Goal: Task Accomplishment & Management: Manage account settings

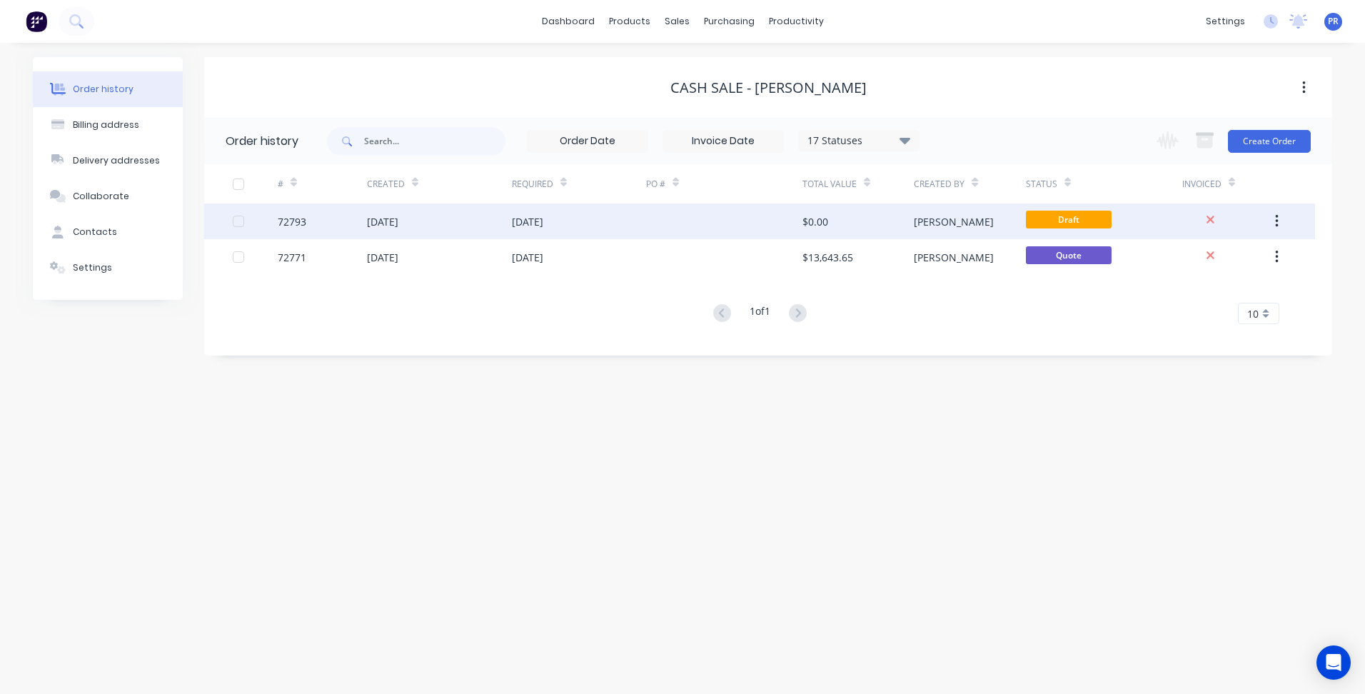
click at [939, 230] on div "[PERSON_NAME]" at bounding box center [969, 221] width 111 height 36
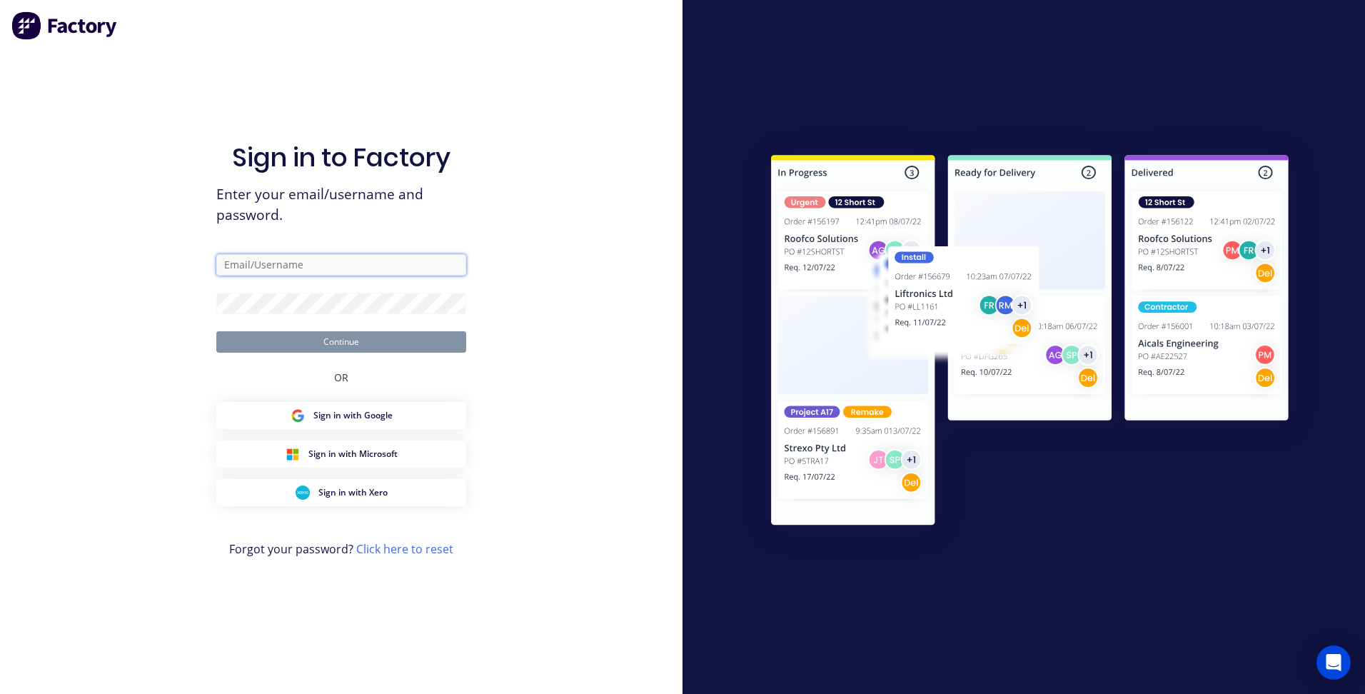
type input "patrick@aztechcuttingsolutions.com.au"
click at [314, 328] on form "patrick@aztechcuttingsolutions.com.au Continue" at bounding box center [341, 303] width 250 height 98
click at [314, 335] on button "Continue" at bounding box center [341, 341] width 250 height 21
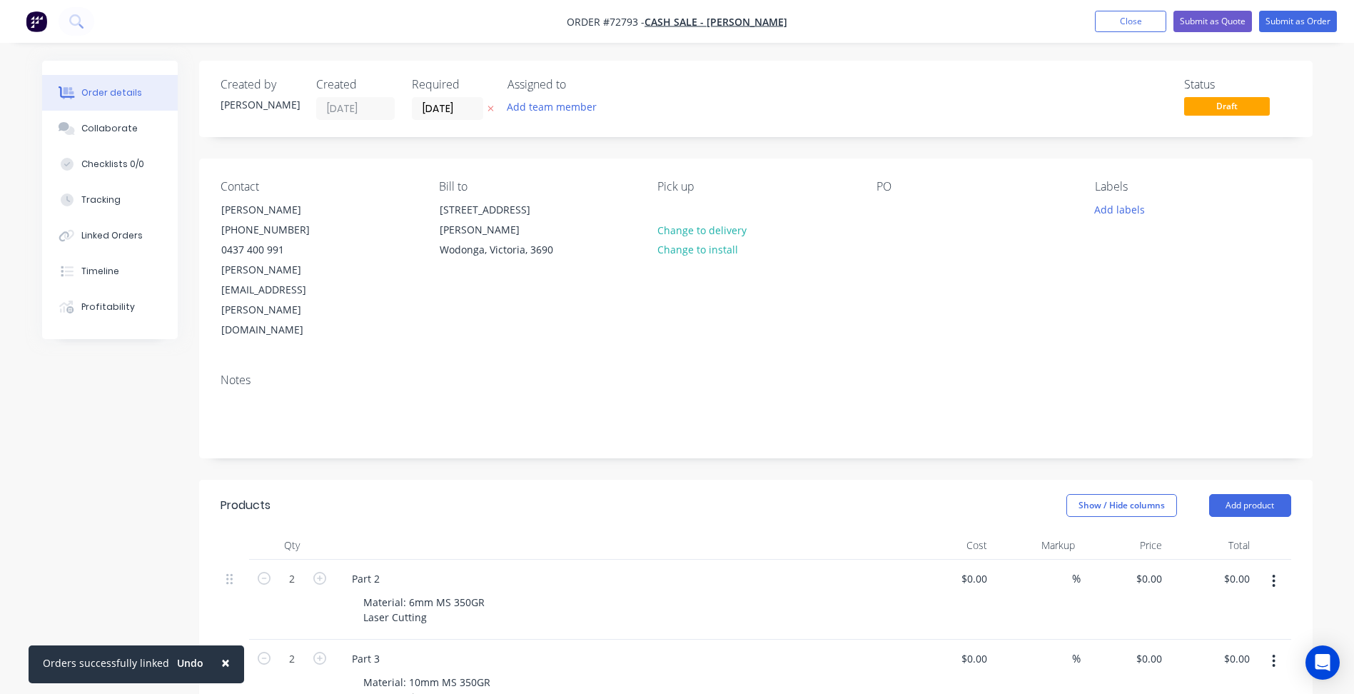
scroll to position [286, 0]
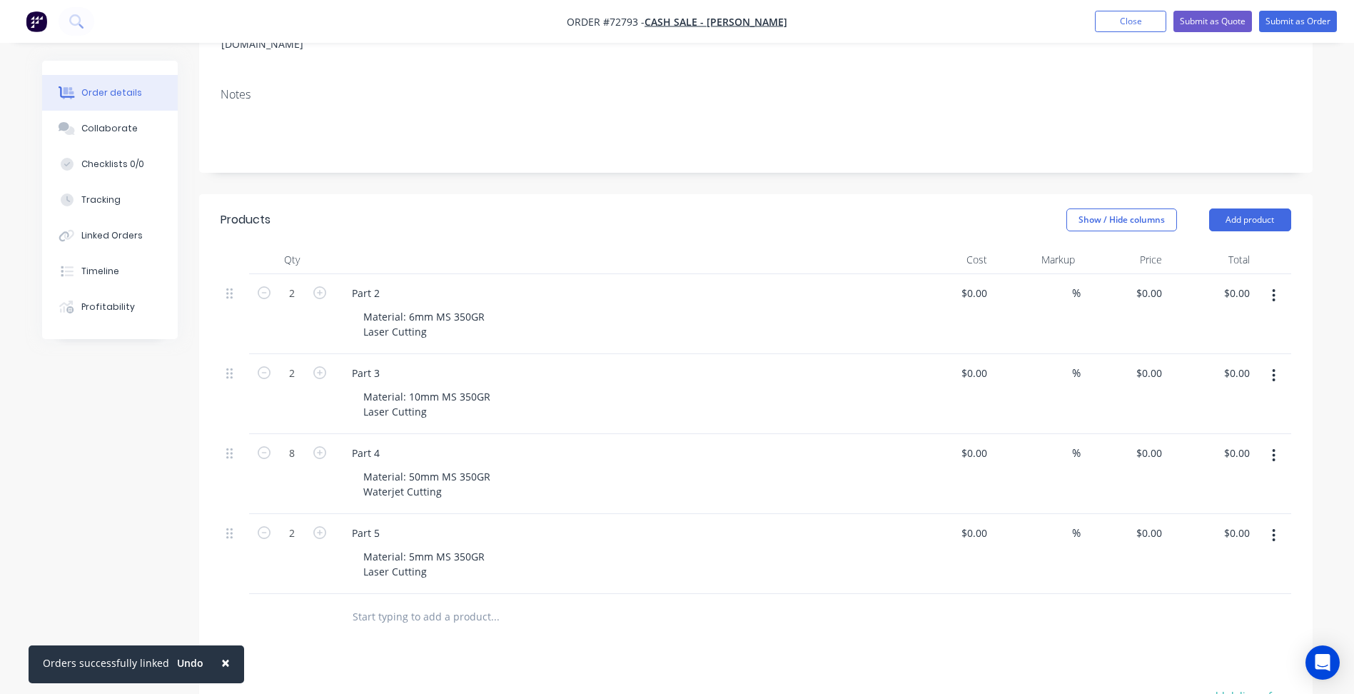
click at [645, 22] on span "Order #72793 -" at bounding box center [606, 22] width 78 height 14
copy span "72793"
click at [1150, 443] on div "0 0" at bounding box center [1148, 453] width 39 height 21
type input "$405.11"
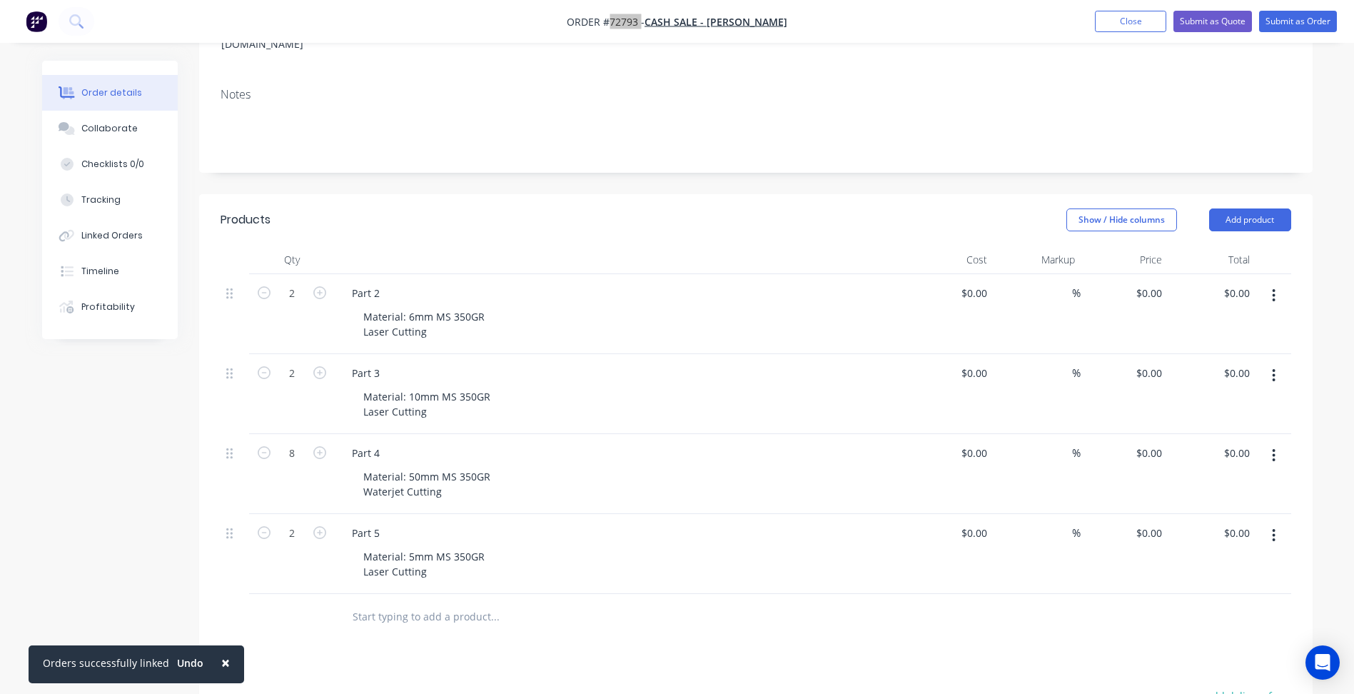
type input "$3,240.88"
click at [487, 306] on div "Material: 6mm MS 350GR Laser Cutting" at bounding box center [424, 324] width 144 height 36
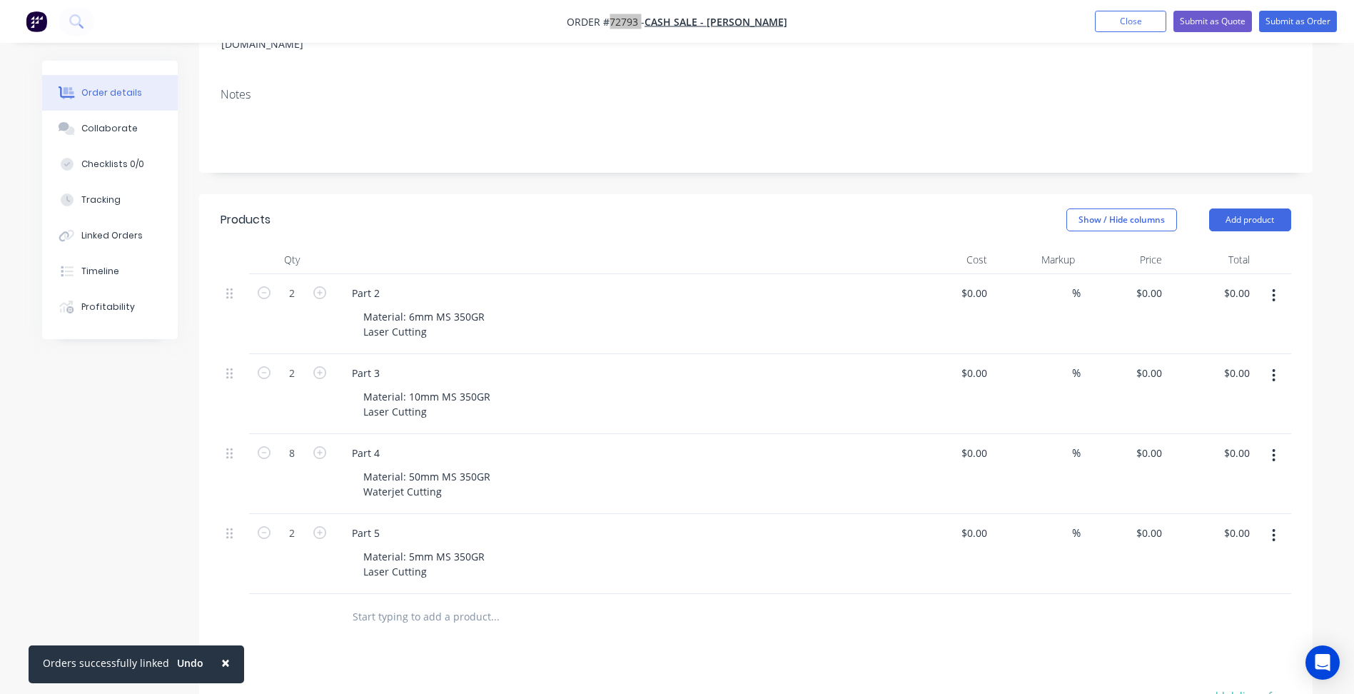
copy div "As per provided DXF file."
click at [436, 398] on div "Material: 10mm MS 350GR Laser Cutting" at bounding box center [427, 404] width 150 height 36
click at [451, 500] on div "Material: 50mm MS 350GR Waterjet Cutting" at bounding box center [427, 484] width 150 height 36
click at [430, 582] on div "Material: 5mm MS 350GR Laser Cutting" at bounding box center [424, 564] width 144 height 36
click at [896, 145] on div "Notes" at bounding box center [755, 124] width 1113 height 96
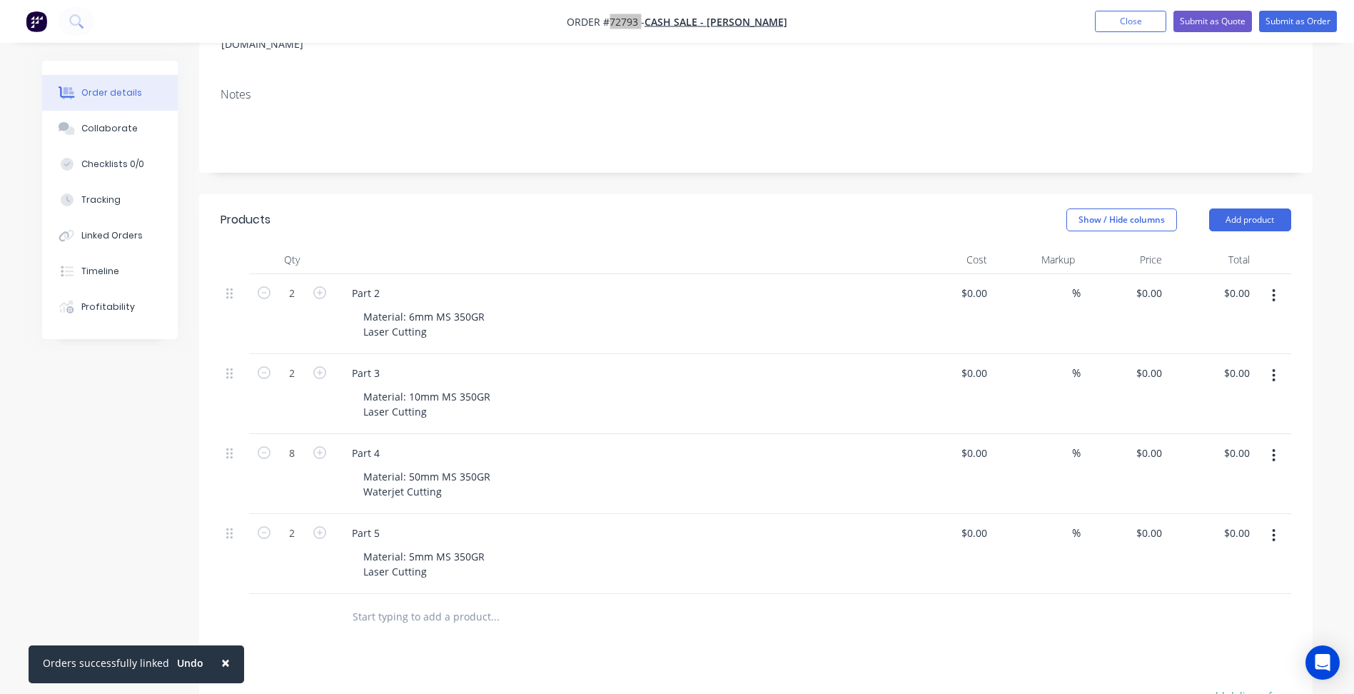
click at [1141, 25] on button "Close" at bounding box center [1130, 21] width 71 height 21
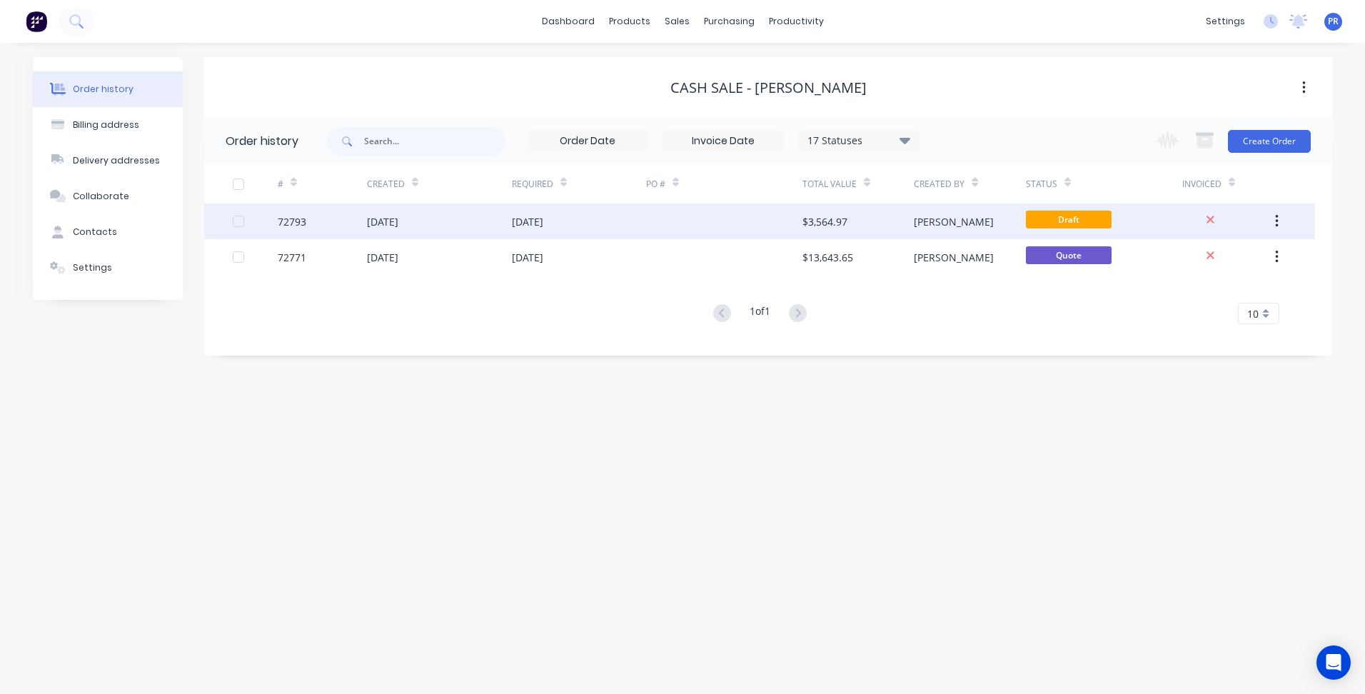
click at [695, 226] on div at bounding box center [724, 221] width 156 height 36
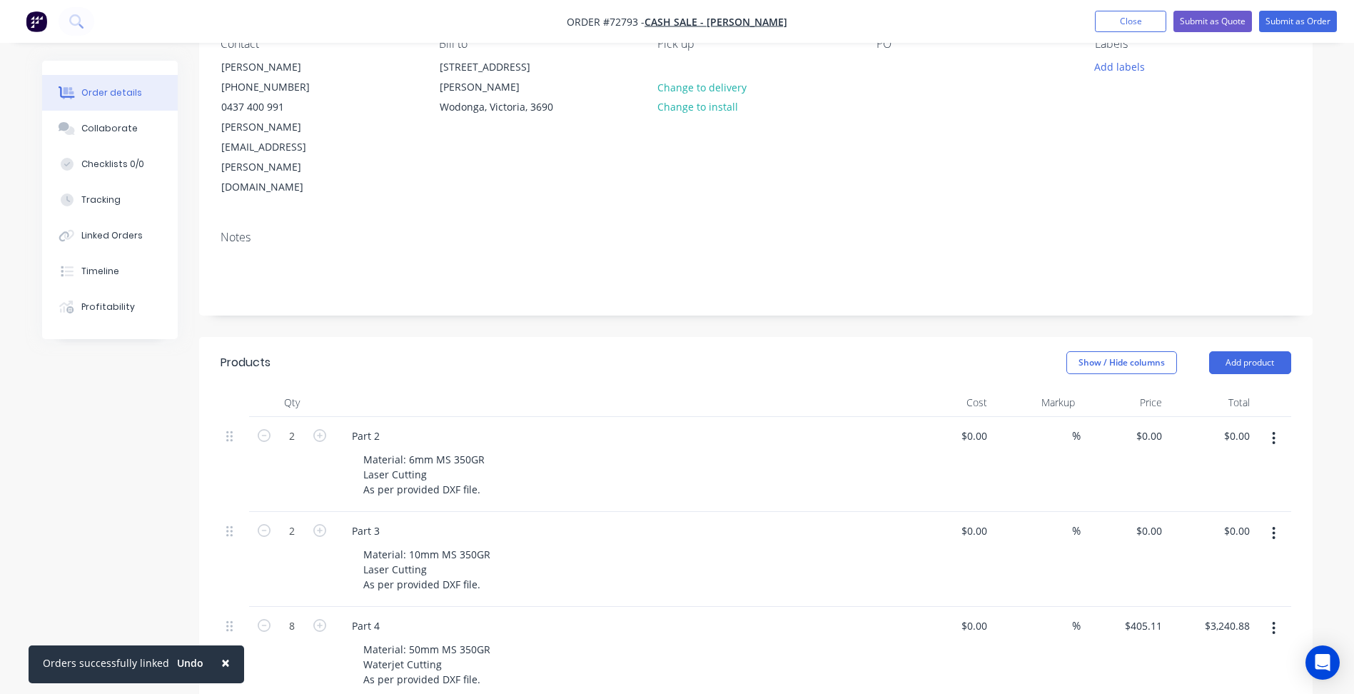
scroll to position [214, 0]
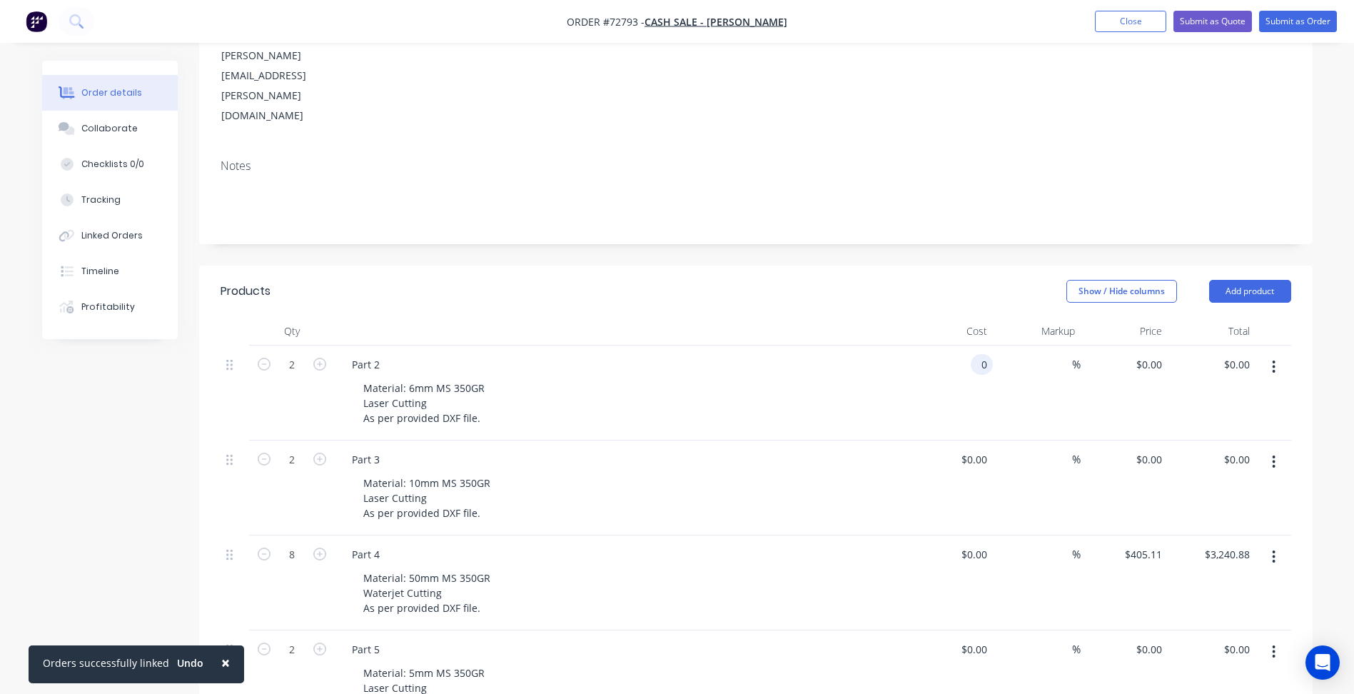
click at [971, 354] on div "0 0" at bounding box center [982, 364] width 22 height 21
type input "$26.02"
type input "$52.04"
click at [1057, 354] on input at bounding box center [1064, 364] width 16 height 21
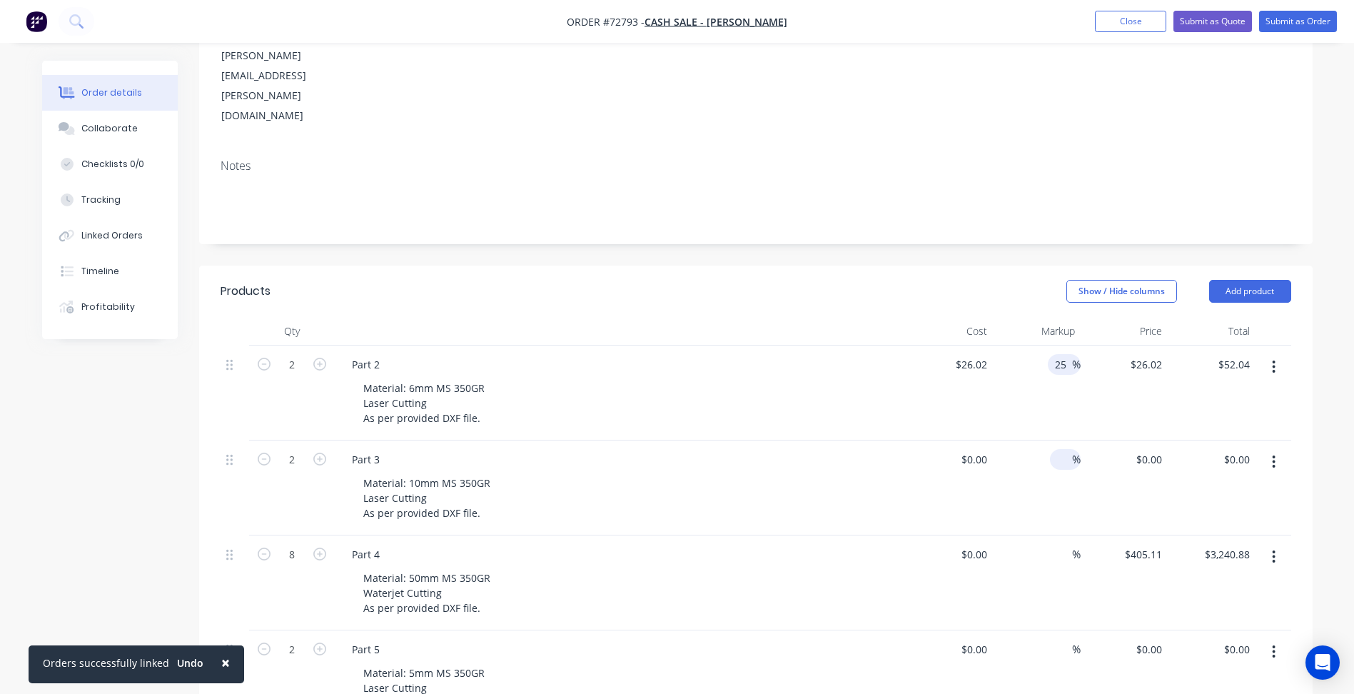
type input "25"
type input "$32.525"
type input "$65.05"
click at [1063, 449] on input at bounding box center [1064, 459] width 16 height 21
type input "25"
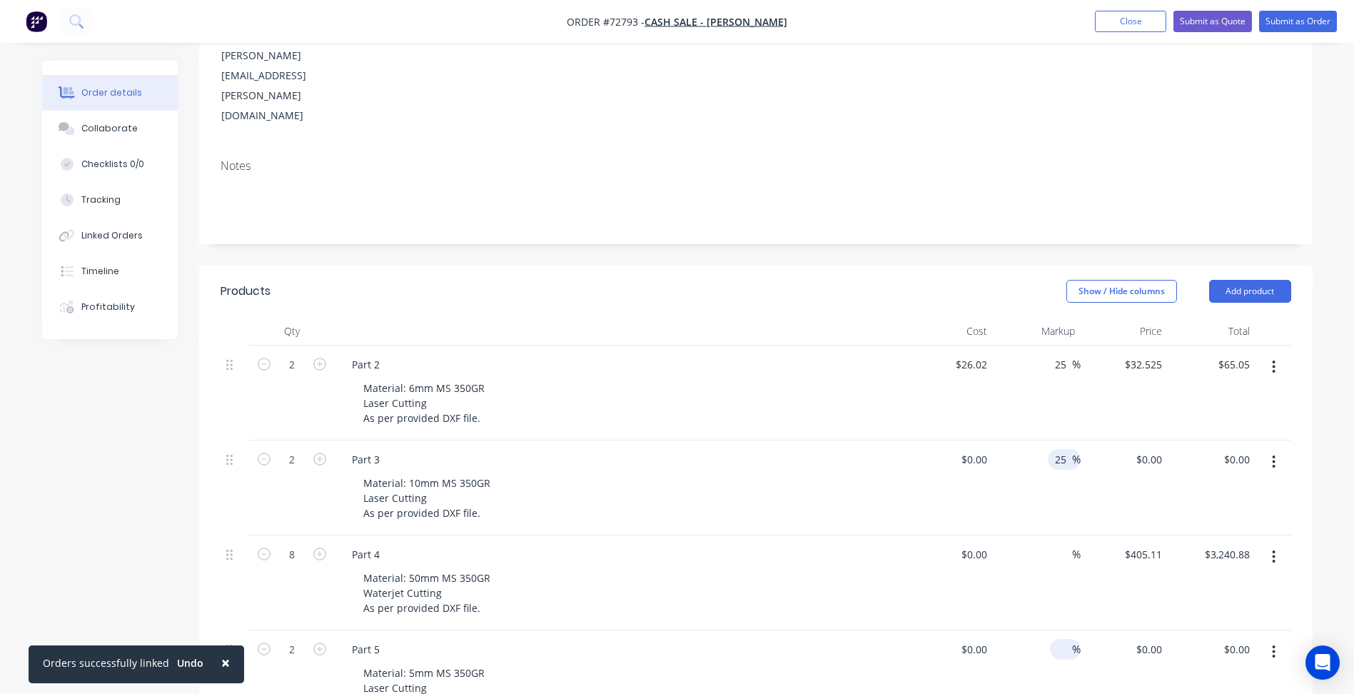
click at [1064, 639] on input at bounding box center [1064, 649] width 16 height 21
type input "25"
type input "0"
click at [974, 544] on div "0 $0.00" at bounding box center [973, 554] width 39 height 21
type input "0"
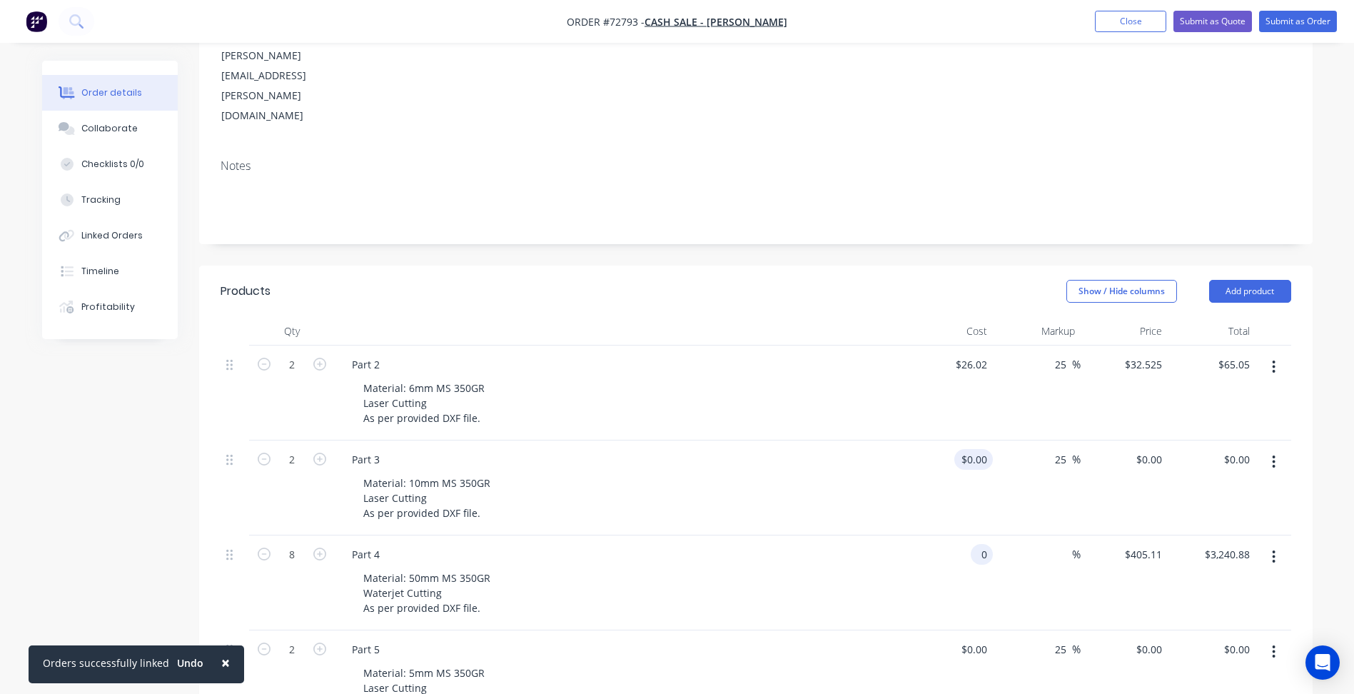
type input "$0.00"
click at [978, 449] on input "0" at bounding box center [984, 459] width 16 height 21
type input "$25.70"
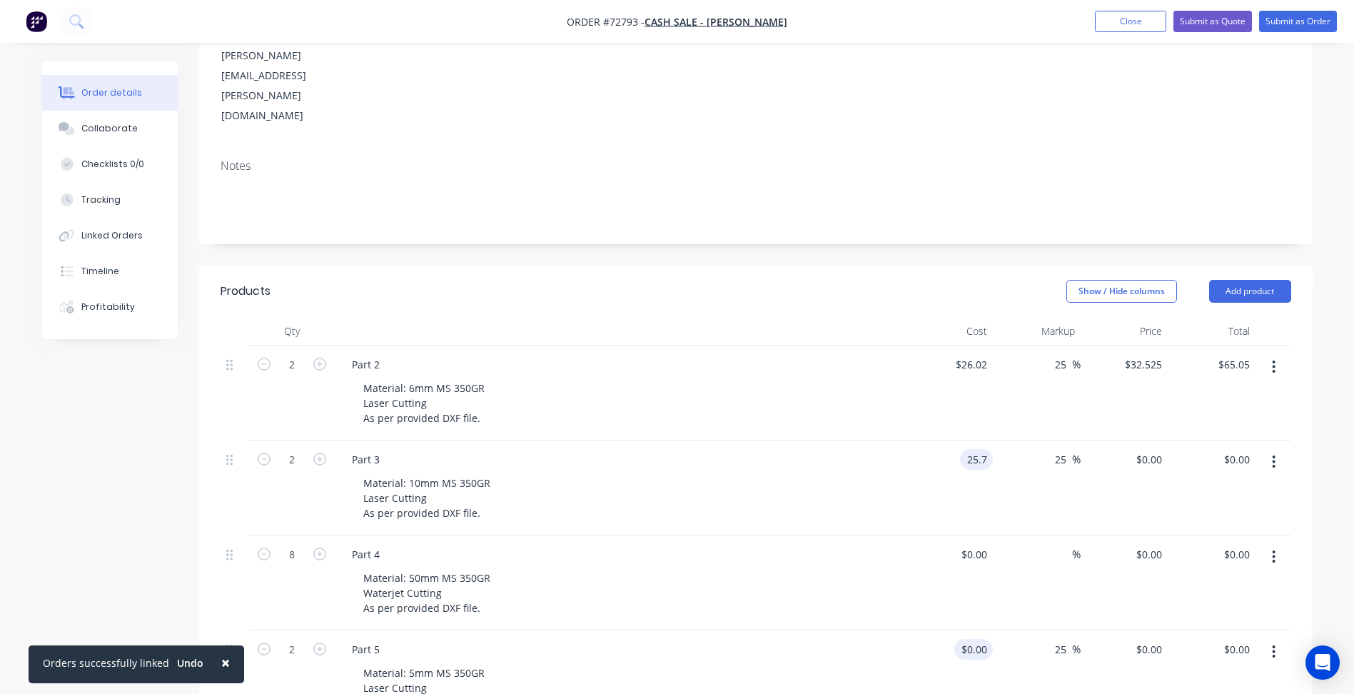
type input "$32.125"
type input "$64.25"
click at [976, 639] on div "0 $0.00" at bounding box center [973, 649] width 39 height 21
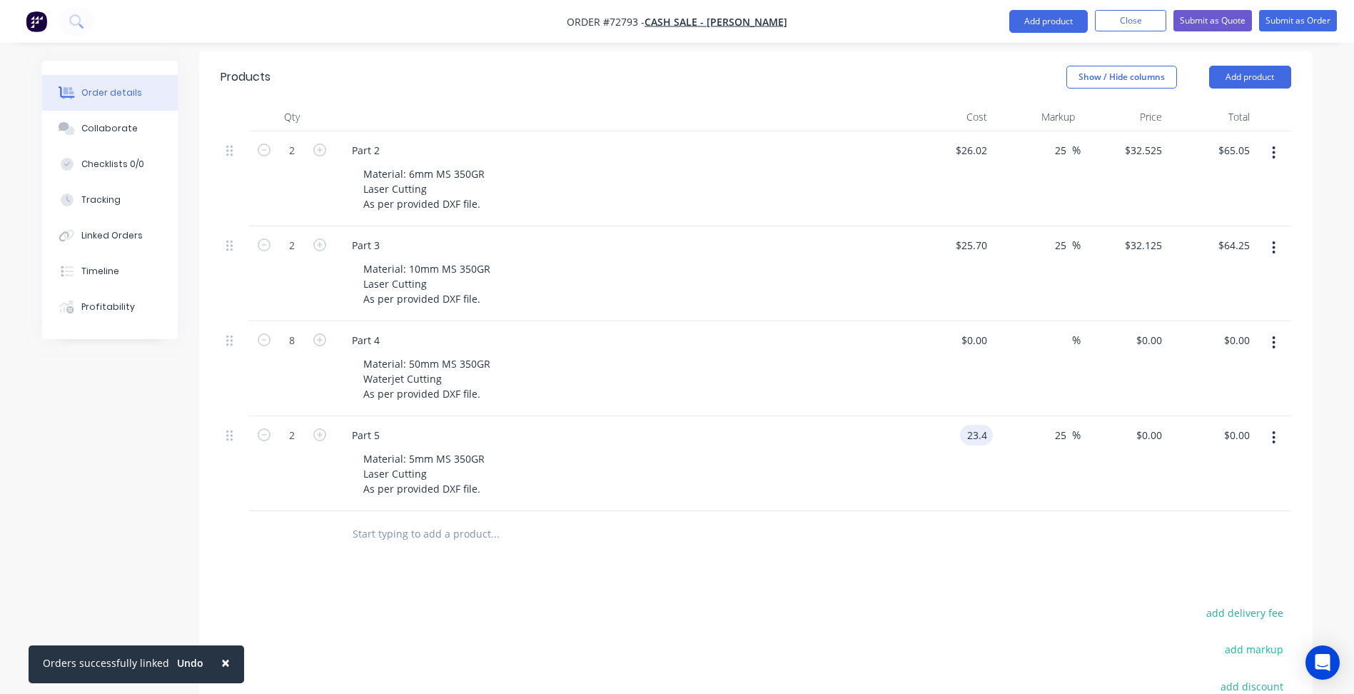
type input "$23.40"
type input "$29.25"
type input "$58.50"
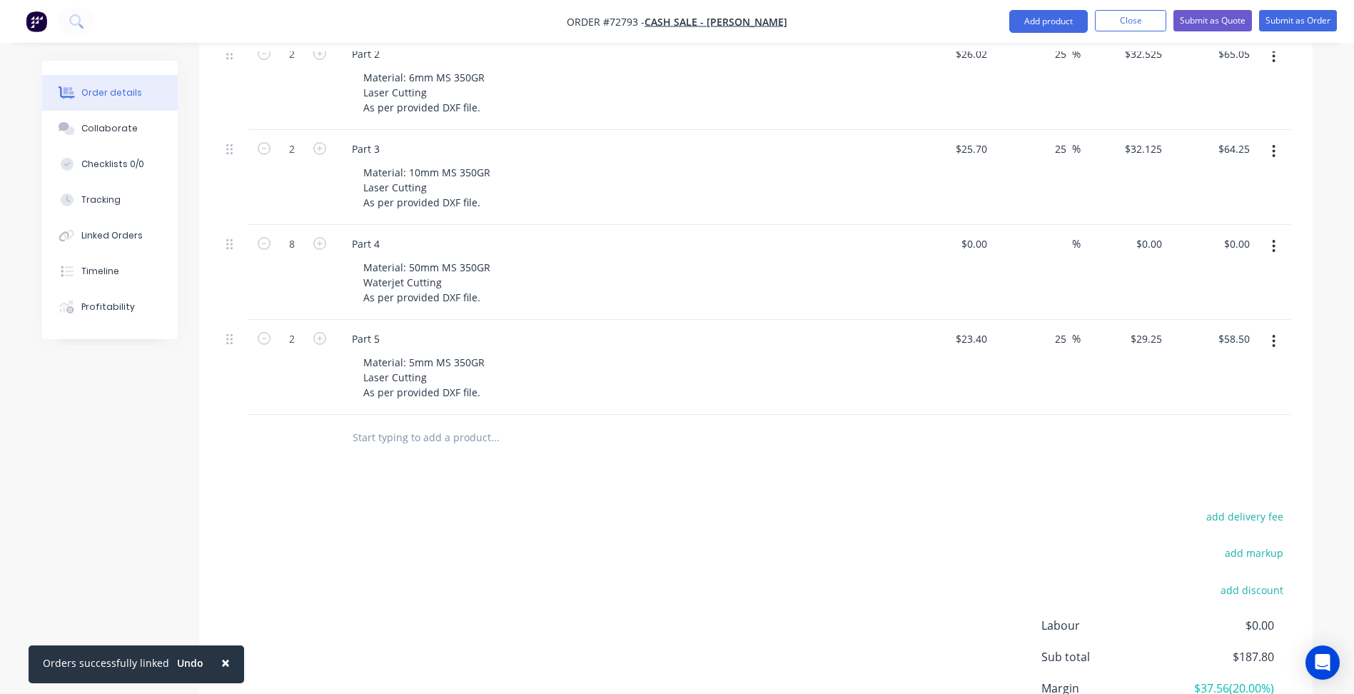
scroll to position [239, 0]
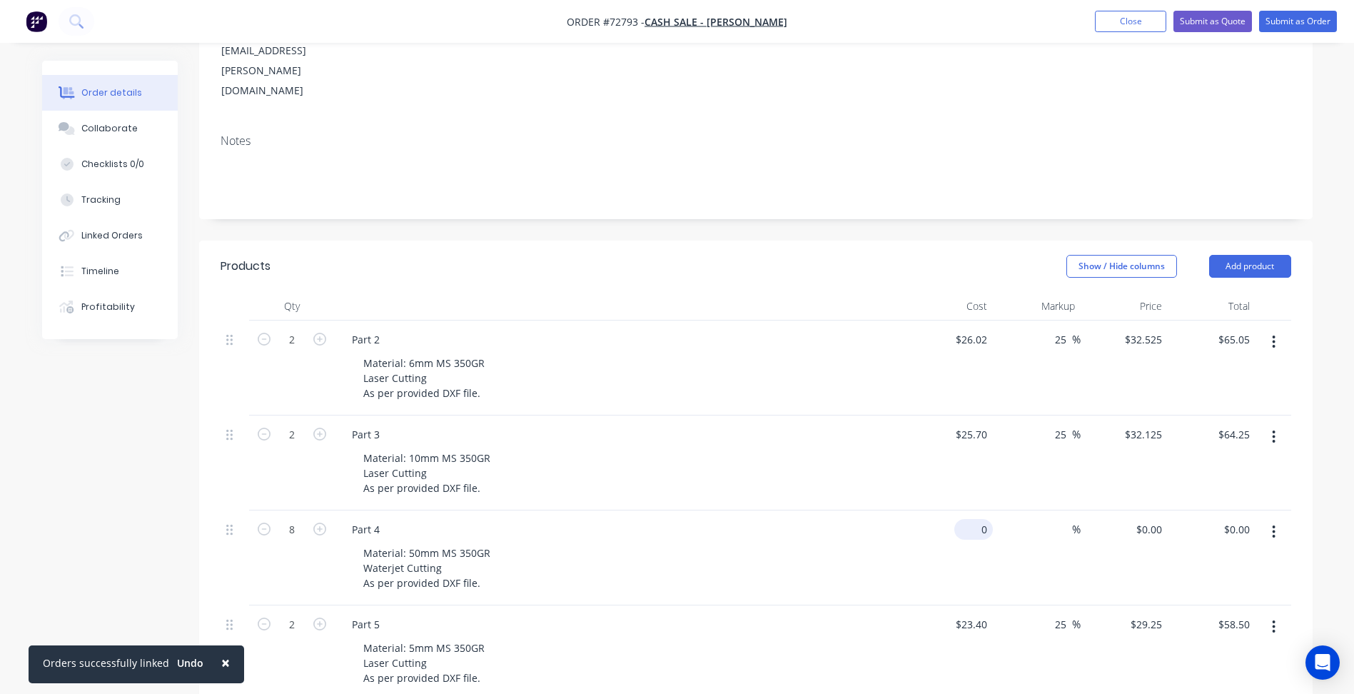
click at [971, 519] on div "0 $0.00" at bounding box center [973, 529] width 39 height 21
type input "$0.00"
click at [1149, 519] on div "0 0" at bounding box center [1157, 529] width 22 height 21
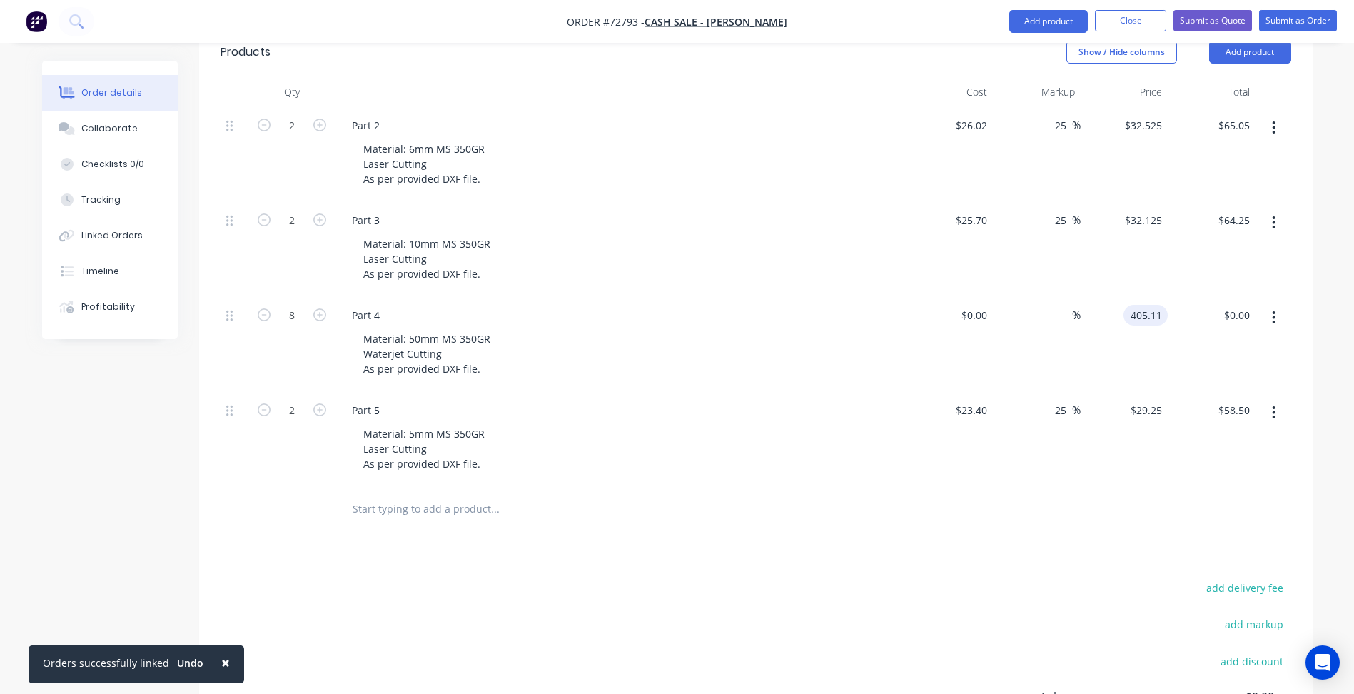
type input "$405.11"
type input "$3,240.88"
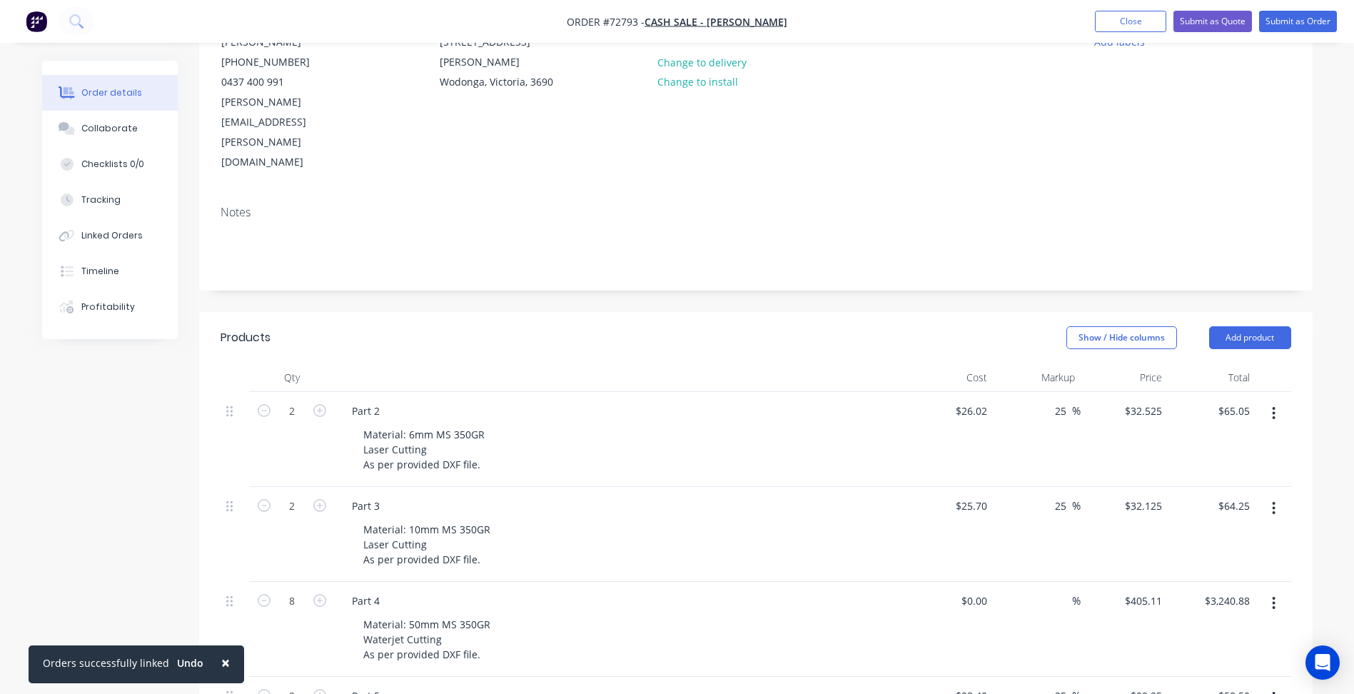
scroll to position [25, 0]
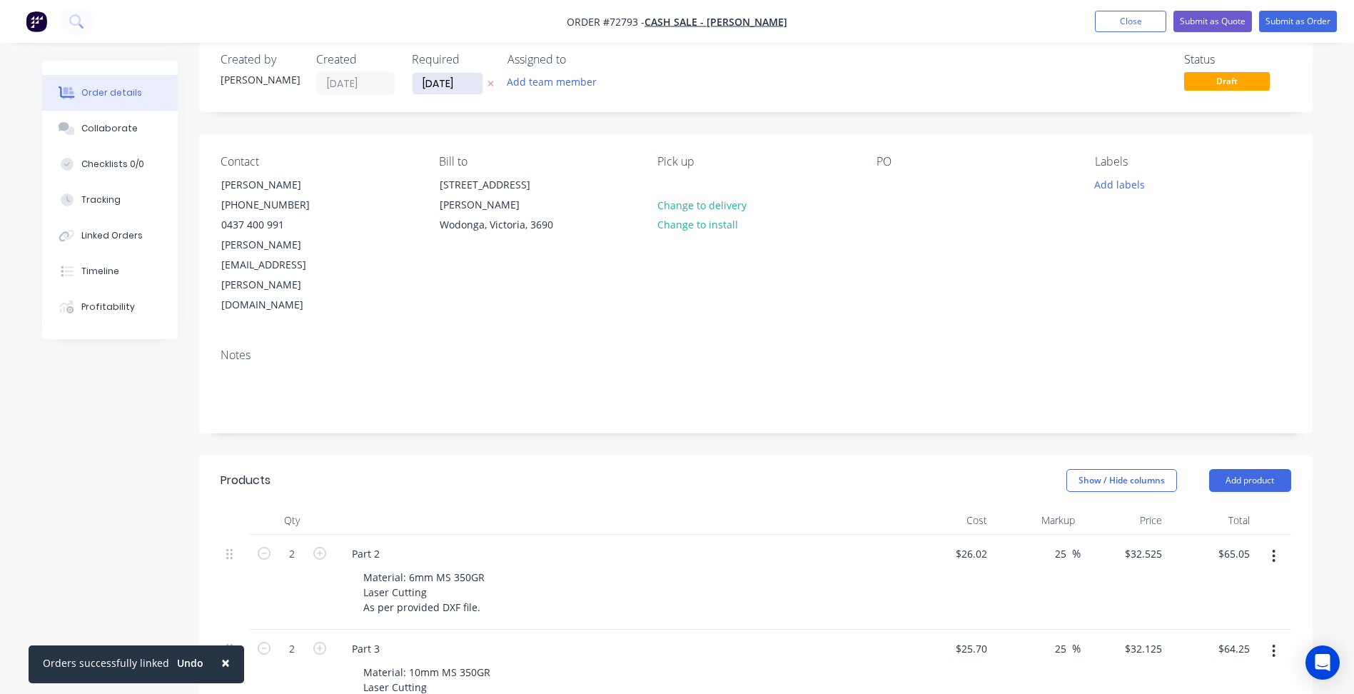
click at [447, 88] on input "05/09/25" at bounding box center [448, 83] width 70 height 21
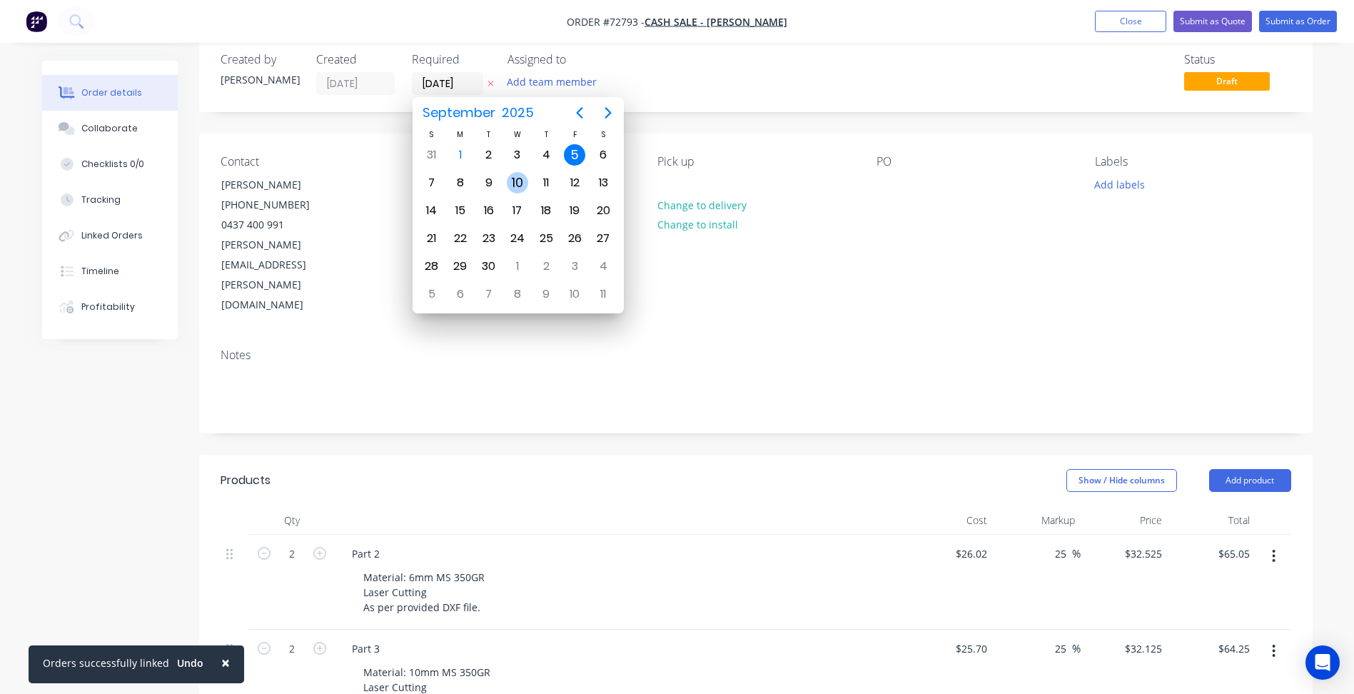
click at [520, 184] on div "10" at bounding box center [517, 182] width 21 height 21
type input "10/09/25"
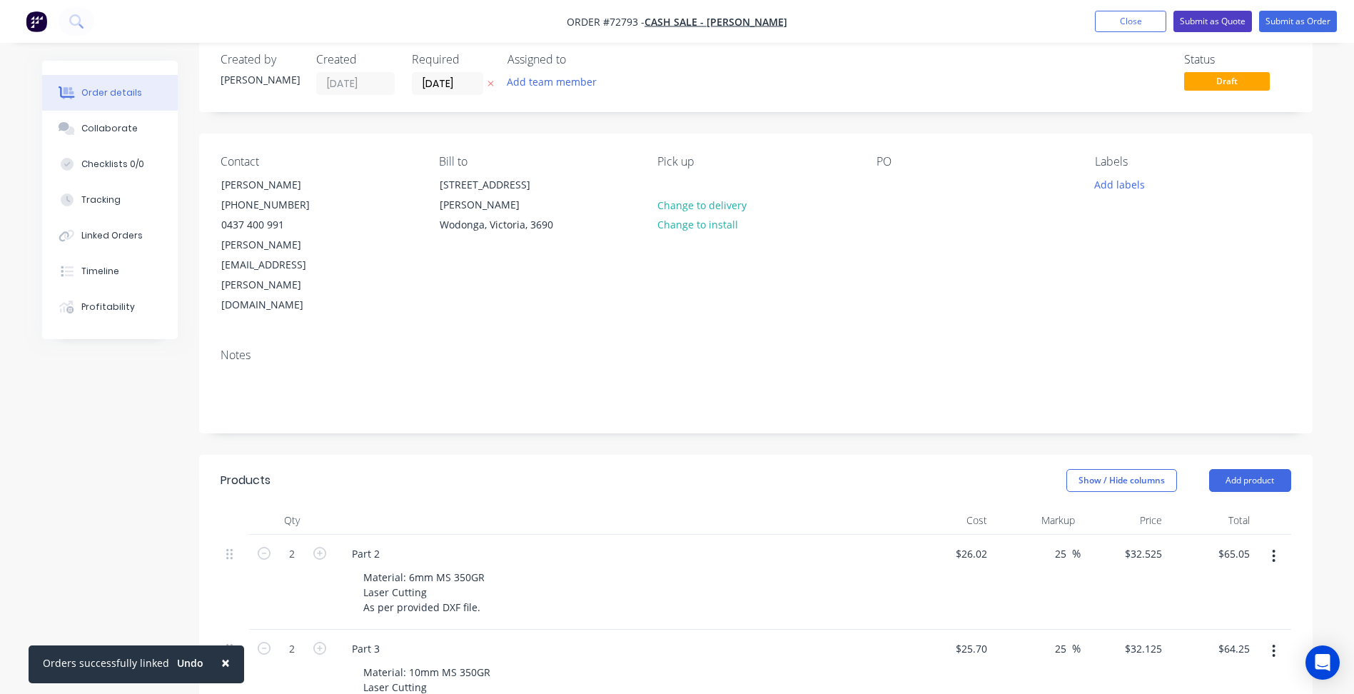
click at [1191, 21] on button "Submit as Quote" at bounding box center [1212, 21] width 79 height 21
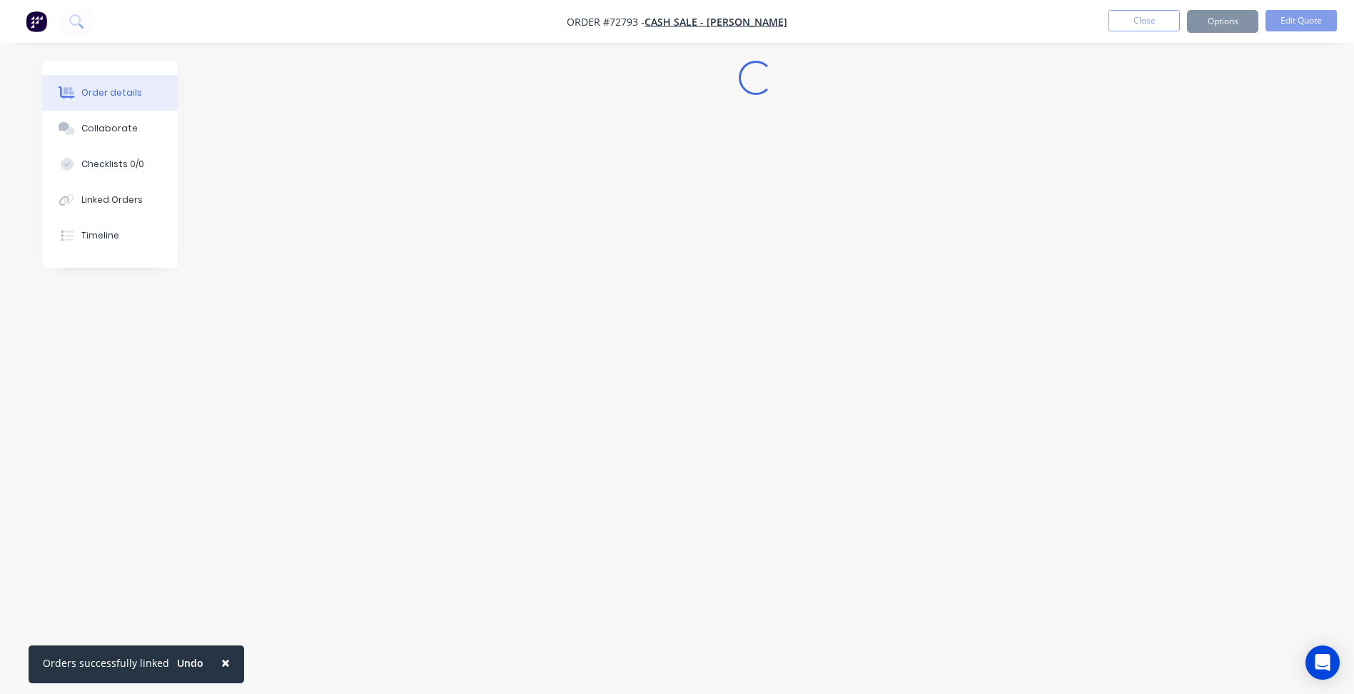
scroll to position [0, 0]
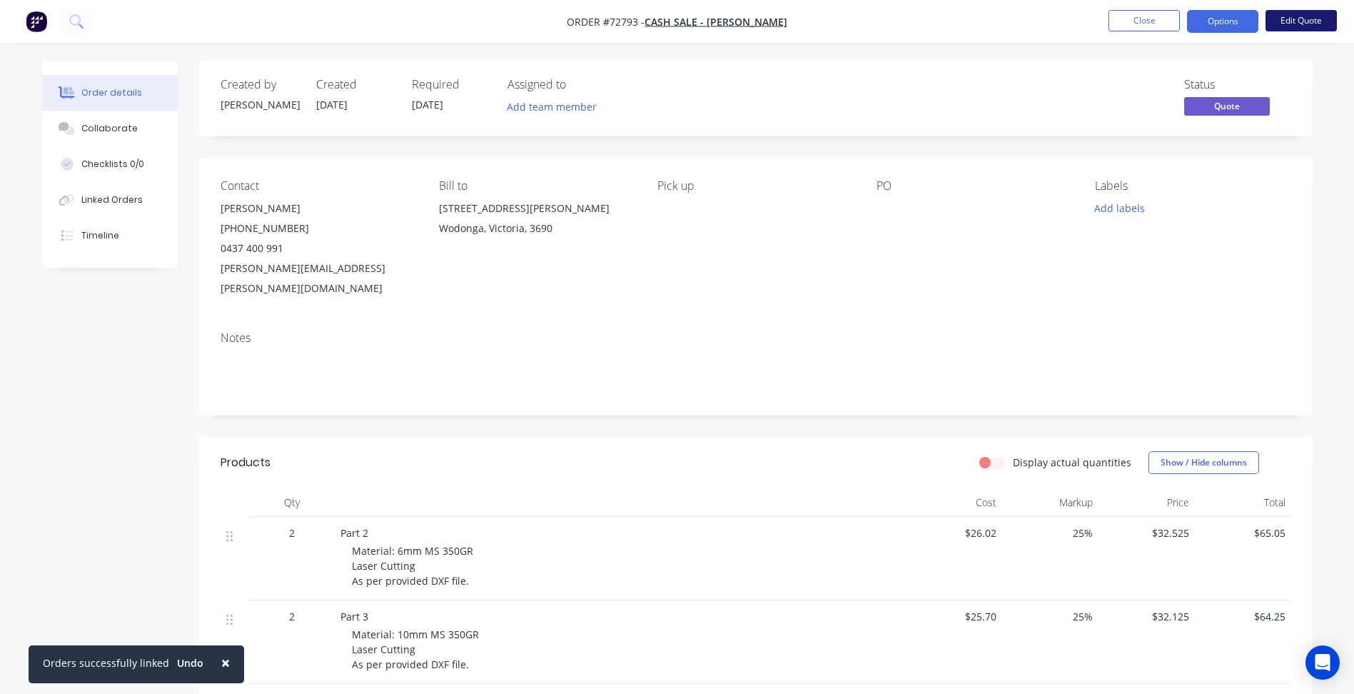
click at [1297, 21] on button "Edit Quote" at bounding box center [1300, 20] width 71 height 21
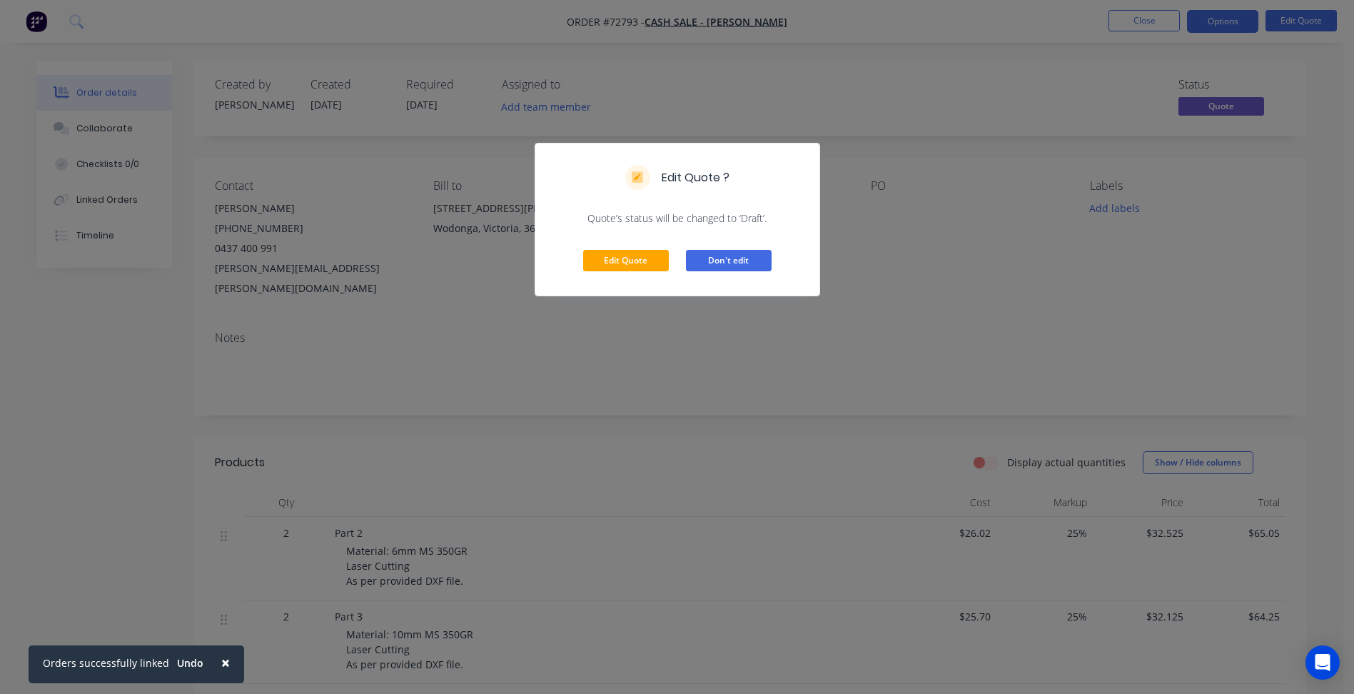
click at [704, 266] on button "Don't edit" at bounding box center [729, 260] width 86 height 21
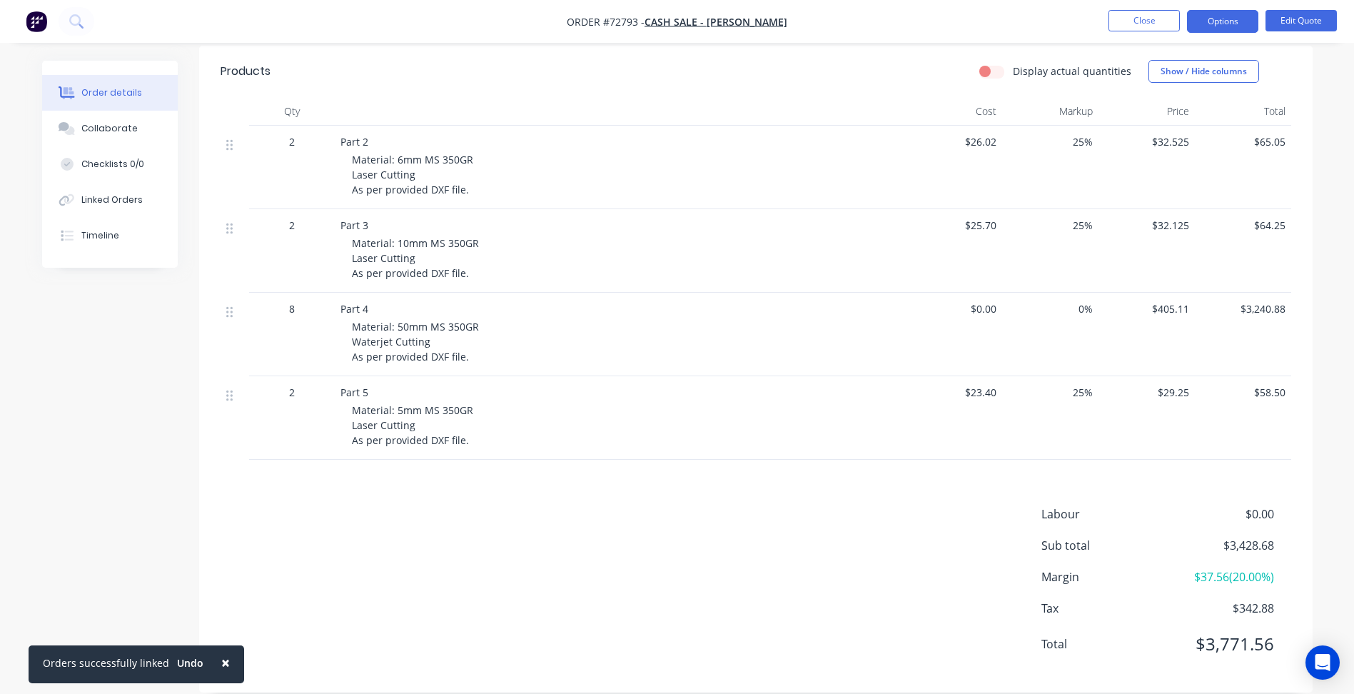
scroll to position [34, 0]
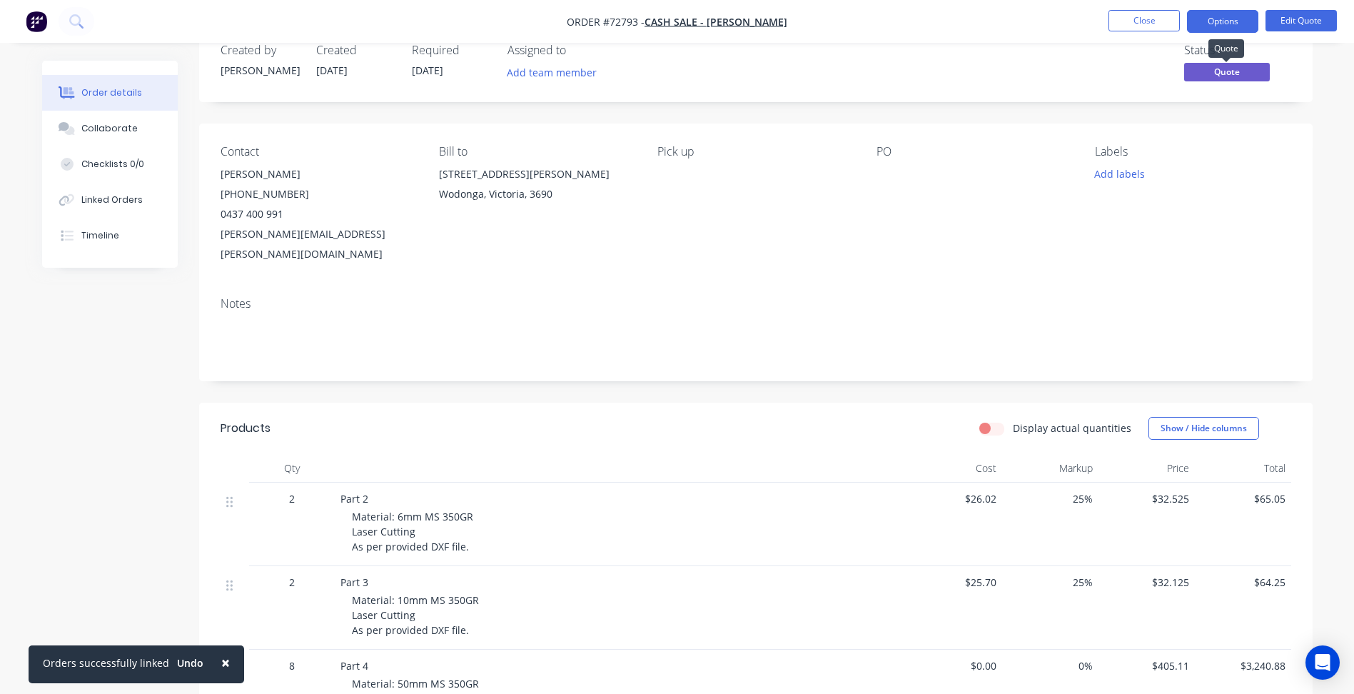
click at [1213, 77] on span "Quote" at bounding box center [1227, 72] width 86 height 18
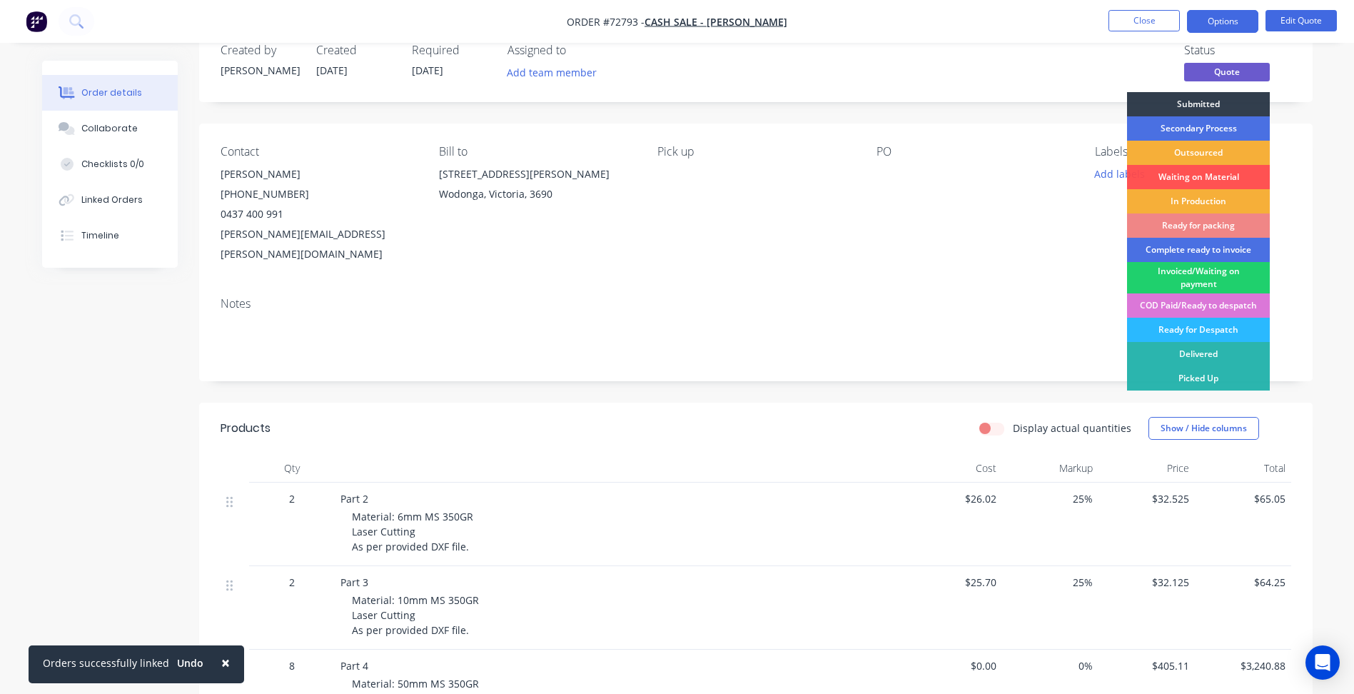
click at [1102, 186] on div "Labels Add labels" at bounding box center [1193, 204] width 196 height 119
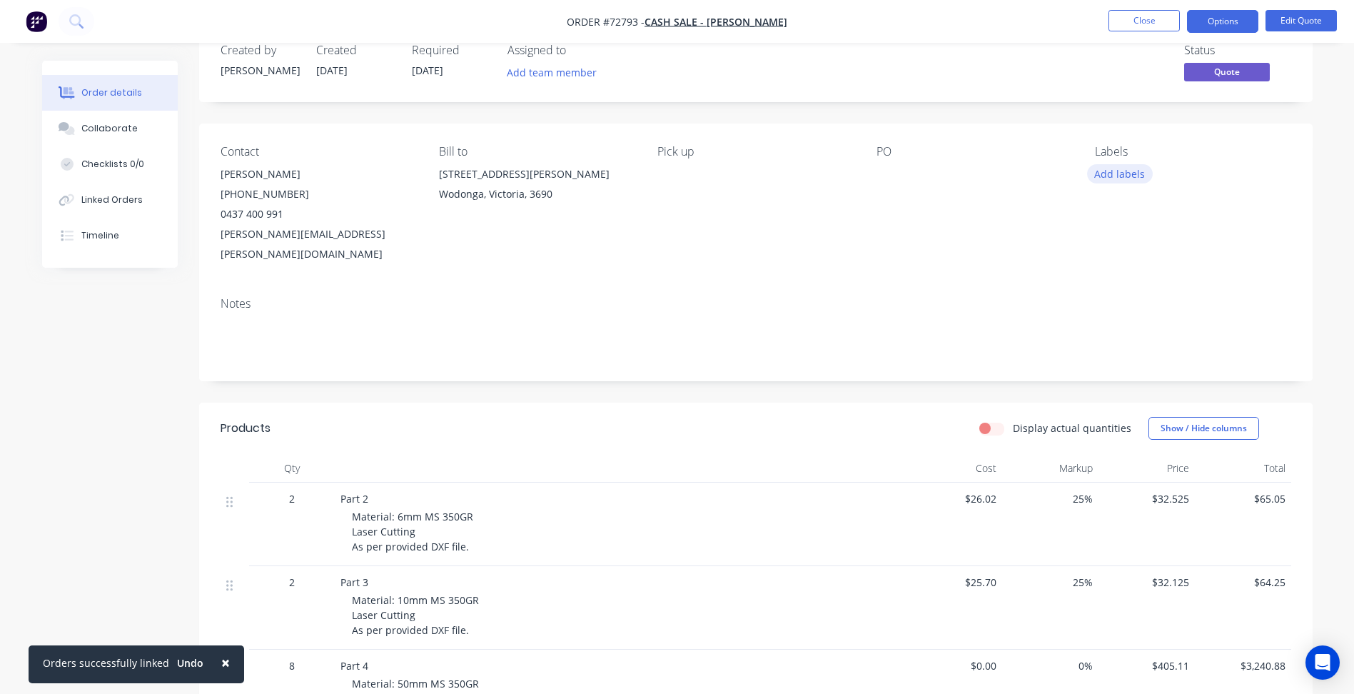
click at [1107, 173] on button "Add labels" at bounding box center [1120, 173] width 66 height 19
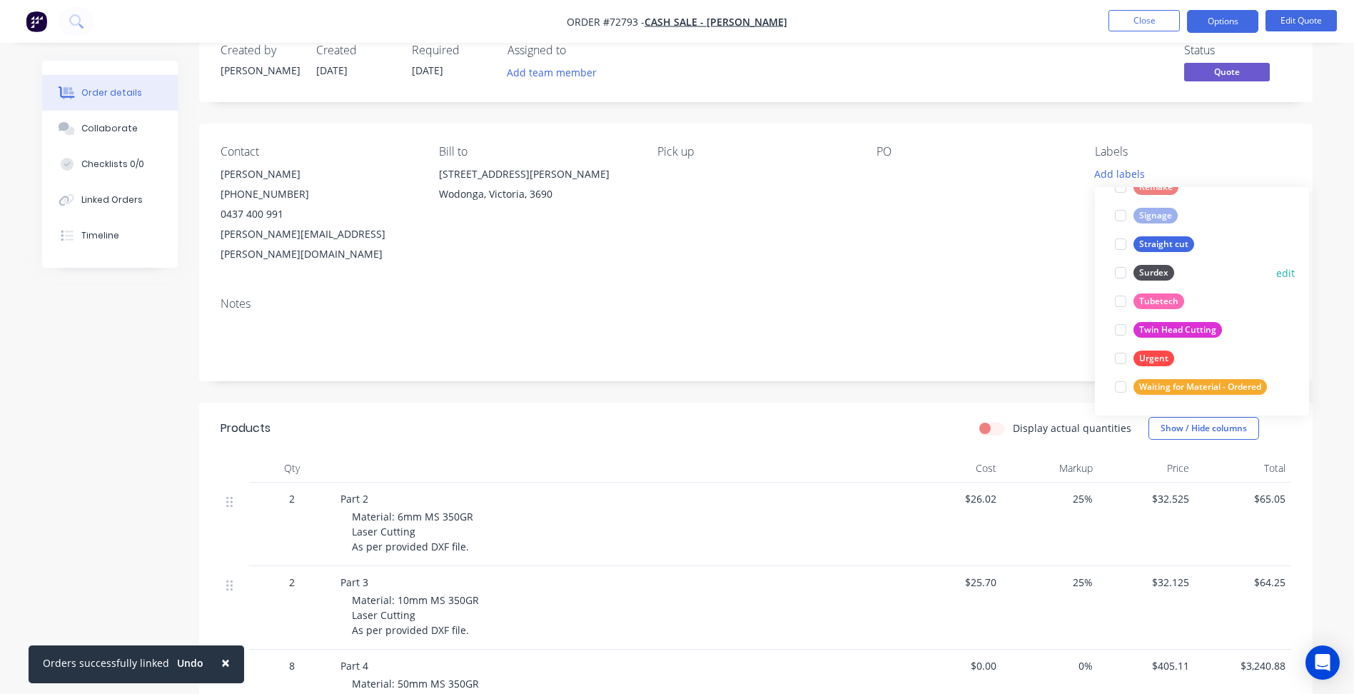
scroll to position [600, 0]
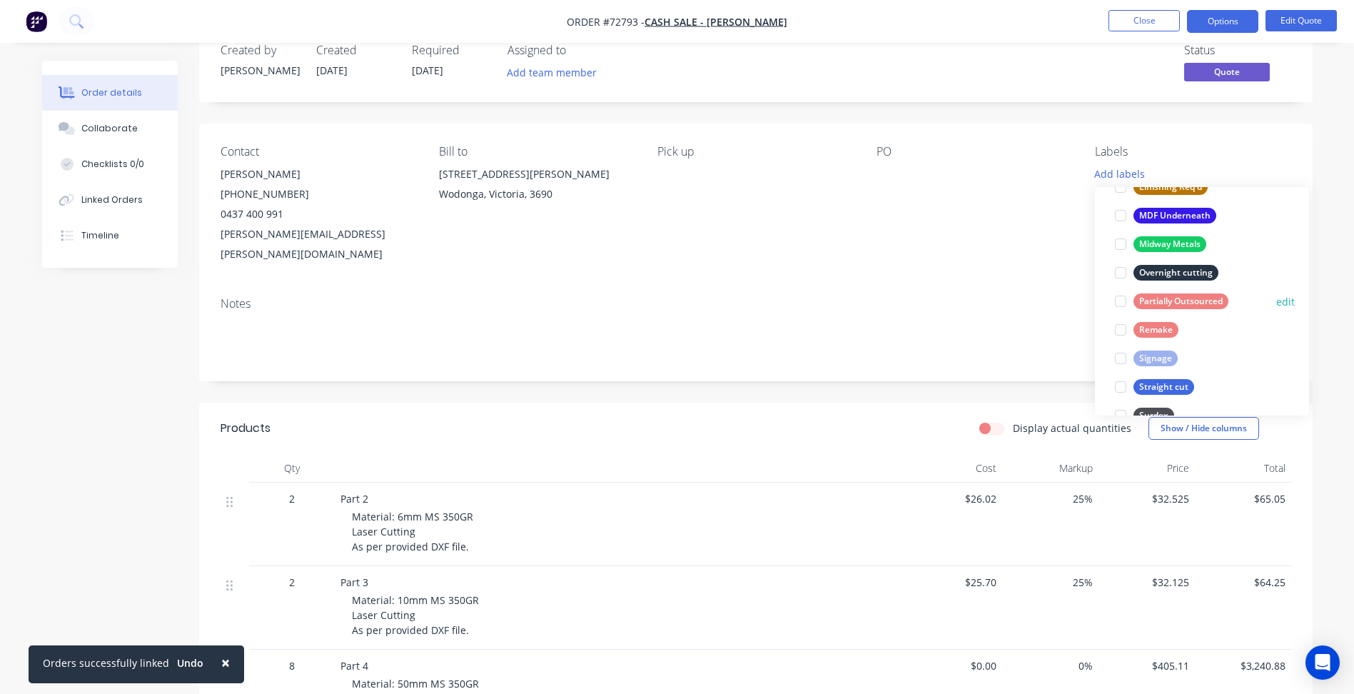
click at [1119, 298] on div at bounding box center [1120, 301] width 29 height 29
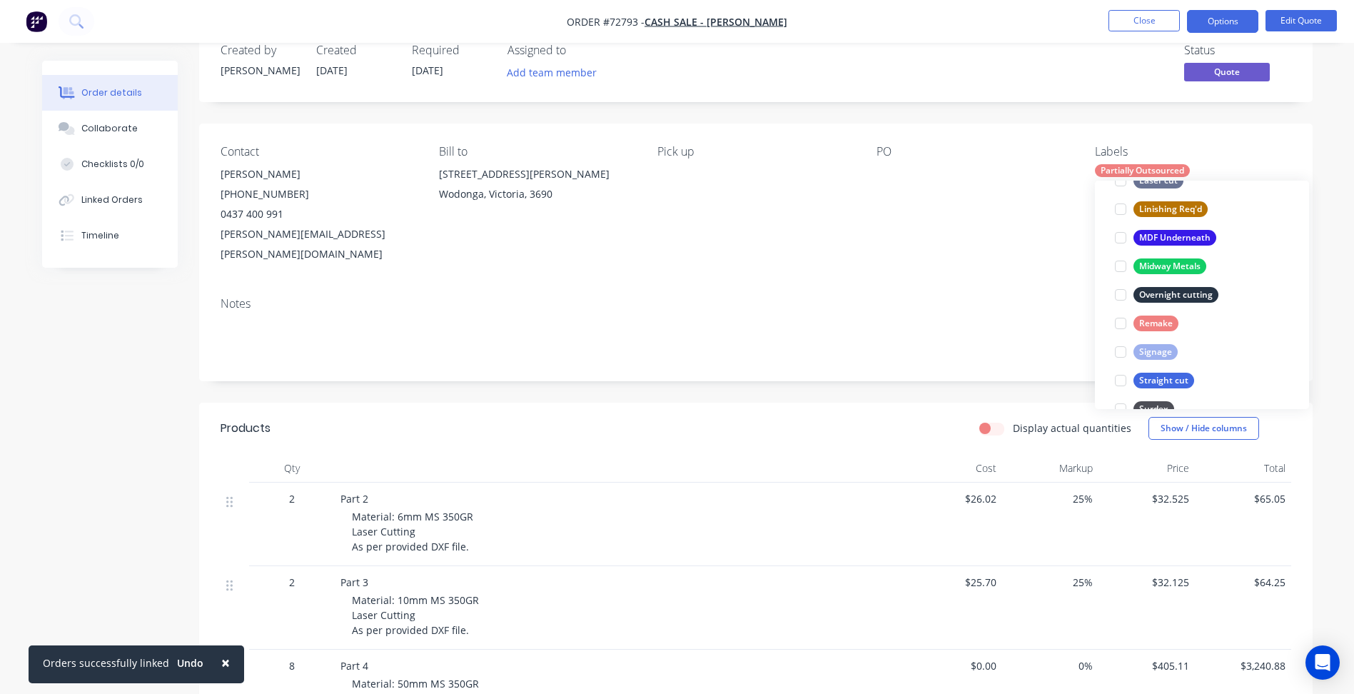
scroll to position [0, 0]
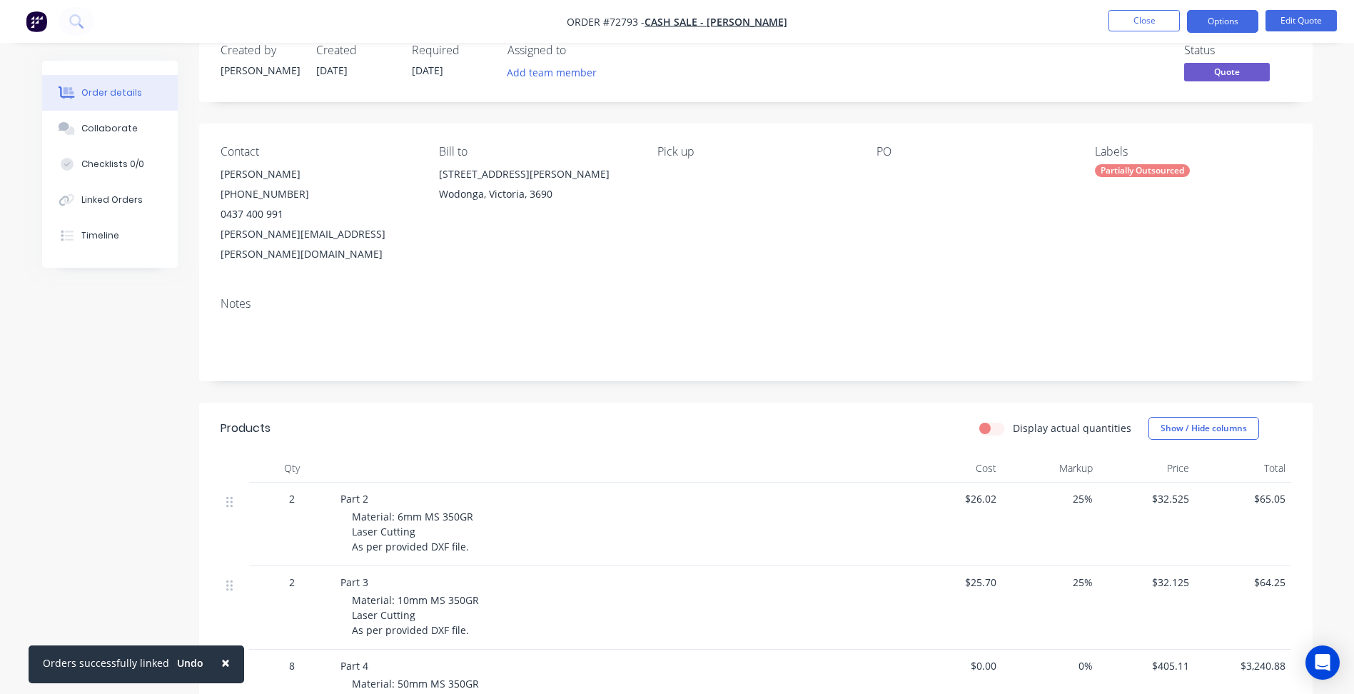
click at [993, 297] on div "Notes" at bounding box center [756, 304] width 1071 height 14
click at [1211, 24] on button "Options" at bounding box center [1222, 21] width 71 height 23
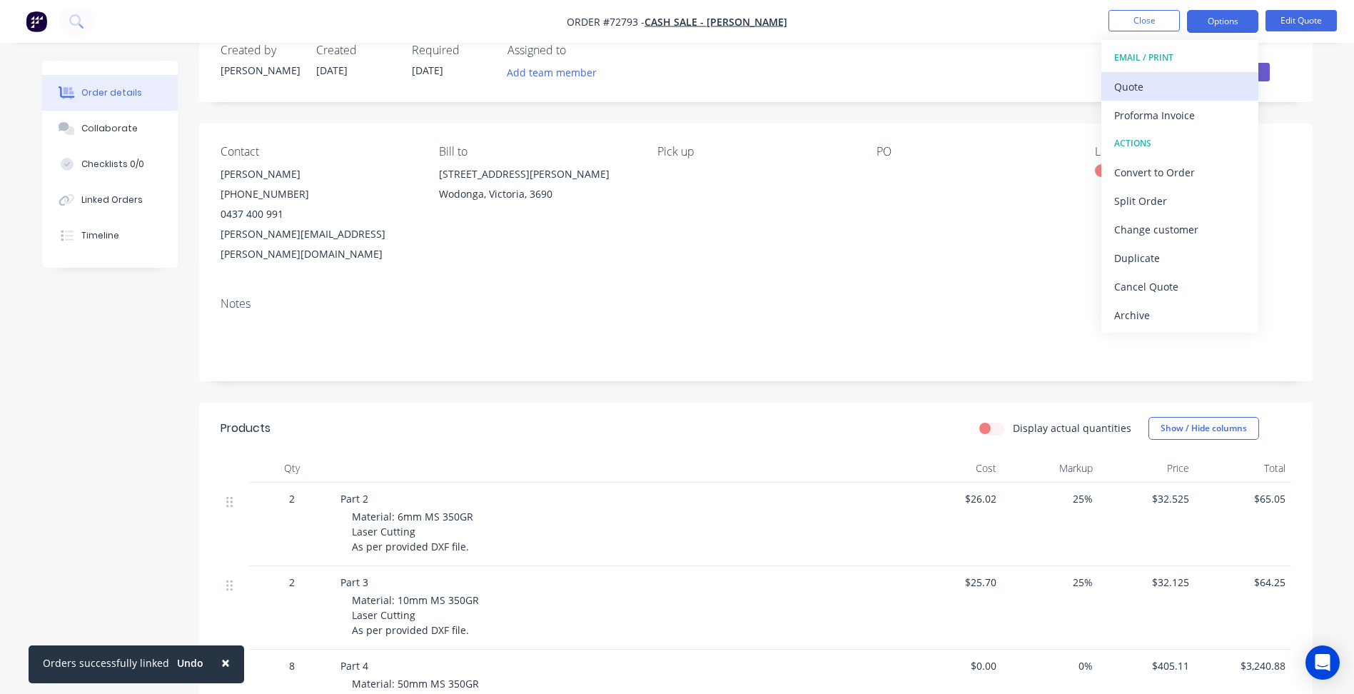
click at [1146, 86] on div "Quote" at bounding box center [1179, 86] width 131 height 21
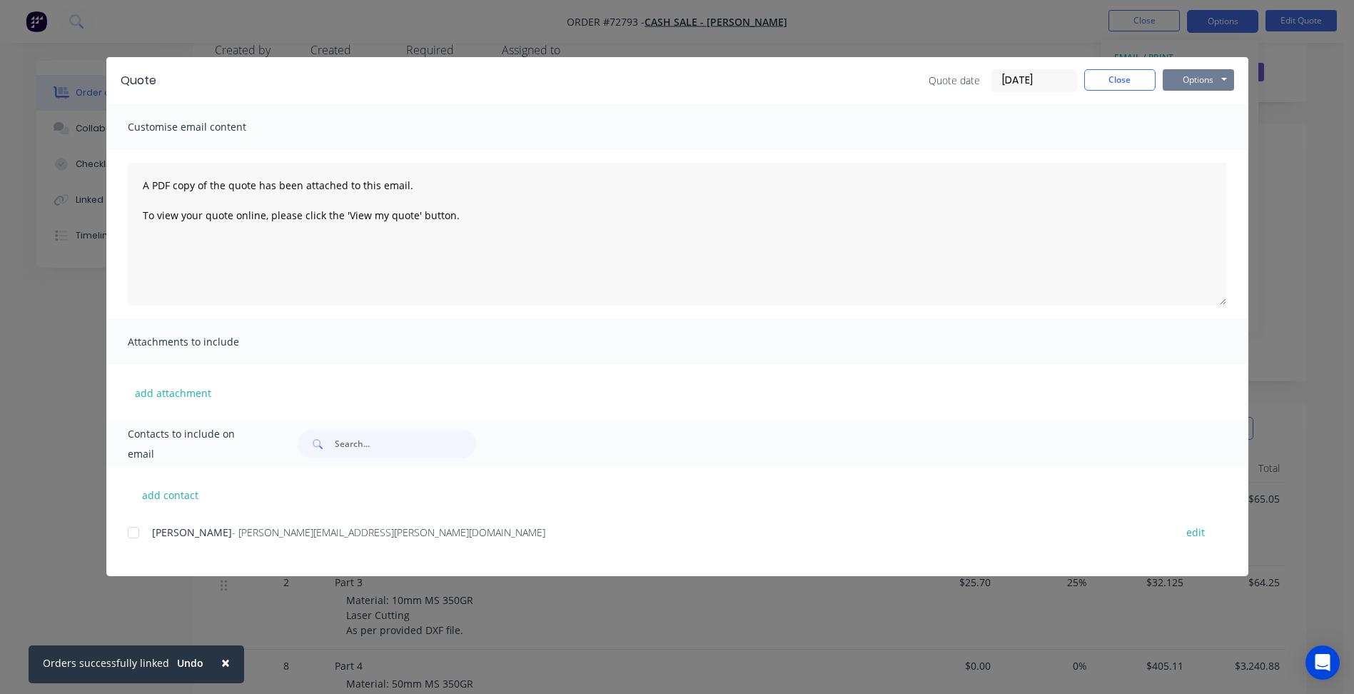
click at [1203, 82] on button "Options" at bounding box center [1198, 79] width 71 height 21
click at [1189, 107] on button "Preview" at bounding box center [1208, 106] width 91 height 24
drag, startPoint x: 1111, startPoint y: 79, endPoint x: 1116, endPoint y: 31, distance: 47.5
click at [1111, 77] on button "Close" at bounding box center [1119, 79] width 71 height 21
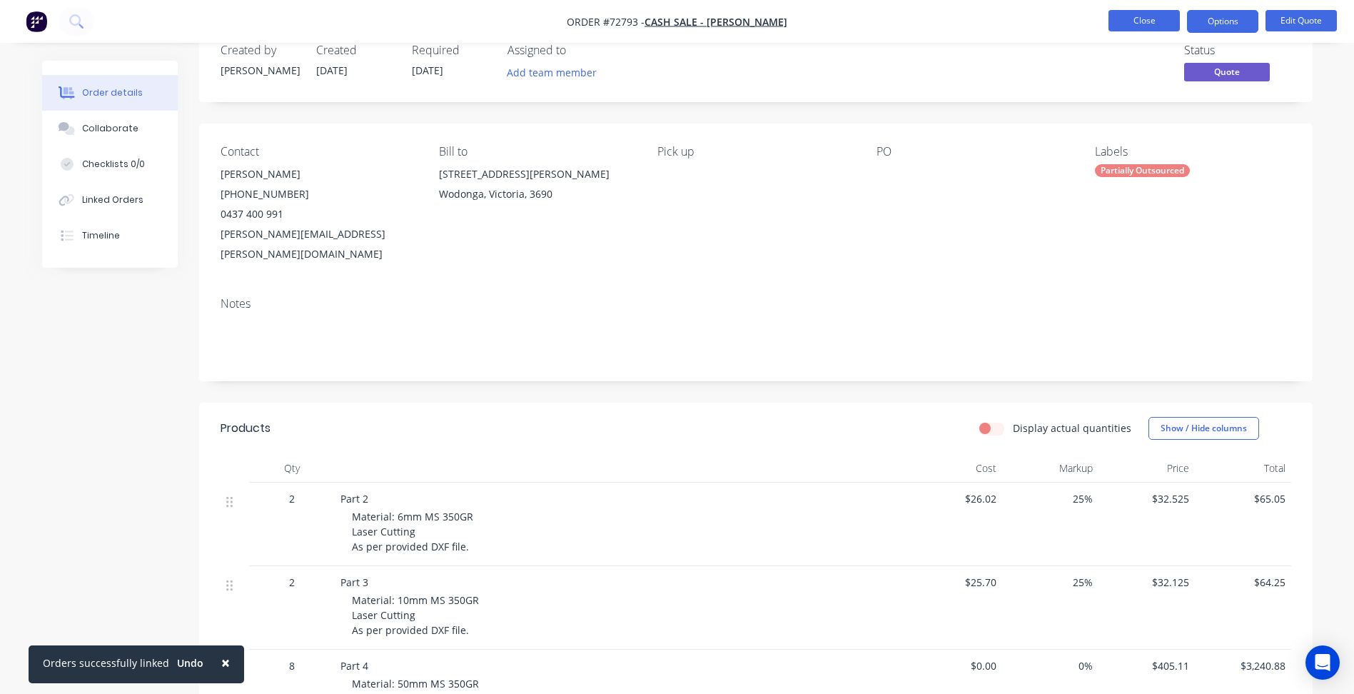
click at [1128, 26] on button "Close" at bounding box center [1143, 20] width 71 height 21
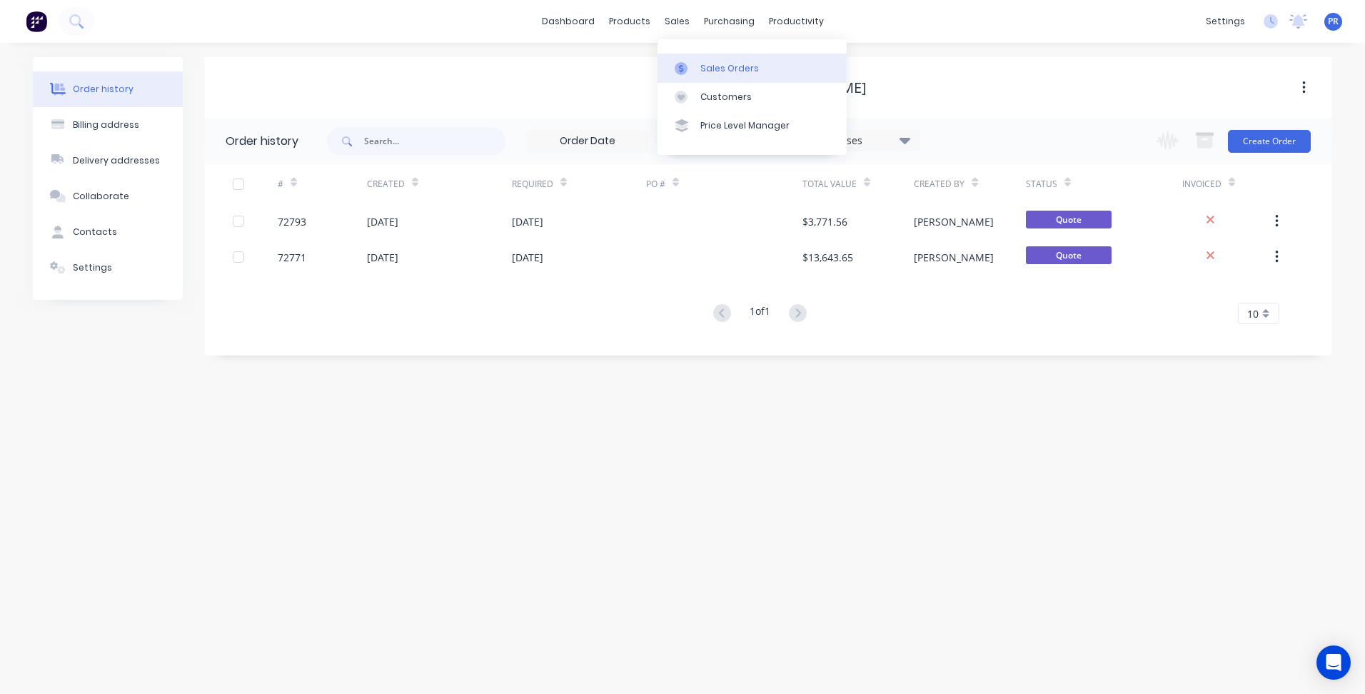
click at [714, 61] on link "Sales Orders" at bounding box center [751, 68] width 189 height 29
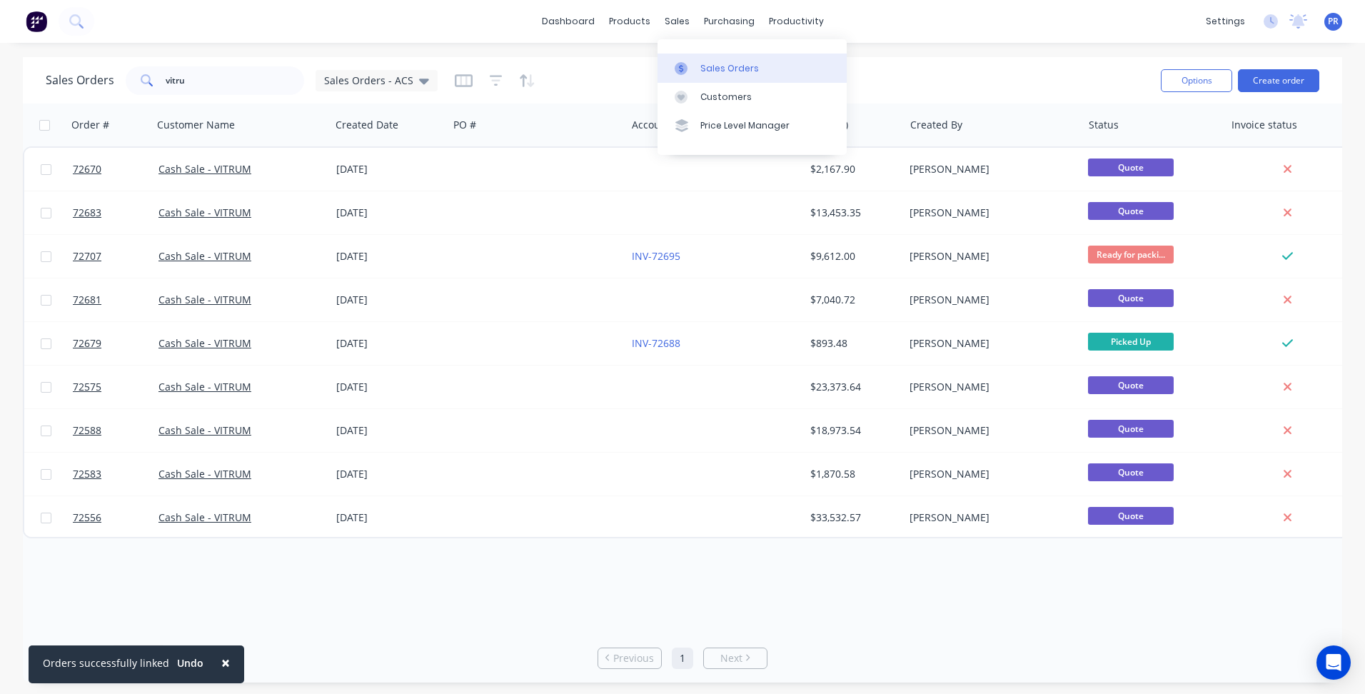
click at [702, 73] on div "Sales Orders" at bounding box center [729, 68] width 59 height 13
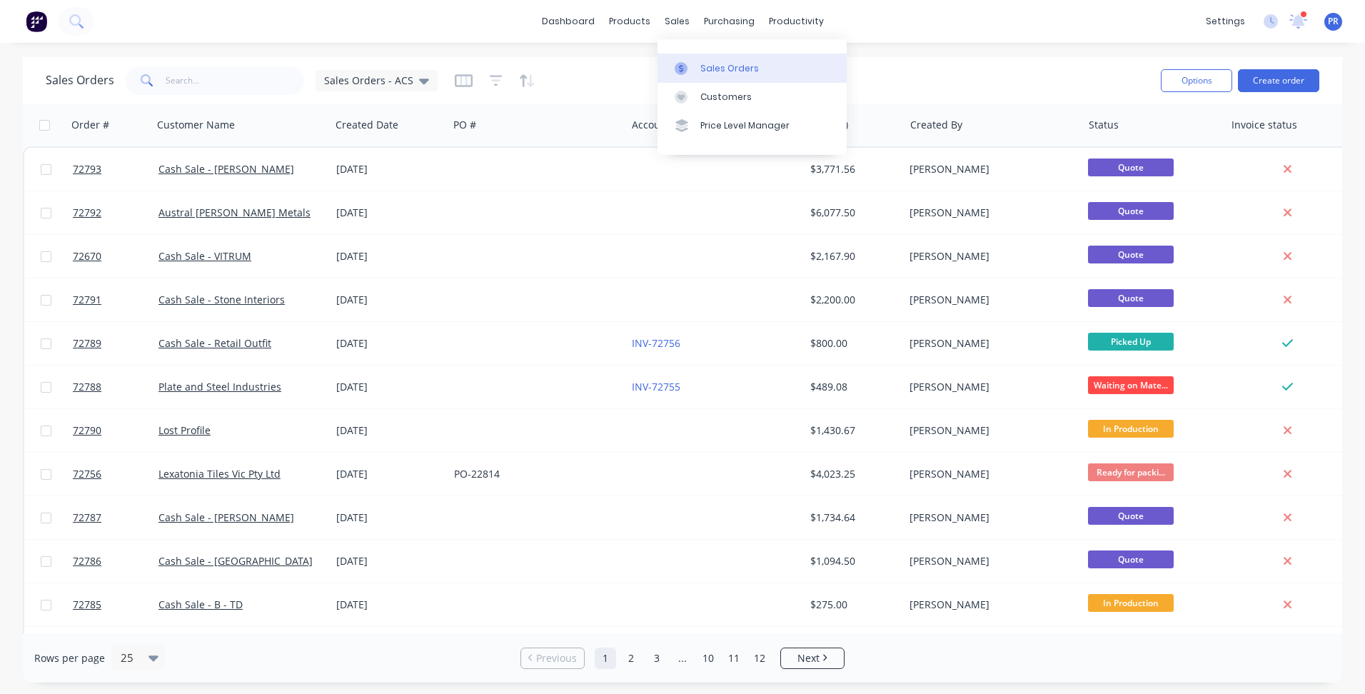
click at [711, 62] on div "Sales Orders" at bounding box center [729, 68] width 59 height 13
click at [202, 77] on input "text" at bounding box center [235, 80] width 139 height 29
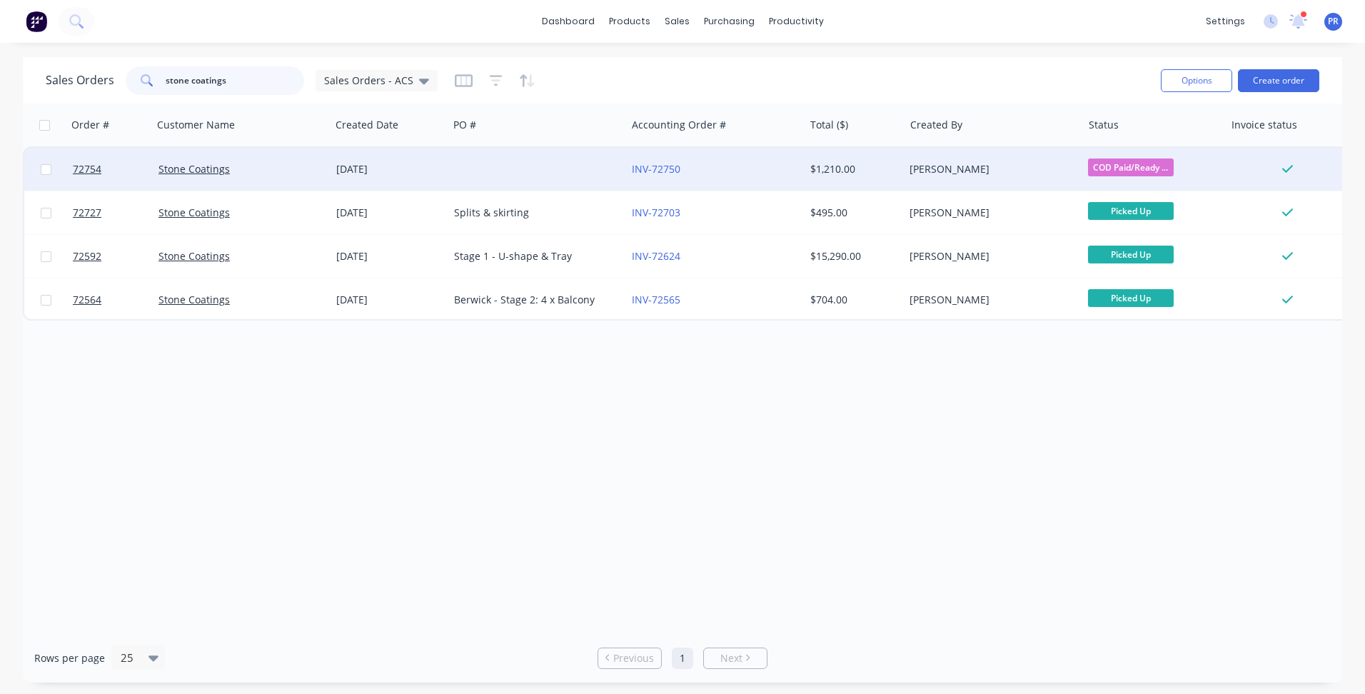
type input "stone coatings"
click at [997, 174] on div "[PERSON_NAME]" at bounding box center [988, 169] width 158 height 14
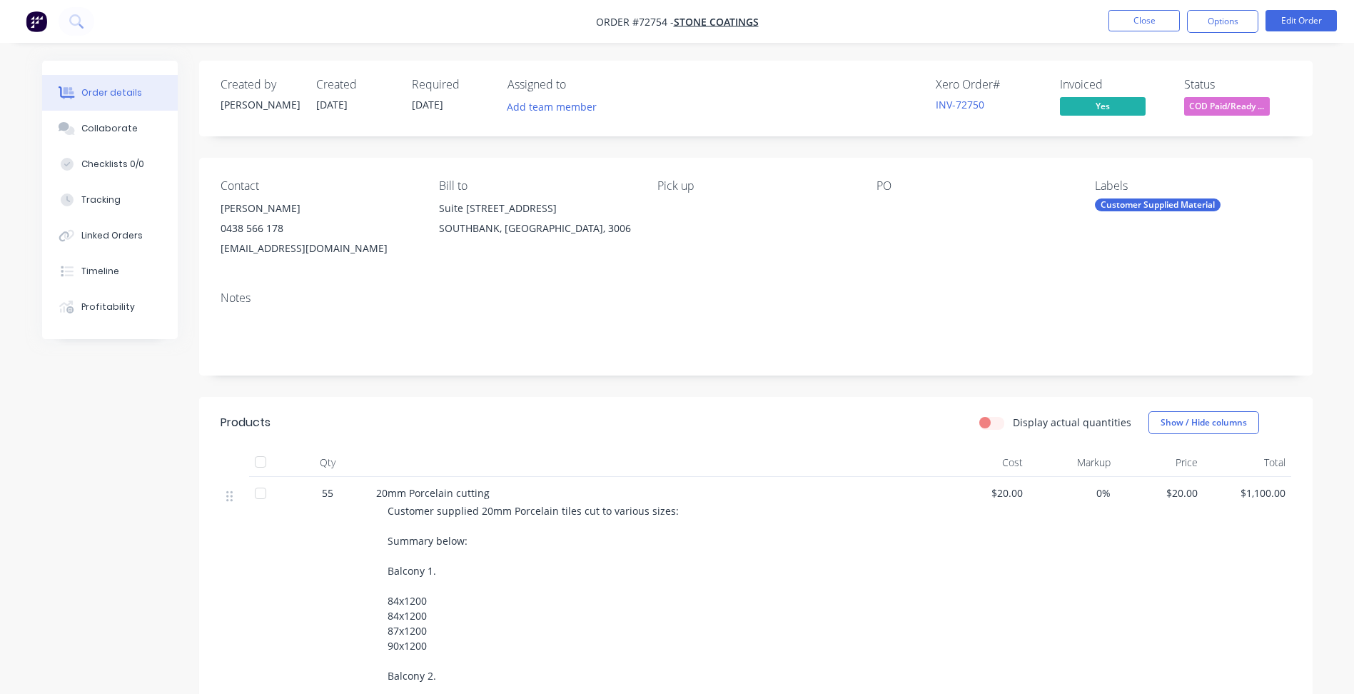
click at [758, 161] on div "Contact [PERSON_NAME] [PHONE_NUMBER] [EMAIL_ADDRESS][DOMAIN_NAME] Bill to Suite…" at bounding box center [755, 219] width 1113 height 122
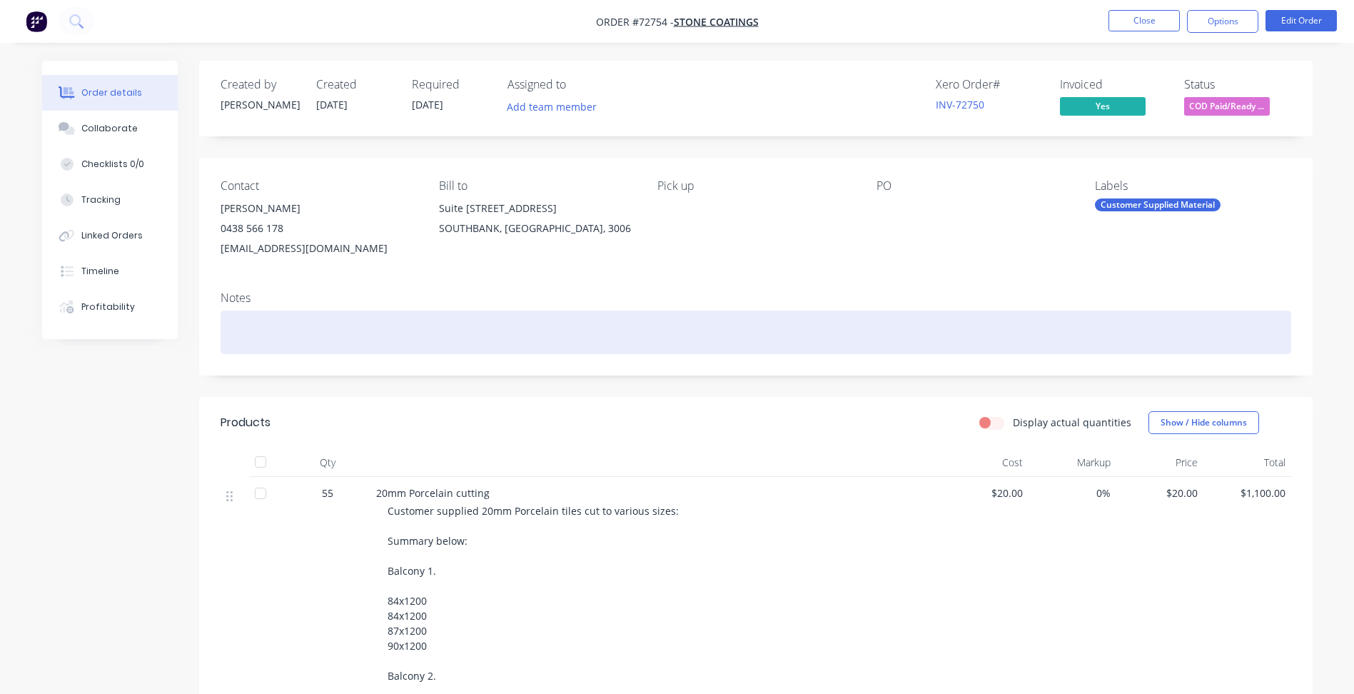
click at [640, 317] on div at bounding box center [756, 332] width 1071 height 44
drag, startPoint x: 655, startPoint y: 351, endPoint x: 633, endPoint y: 405, distance: 57.7
click at [653, 359] on div "Notes" at bounding box center [755, 328] width 1113 height 96
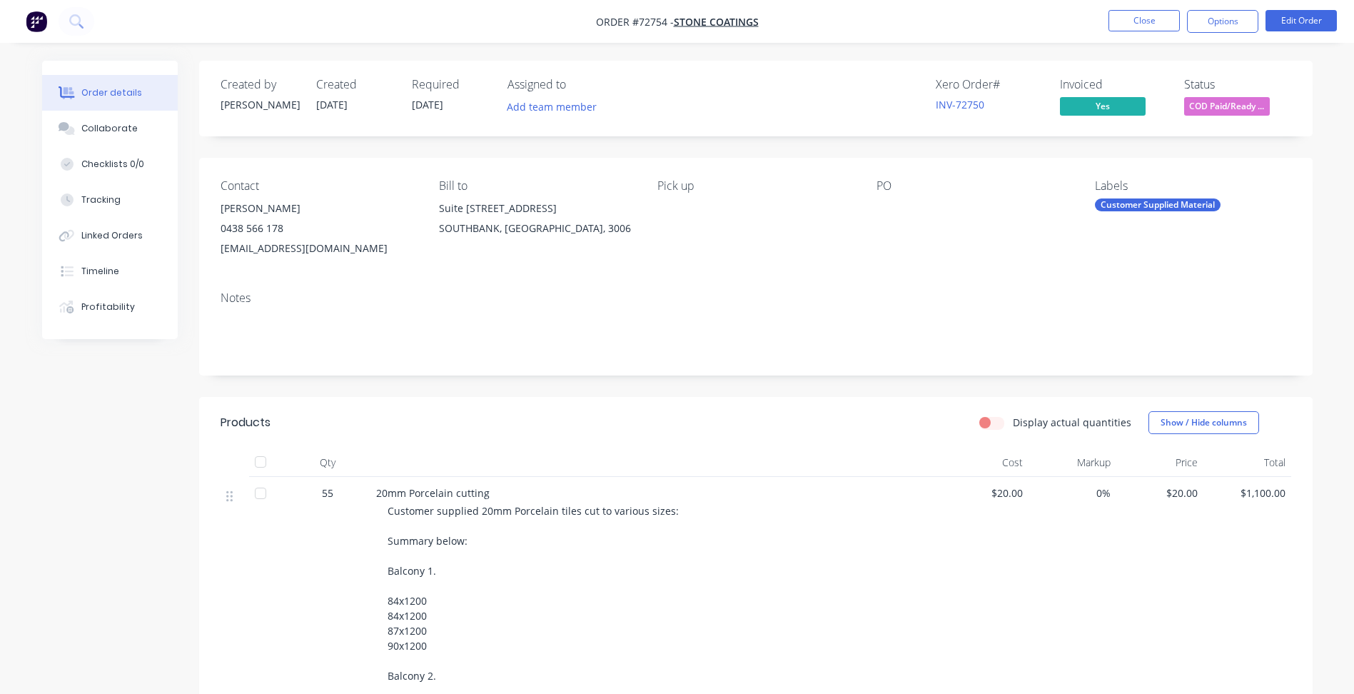
click at [633, 405] on header "Products Display actual quantities Show / Hide columns" at bounding box center [755, 422] width 1113 height 51
click at [632, 397] on header "Products Display actual quantities Show / Hide columns" at bounding box center [755, 422] width 1113 height 51
click at [817, 24] on nav "Order #72754 - Stone Coatings Close Options Edit Order" at bounding box center [677, 21] width 1354 height 43
click at [456, 414] on div "Display actual quantities Show / Hide columns" at bounding box center [869, 422] width 843 height 23
click at [443, 429] on div "Products" at bounding box center [335, 422] width 228 height 23
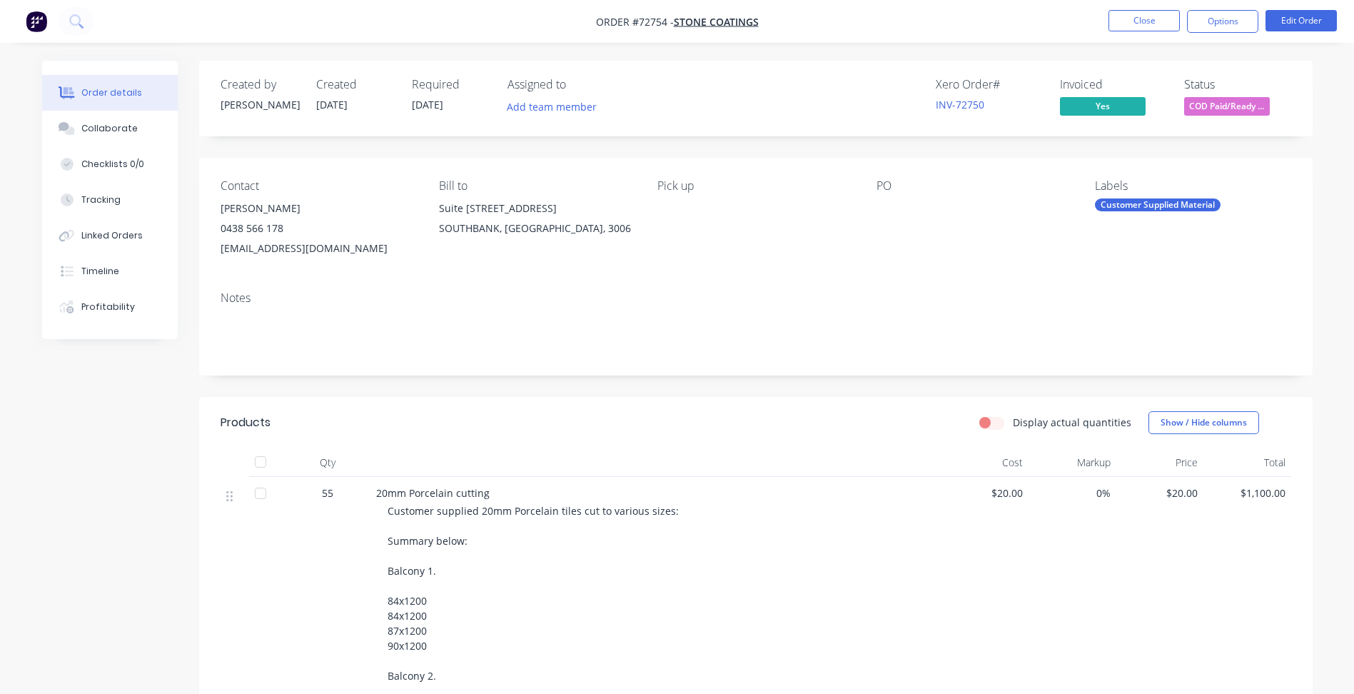
click at [435, 425] on div "Products" at bounding box center [335, 422] width 228 height 23
click at [430, 428] on div "Products" at bounding box center [335, 422] width 228 height 23
click at [434, 431] on div "Products" at bounding box center [335, 422] width 228 height 23
click at [431, 432] on div "Products" at bounding box center [335, 422] width 228 height 23
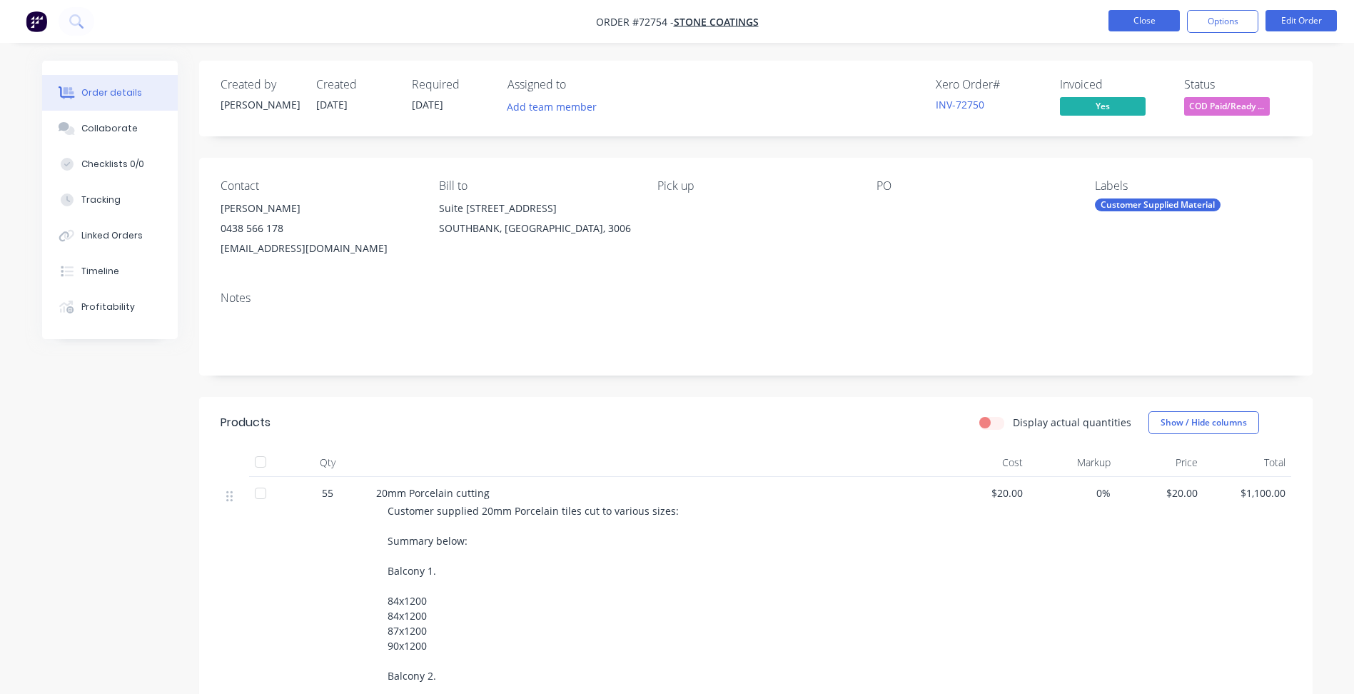
click at [1146, 17] on button "Close" at bounding box center [1143, 20] width 71 height 21
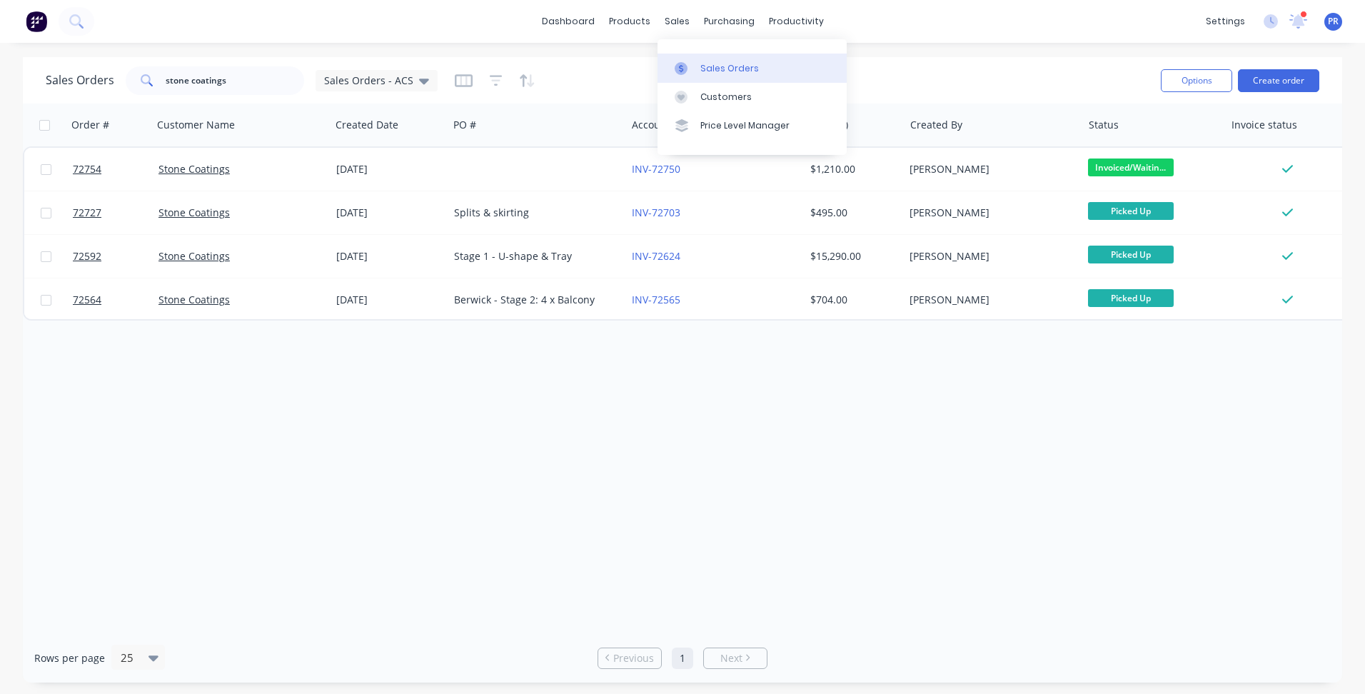
click at [722, 74] on div "Sales Orders" at bounding box center [729, 68] width 59 height 13
drag, startPoint x: 238, startPoint y: 75, endPoint x: 31, endPoint y: 57, distance: 207.8
click at [137, 71] on div "stone coatings" at bounding box center [215, 80] width 178 height 29
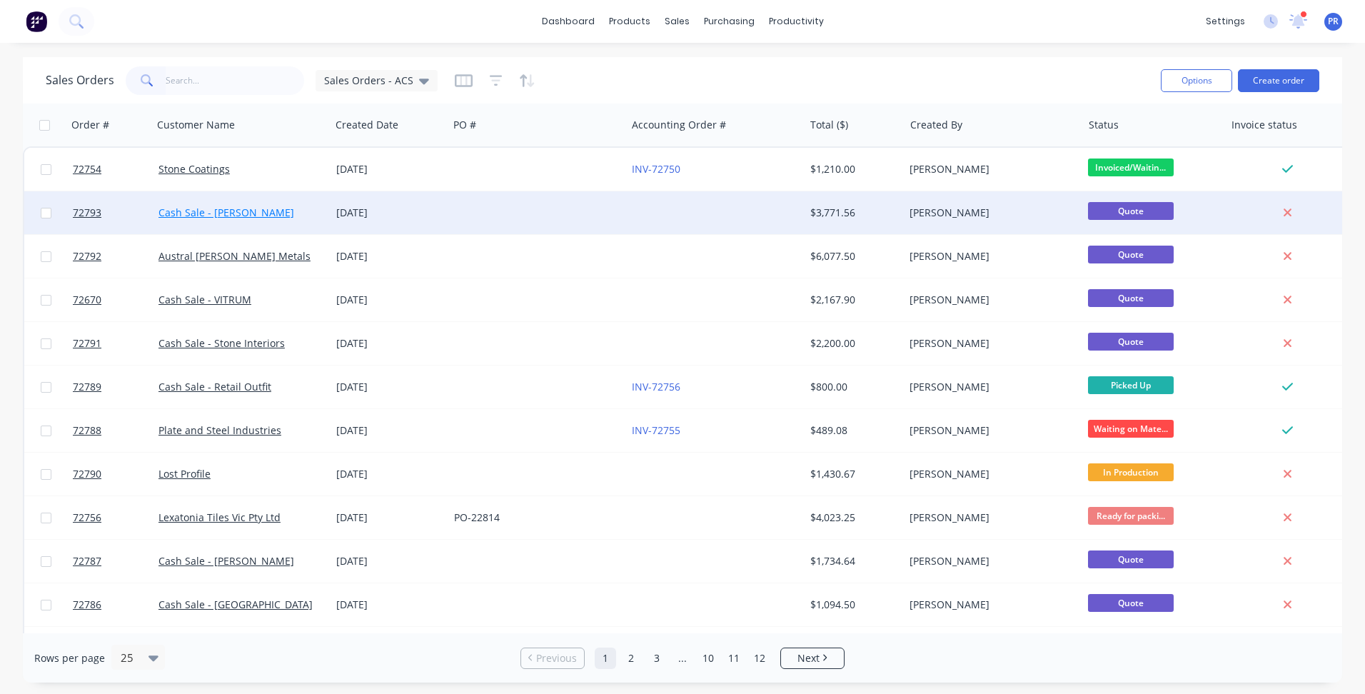
click at [208, 210] on link "Cash Sale - [PERSON_NAME]" at bounding box center [226, 213] width 136 height 14
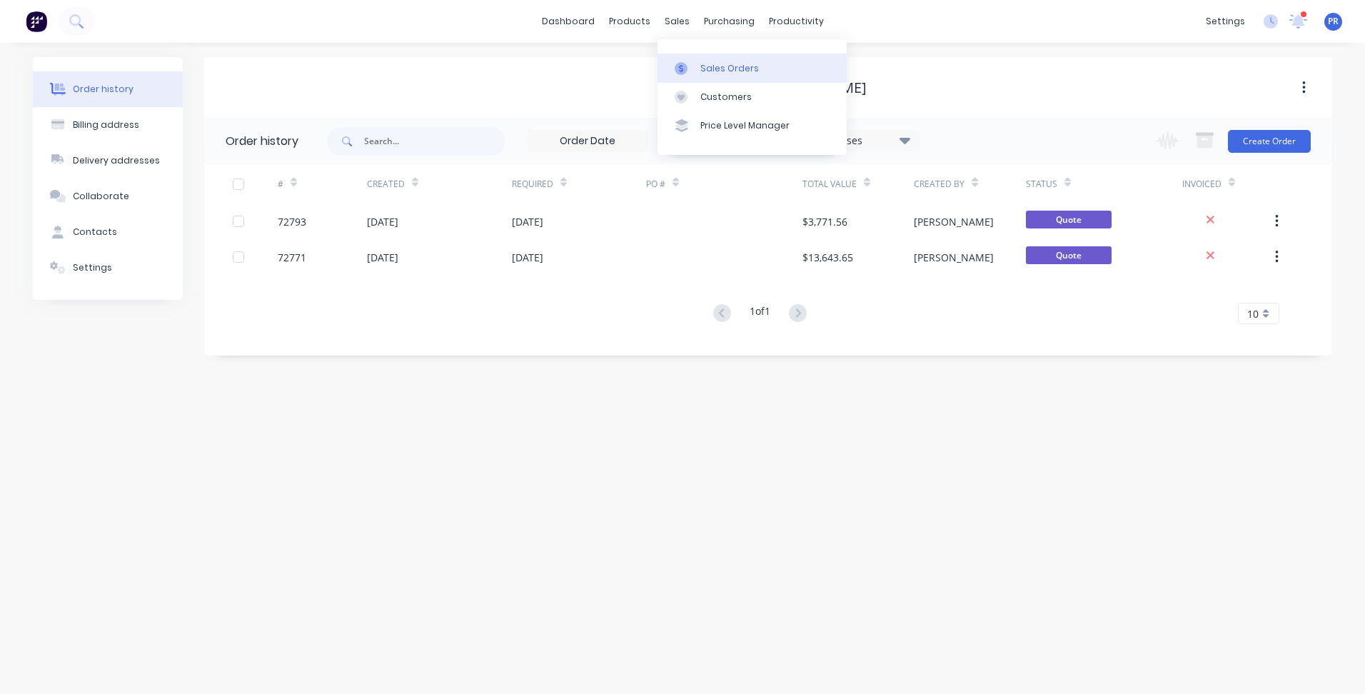
click at [704, 63] on div "Sales Orders" at bounding box center [729, 68] width 59 height 13
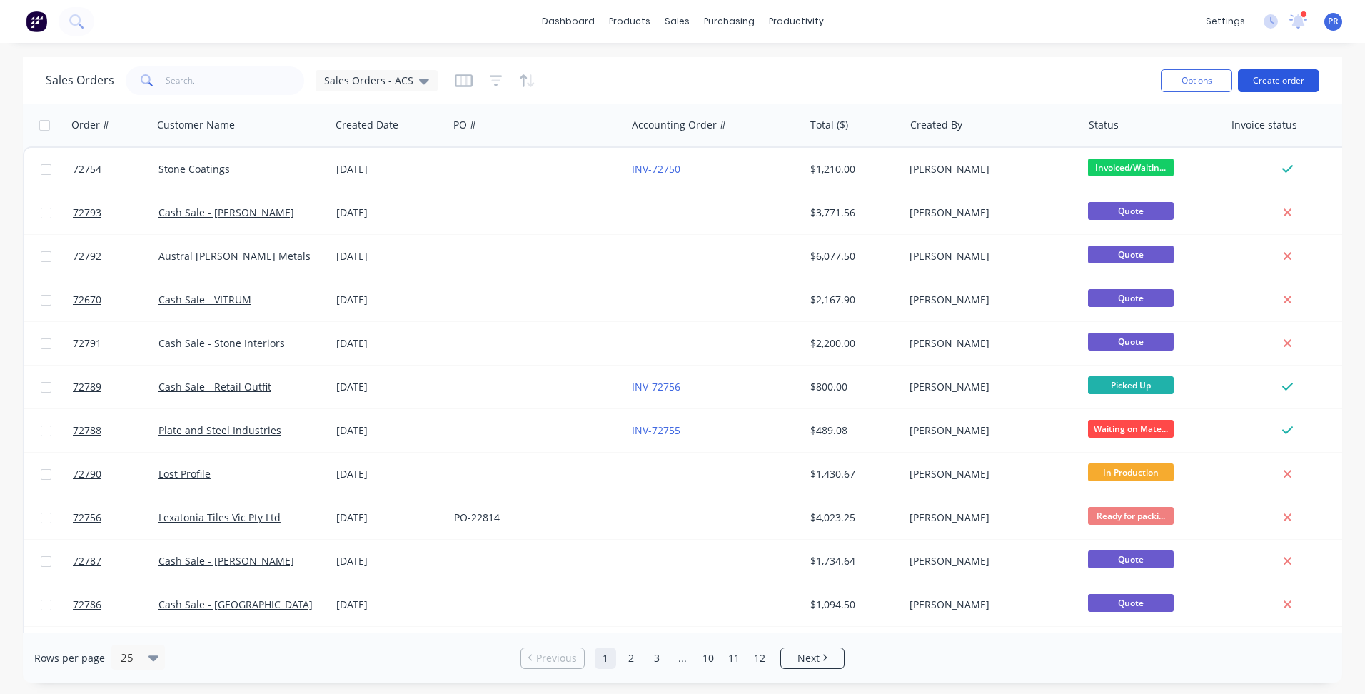
click at [1265, 76] on button "Create order" at bounding box center [1278, 80] width 81 height 23
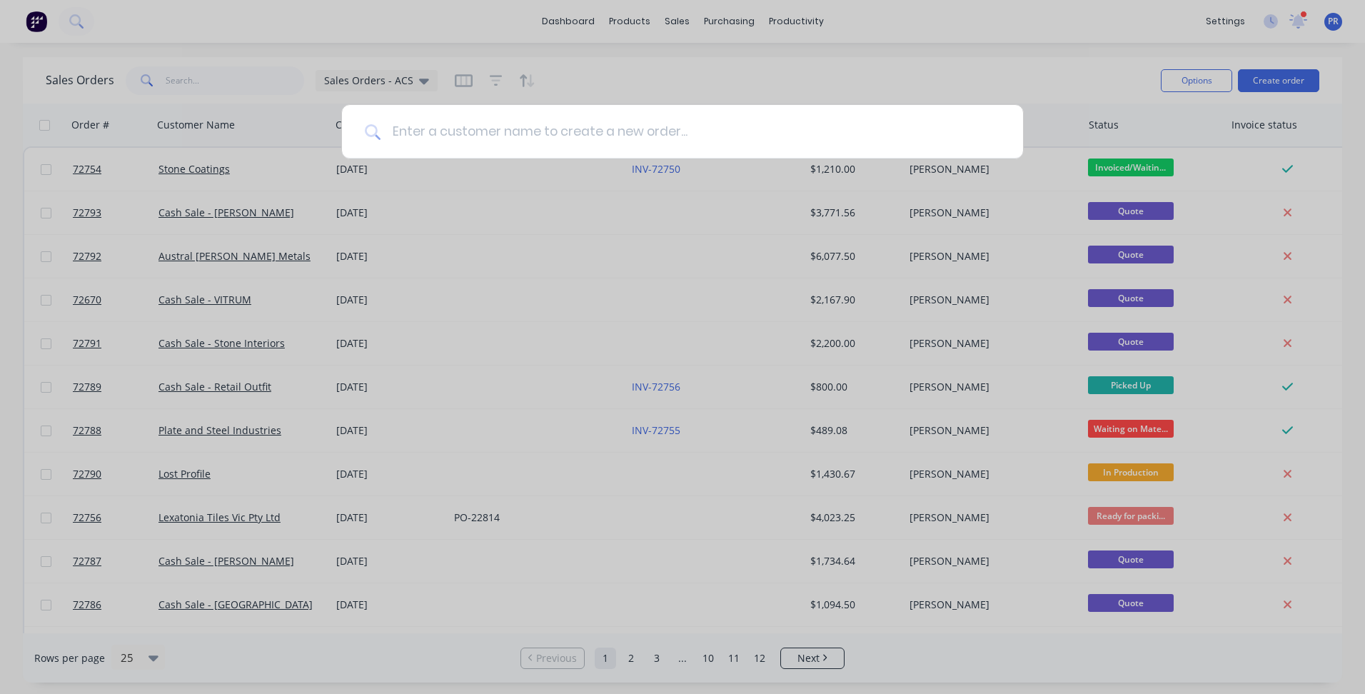
click at [425, 146] on input at bounding box center [690, 132] width 620 height 54
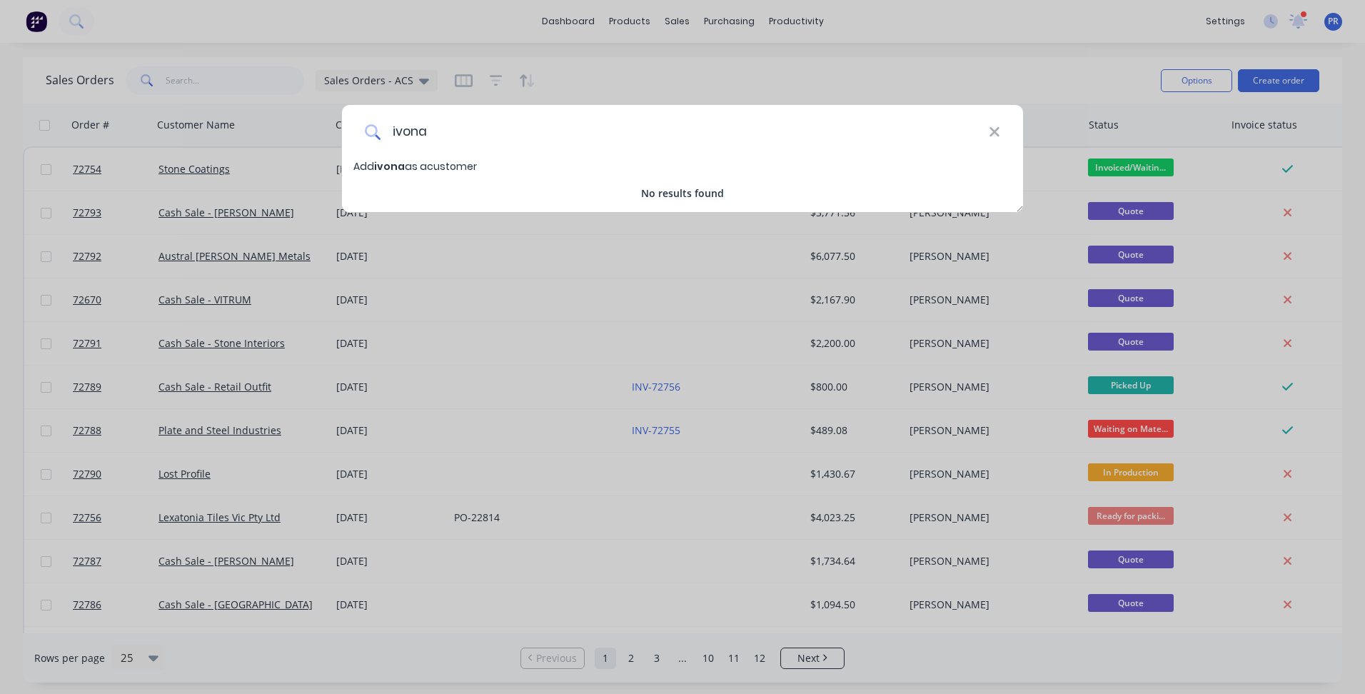
type input "ivona"
click at [992, 134] on icon at bounding box center [993, 131] width 9 height 9
drag, startPoint x: 385, startPoint y: 123, endPoint x: 305, endPoint y: 111, distance: 81.5
click at [245, 100] on div "oz machinery Add oz machinery as a customer No results found" at bounding box center [682, 347] width 1365 height 694
click at [517, 133] on input "oz machinery" at bounding box center [684, 132] width 608 height 54
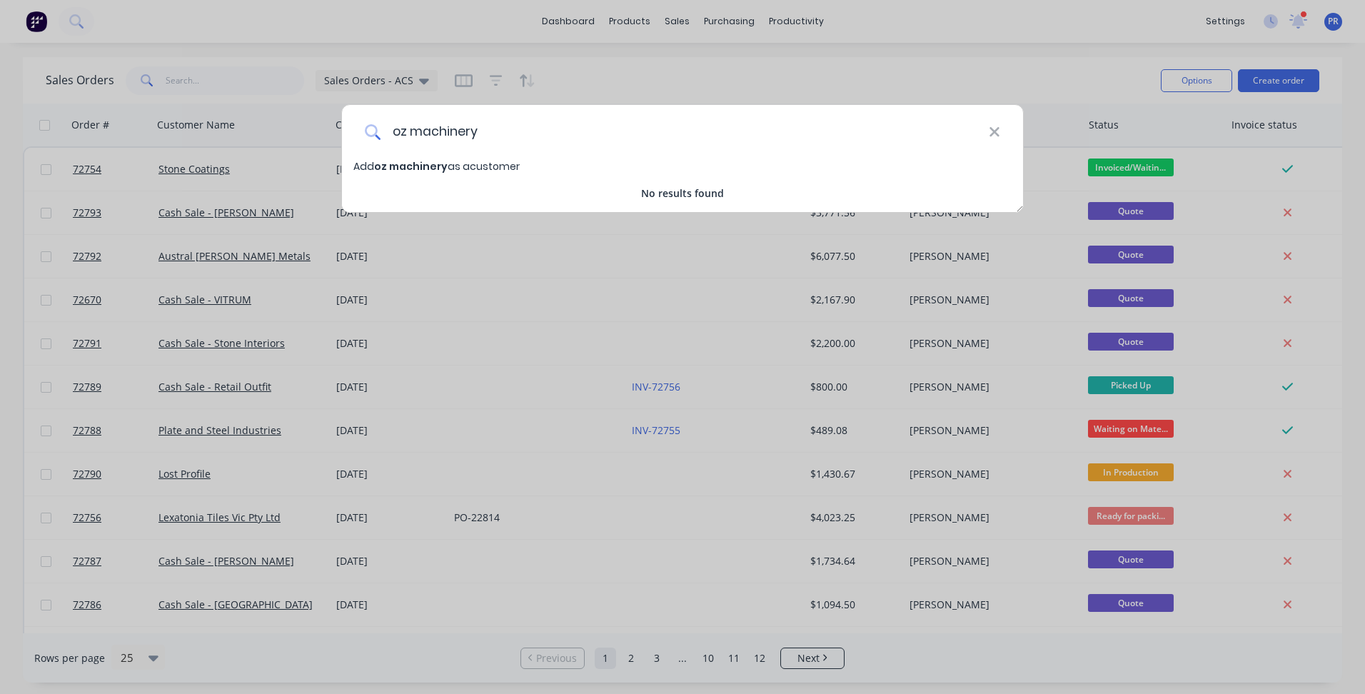
drag, startPoint x: 282, startPoint y: 115, endPoint x: 160, endPoint y: 138, distance: 124.2
click at [161, 121] on div "oz machinery Add oz machinery as a customer No results found" at bounding box center [682, 347] width 1365 height 694
type input "Cash Sale - Oz Machinery Parts"
click at [576, 168] on span "Add Cash Sale - Oz Machinery Parts as a customer" at bounding box center [483, 166] width 261 height 14
select select "AU"
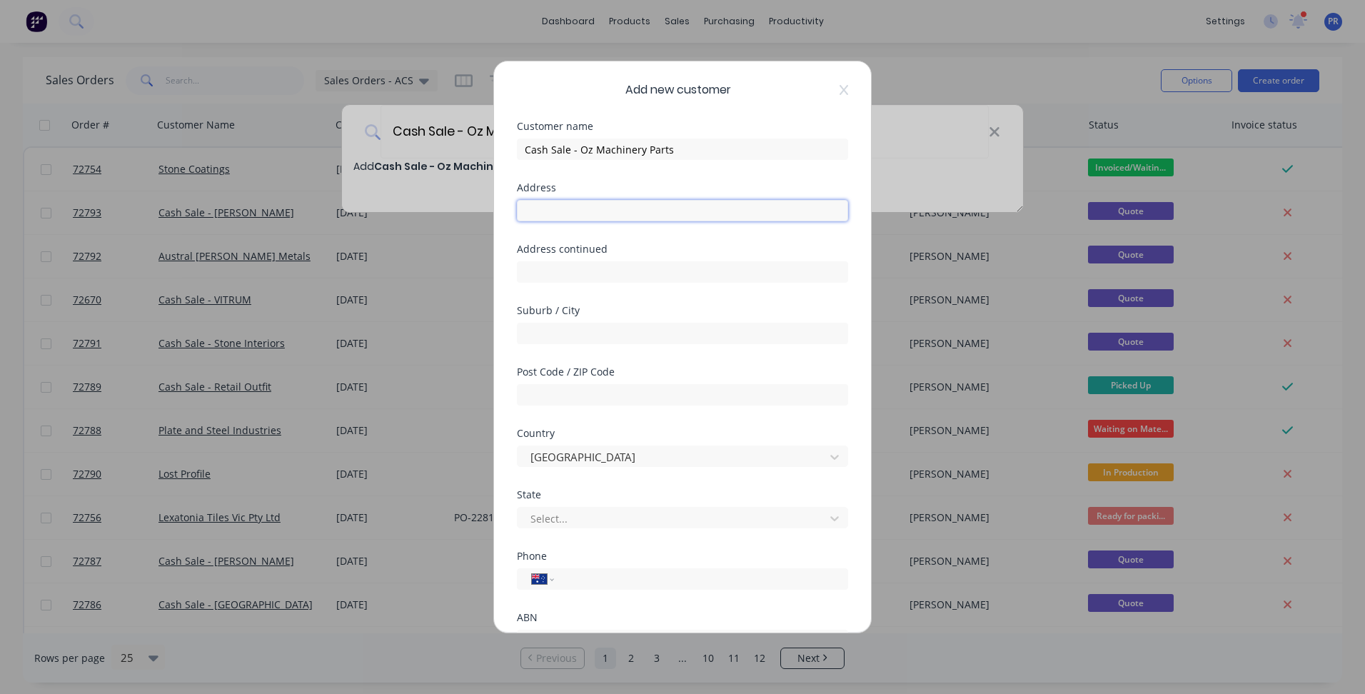
click at [552, 212] on input "text" at bounding box center [682, 210] width 331 height 21
click at [832, 96] on div "Add new customer" at bounding box center [682, 89] width 331 height 17
click at [839, 91] on icon at bounding box center [843, 89] width 9 height 11
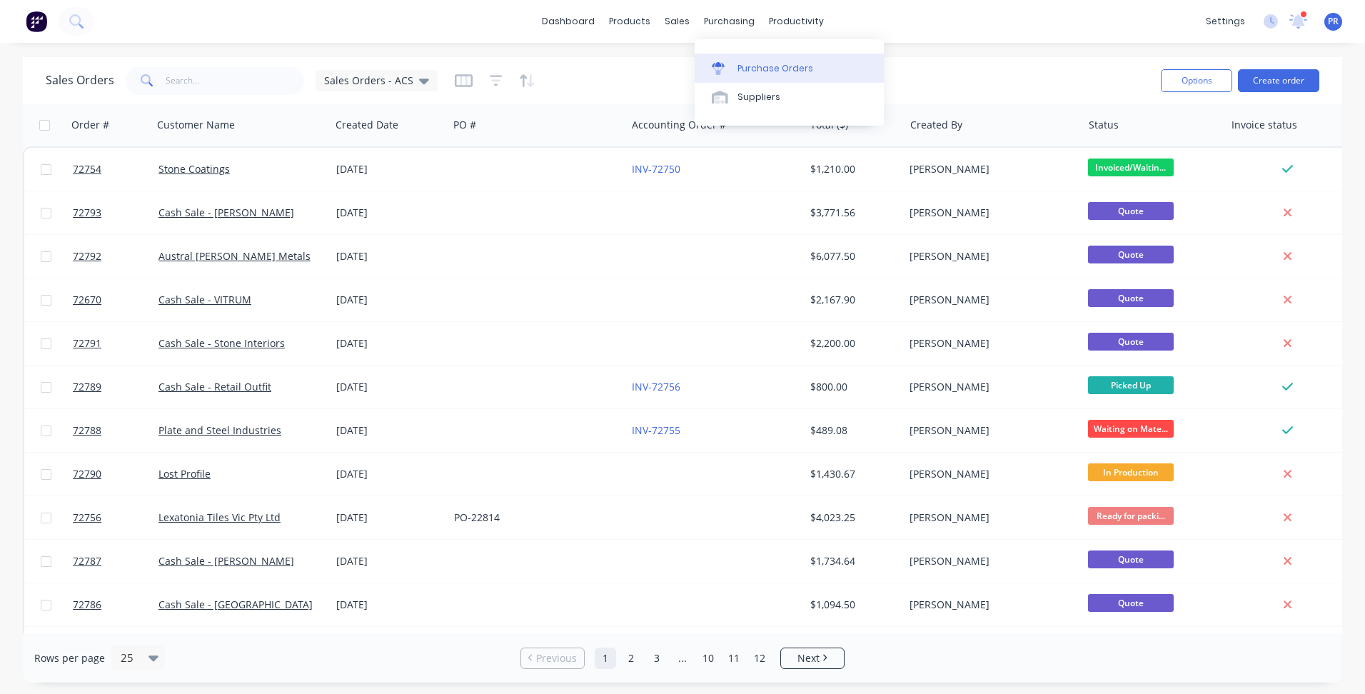
click at [752, 65] on div "Purchase Orders" at bounding box center [775, 68] width 76 height 13
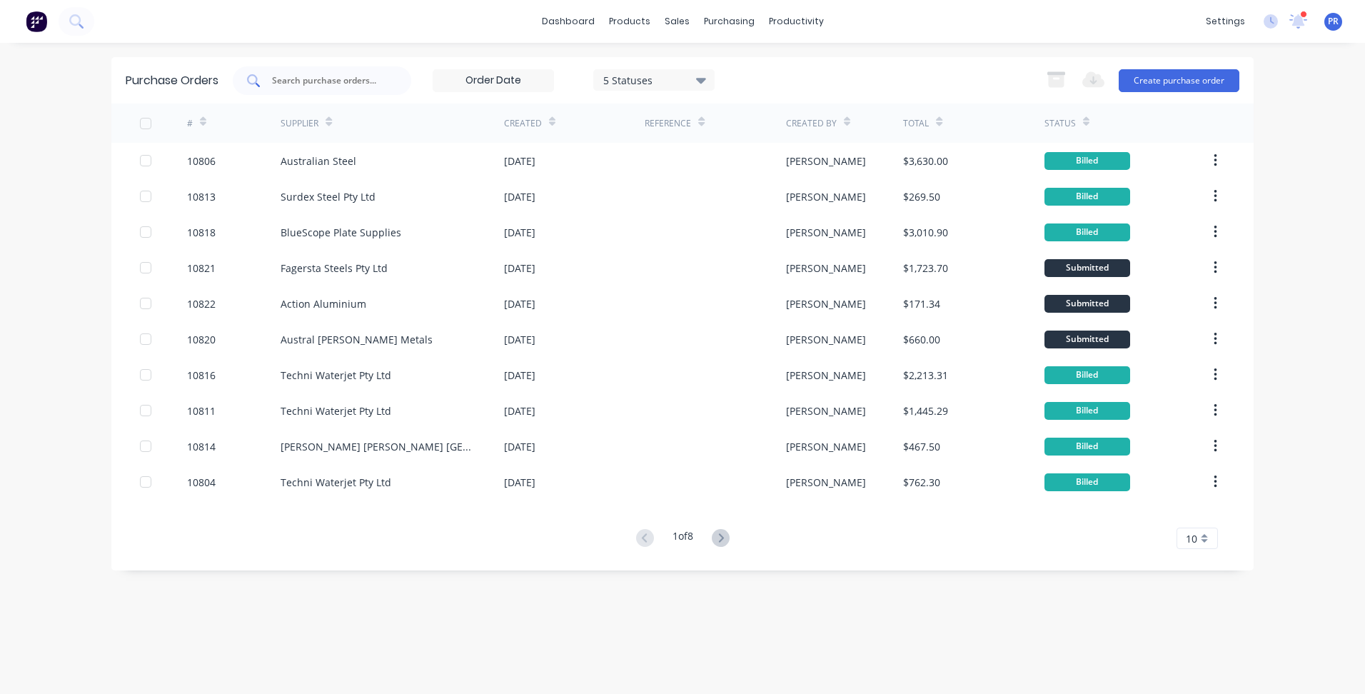
click at [284, 71] on div at bounding box center [322, 80] width 178 height 29
type input "vitru"
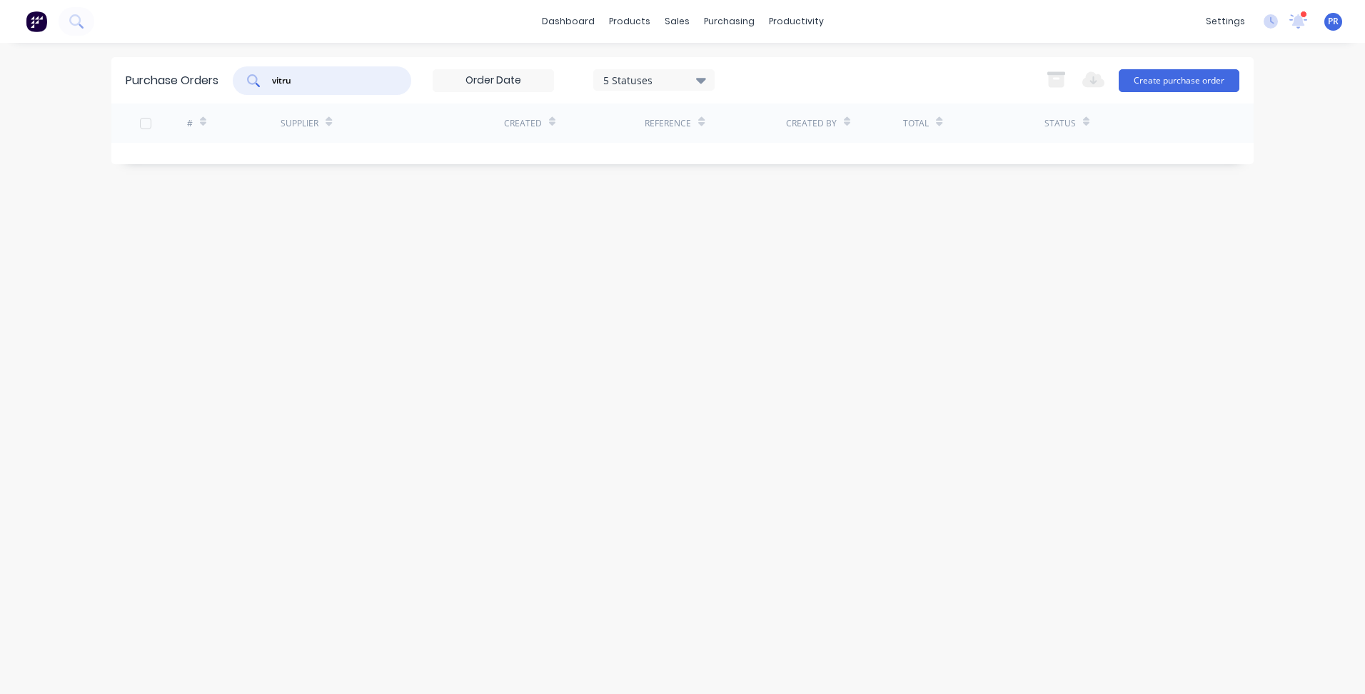
drag, startPoint x: 272, startPoint y: 78, endPoint x: 216, endPoint y: 75, distance: 55.7
click at [216, 75] on div "Purchase Orders vitru 5 Statuses 5 Statuses Export to Excel (XLSX) Create purch…" at bounding box center [682, 80] width 1142 height 46
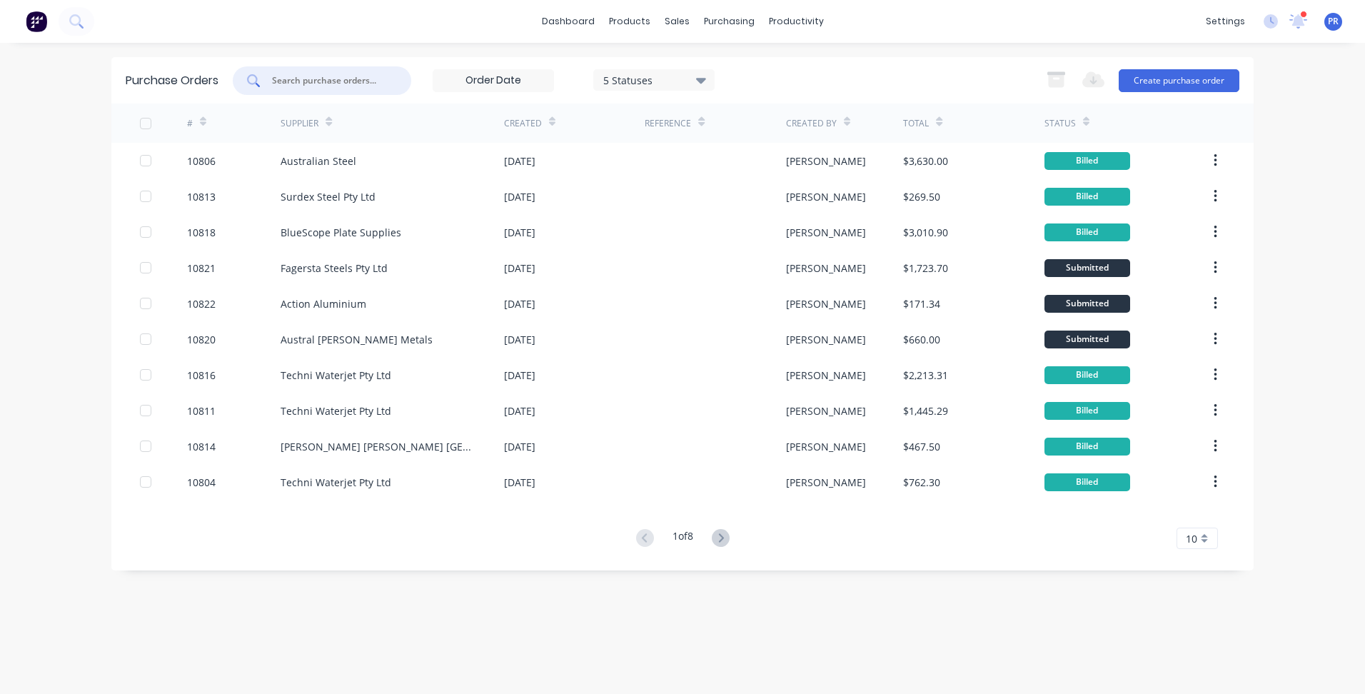
click at [313, 78] on input "text" at bounding box center [330, 81] width 118 height 14
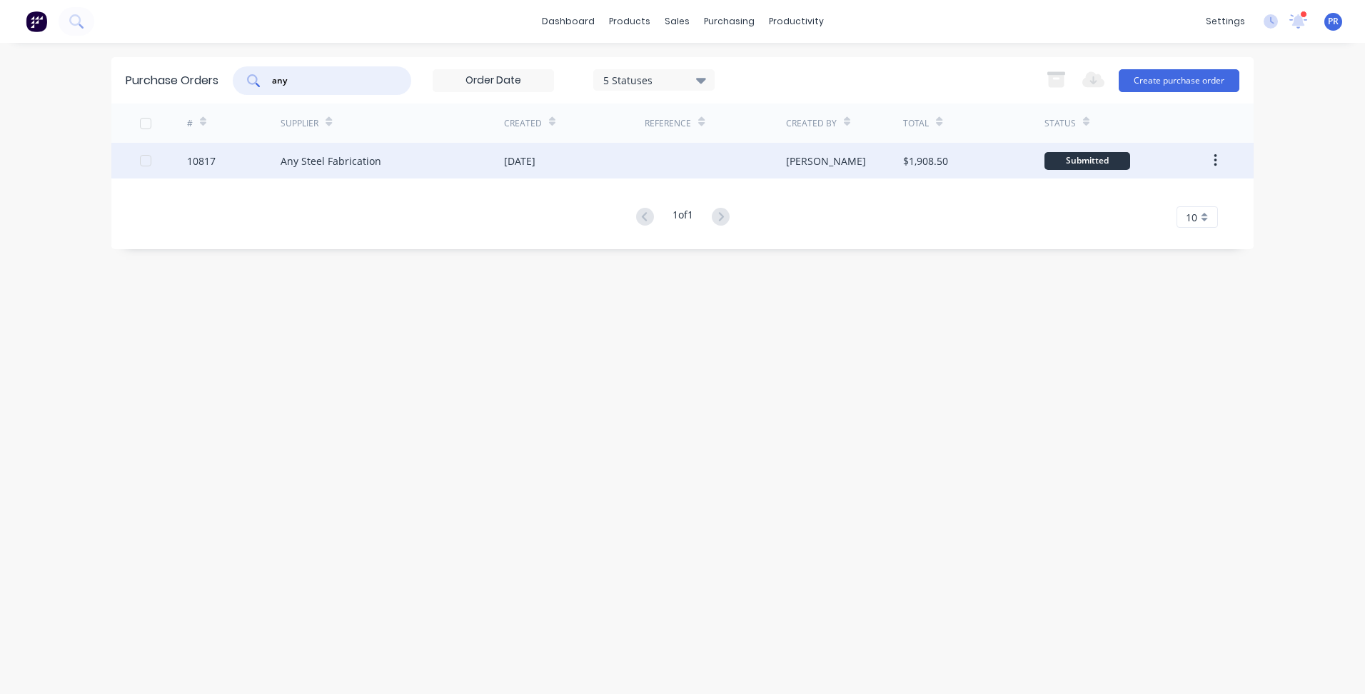
type input "any"
click at [378, 156] on div "Any Steel Fabrication" at bounding box center [331, 160] width 101 height 15
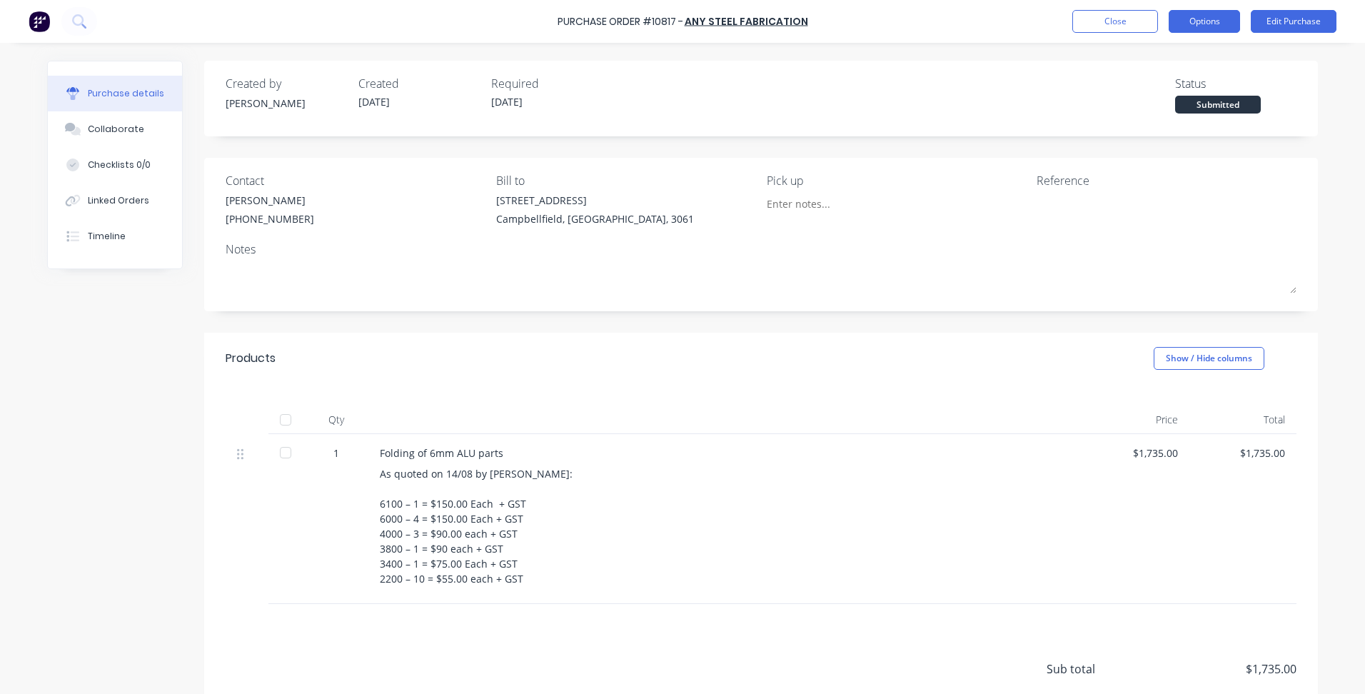
click at [1201, 28] on button "Options" at bounding box center [1203, 21] width 71 height 23
click at [844, 83] on div "Created by [PERSON_NAME] Created [DATE] Required [DATE] Status Submitted" at bounding box center [761, 94] width 1071 height 39
drag, startPoint x: 485, startPoint y: 341, endPoint x: 550, endPoint y: 313, distance: 70.9
click at [485, 341] on div "Products Show / Hide columns" at bounding box center [760, 358] width 1113 height 51
click at [1115, 26] on button "Close" at bounding box center [1115, 21] width 86 height 23
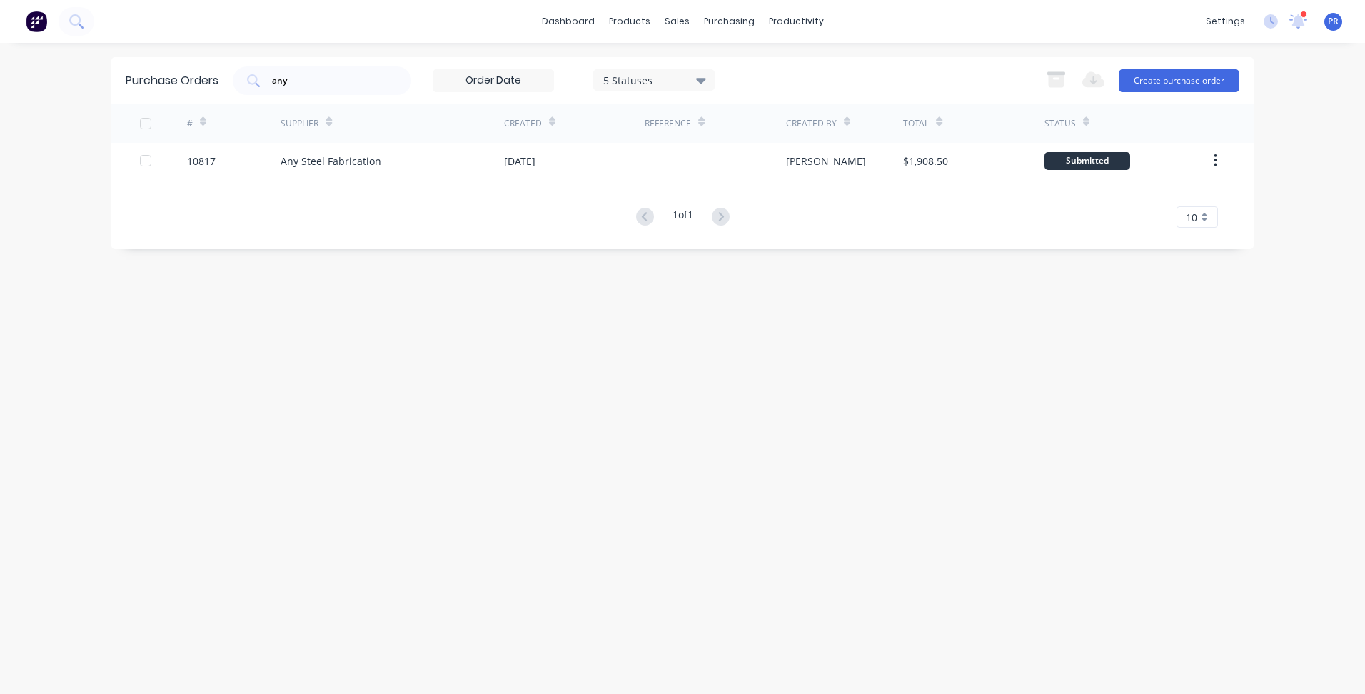
click at [957, 278] on div "Purchase Orders any 5 Statuses 5 Statuses Export to Excel (XLSX) Create purchas…" at bounding box center [682, 368] width 1142 height 622
click div "Sales Orders"
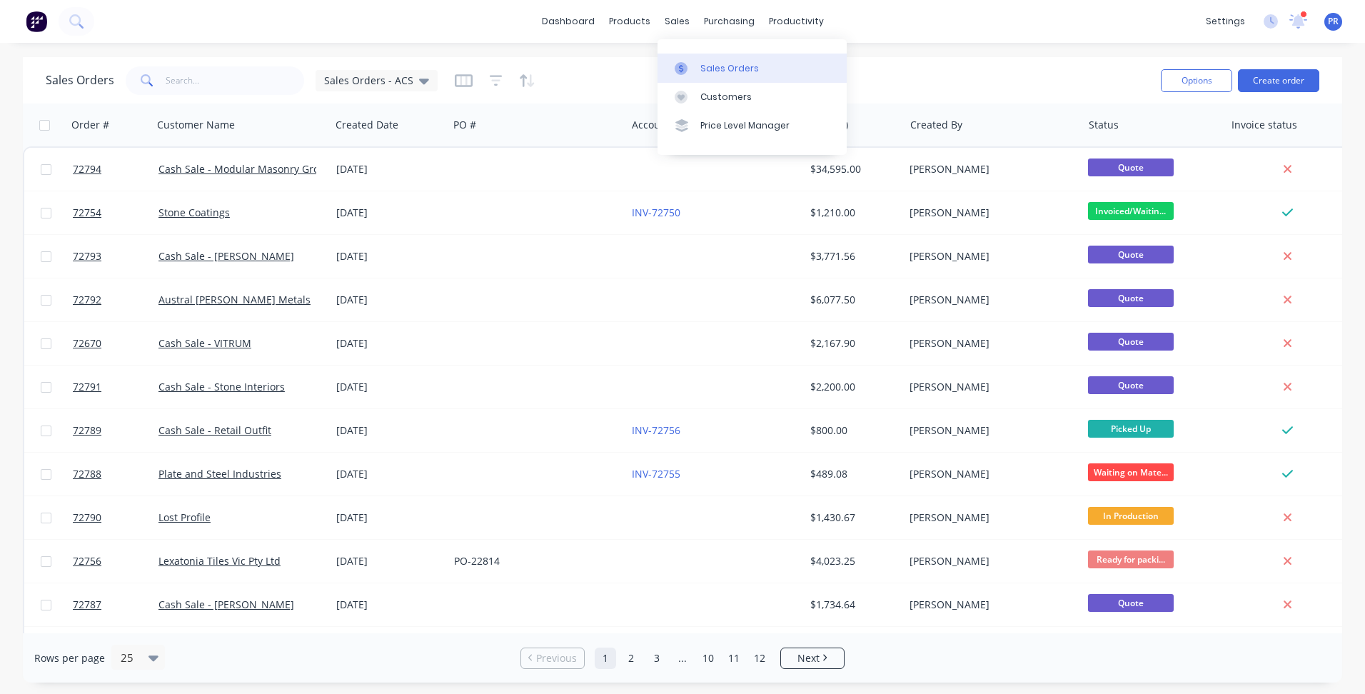
click at [711, 63] on div "Sales Orders" at bounding box center [729, 68] width 59 height 13
click at [1263, 84] on button "Create order" at bounding box center [1278, 80] width 81 height 23
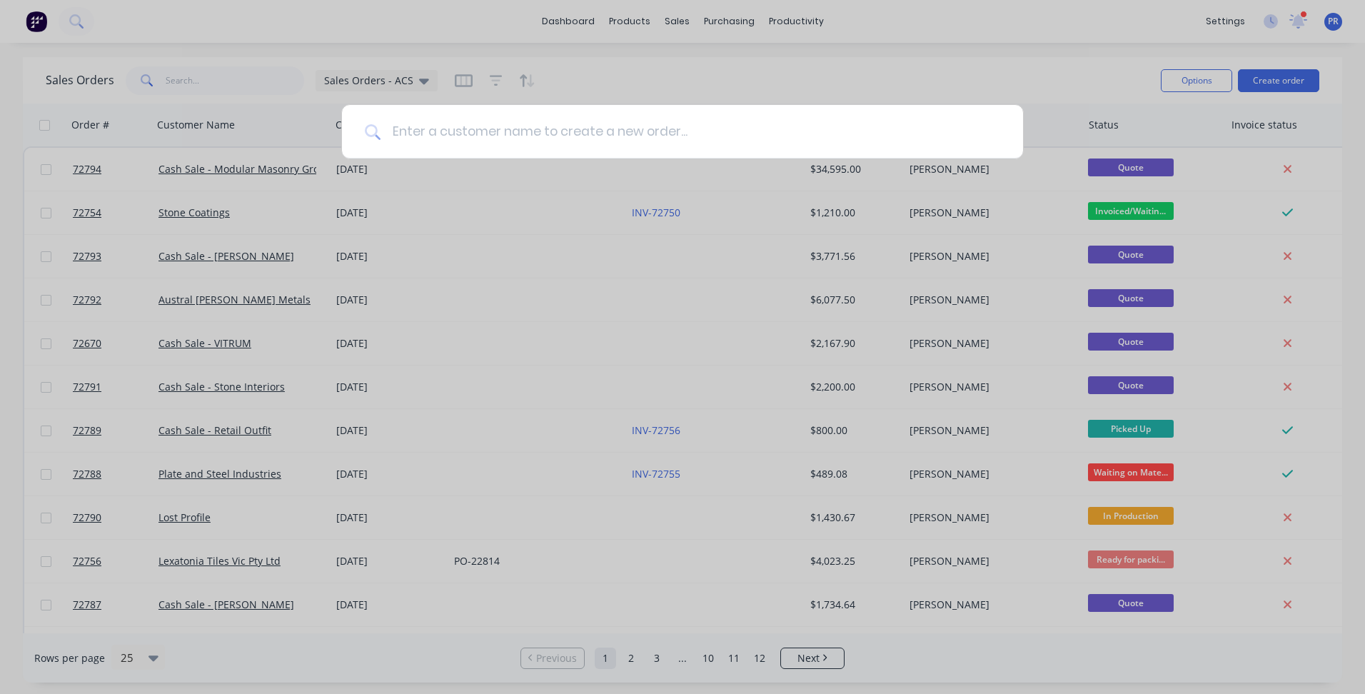
click at [489, 128] on input at bounding box center [690, 132] width 620 height 54
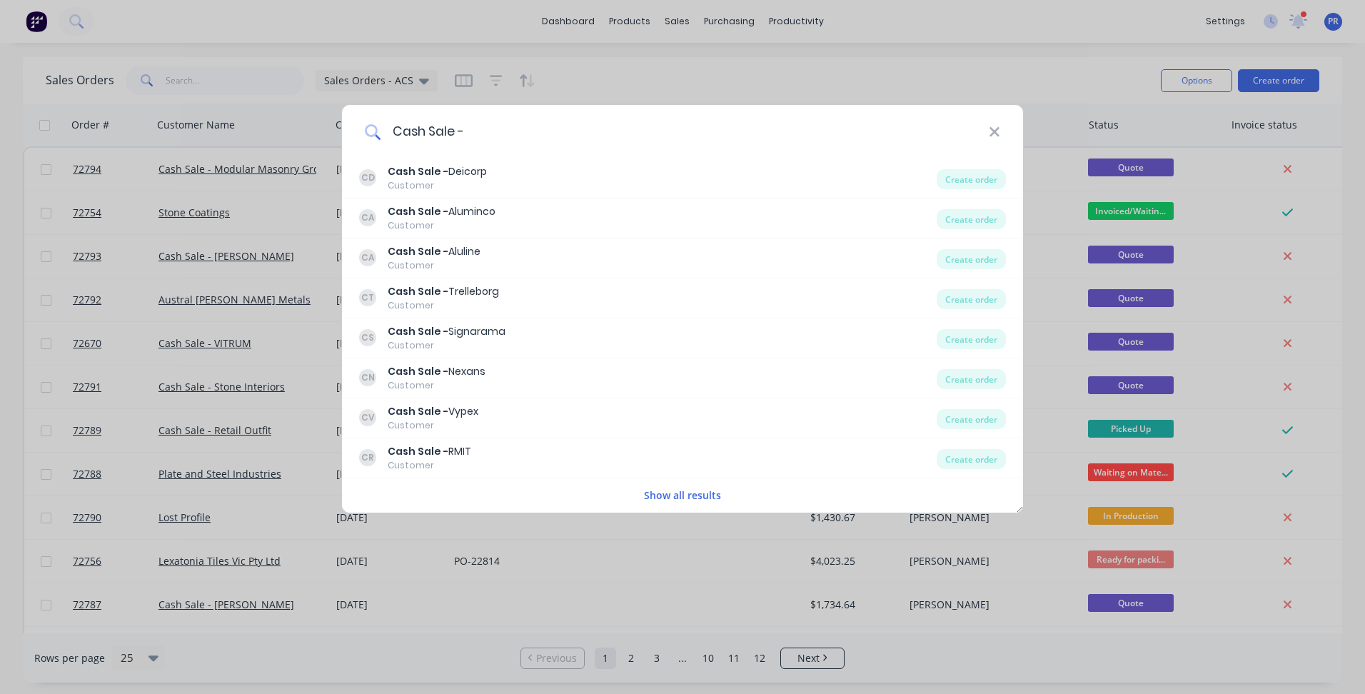
click at [506, 123] on input "Cash Sale -" at bounding box center [684, 132] width 608 height 54
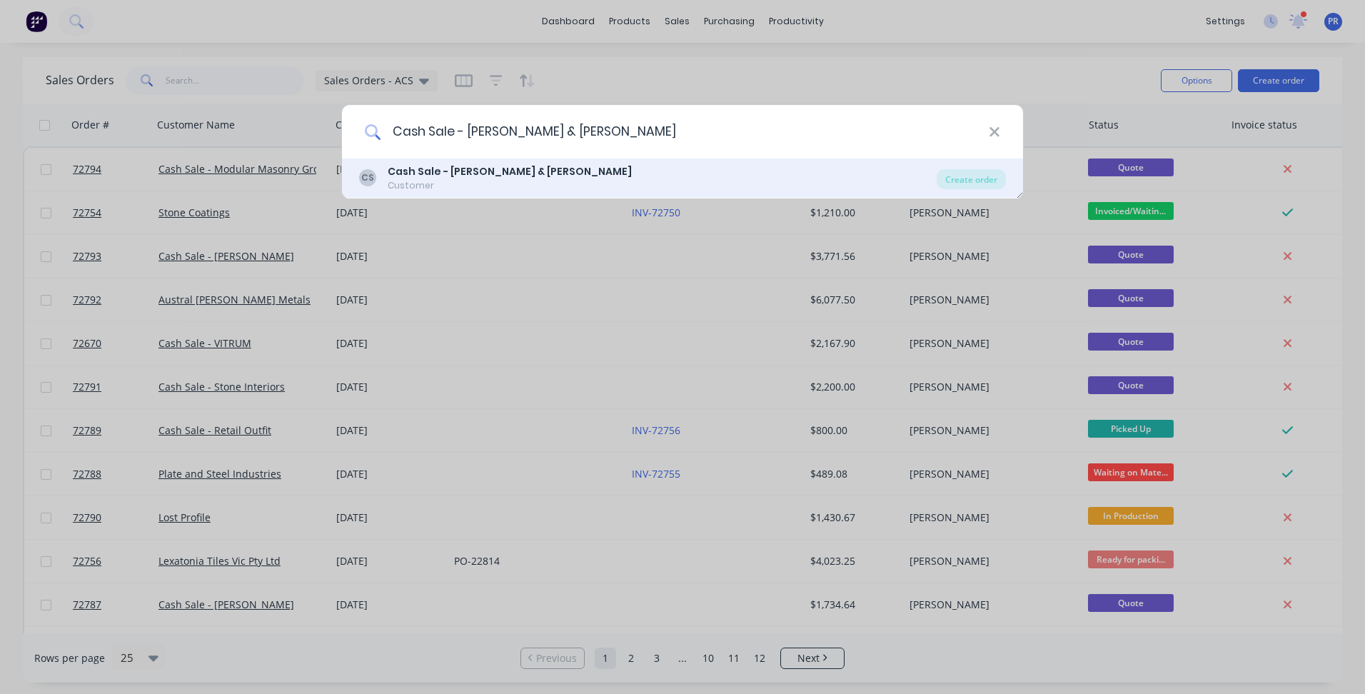
type input "Cash Sale - [PERSON_NAME] & [PERSON_NAME]"
click at [492, 171] on b "Cash Sale - [PERSON_NAME] & [PERSON_NAME]" at bounding box center [510, 171] width 244 height 14
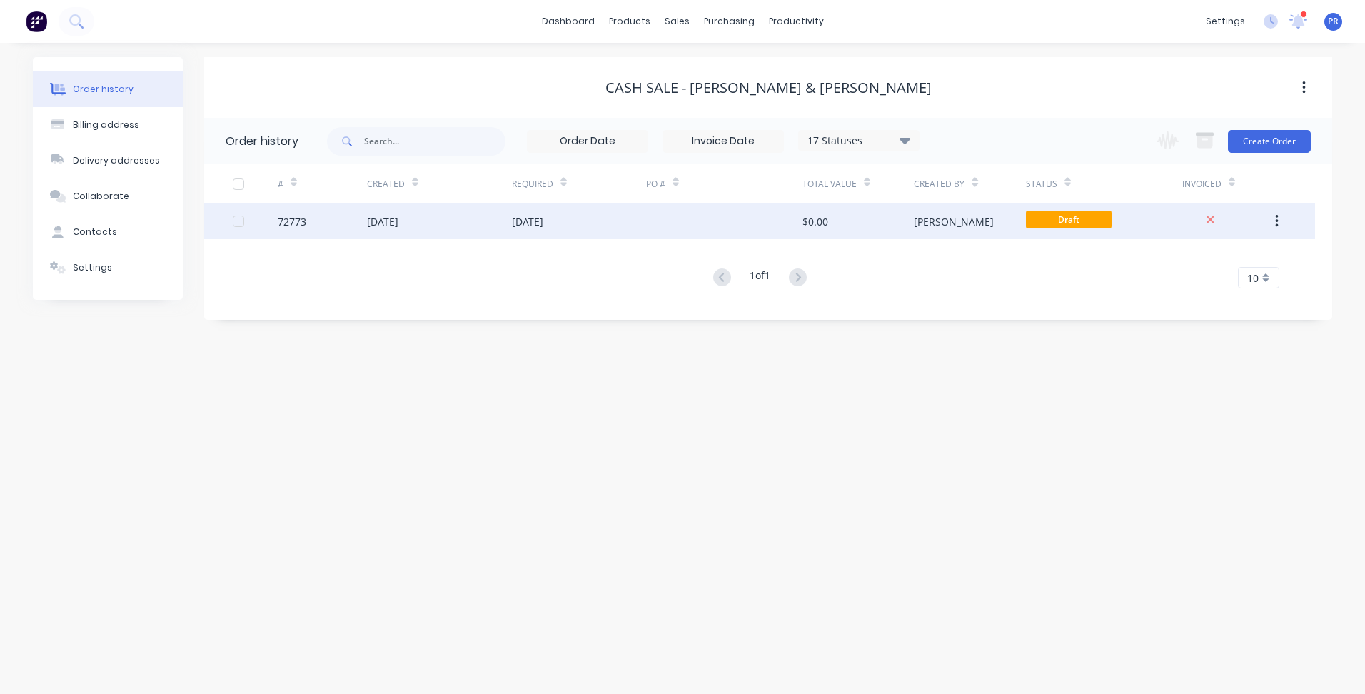
click at [971, 226] on div "[PERSON_NAME]" at bounding box center [969, 221] width 111 height 36
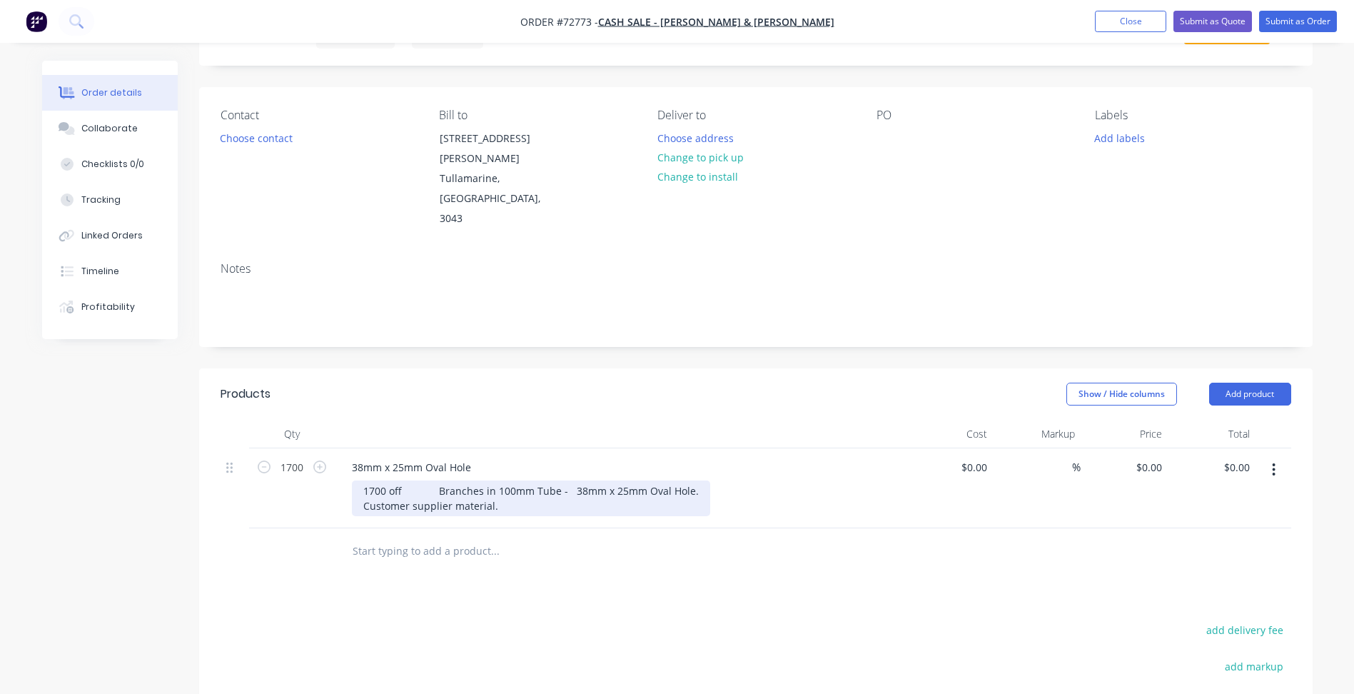
scroll to position [214, 0]
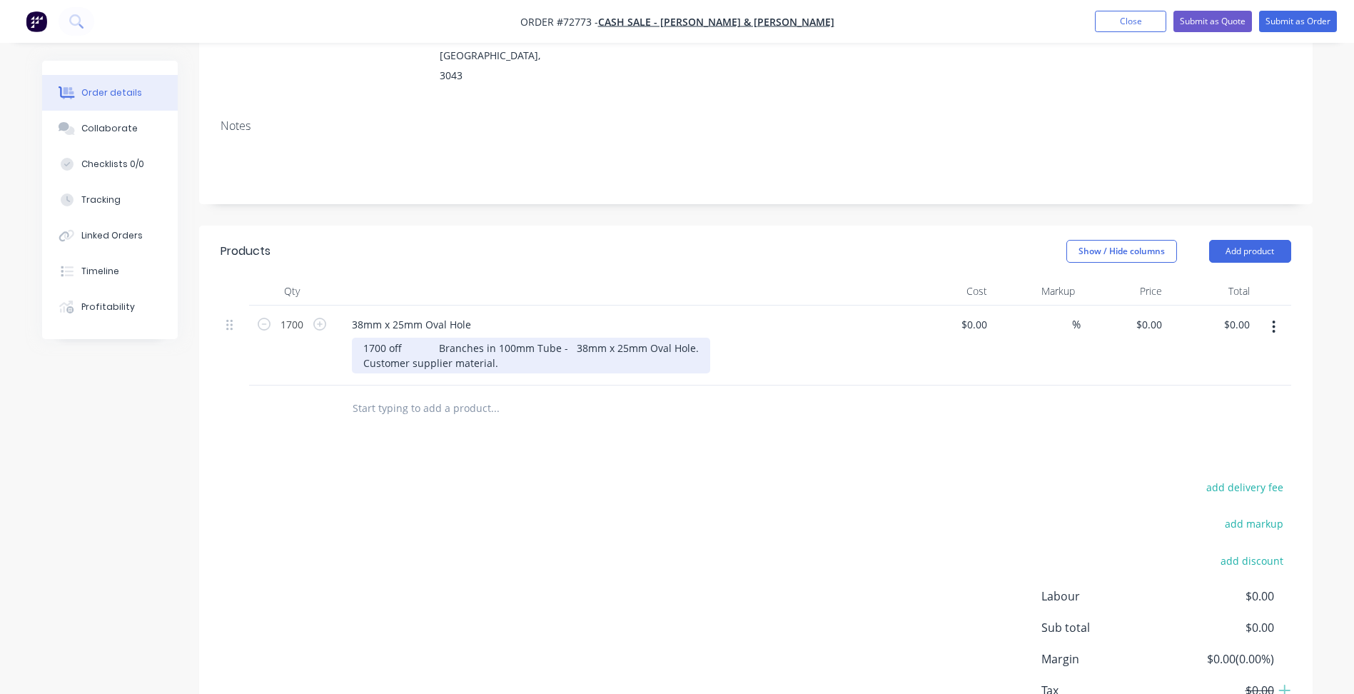
click at [410, 338] on div "1700 off Branches in 100mm Tube - 38mm x 25mm Oval Hole. Customer supplier mate…" at bounding box center [531, 356] width 358 height 36
type input "1700"
click at [446, 314] on div "38mm x 25mm Oval Hole" at bounding box center [411, 324] width 142 height 21
drag, startPoint x: 1273, startPoint y: 293, endPoint x: 1267, endPoint y: 303, distance: 10.9
click at [1272, 319] on icon "button" at bounding box center [1274, 327] width 4 height 16
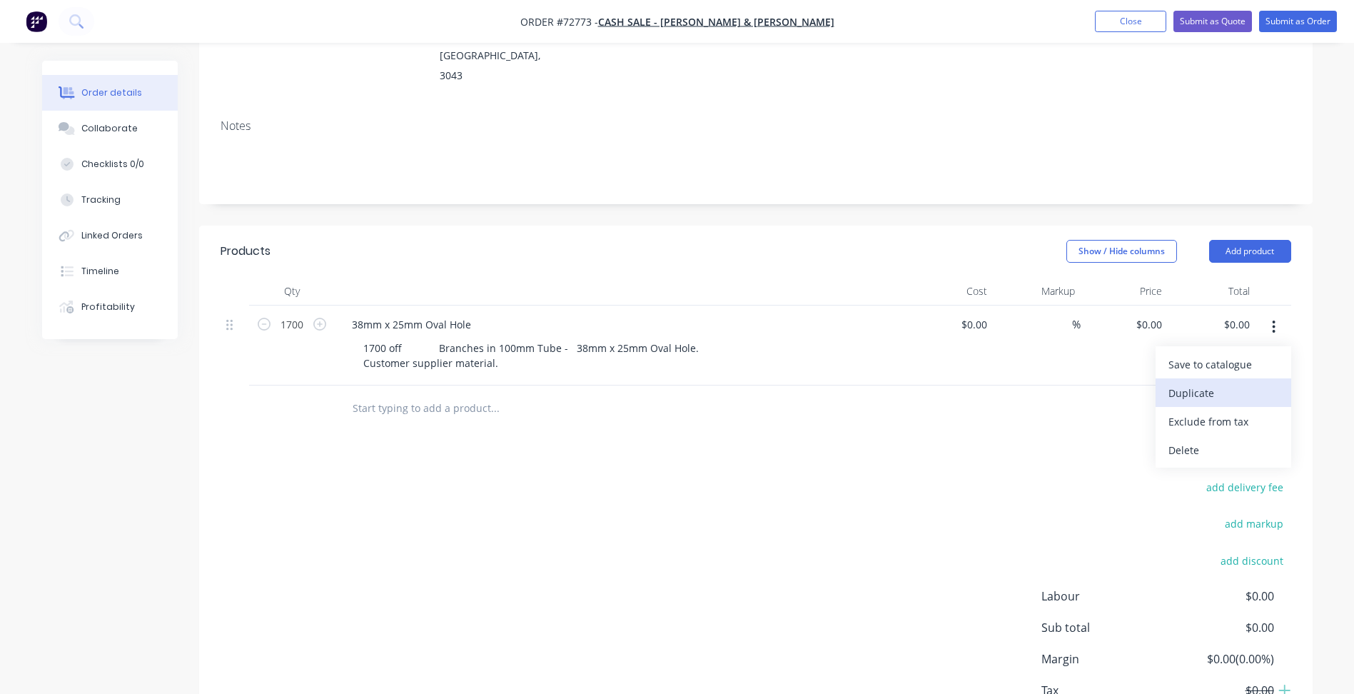
click at [1216, 383] on div "Duplicate" at bounding box center [1223, 393] width 110 height 21
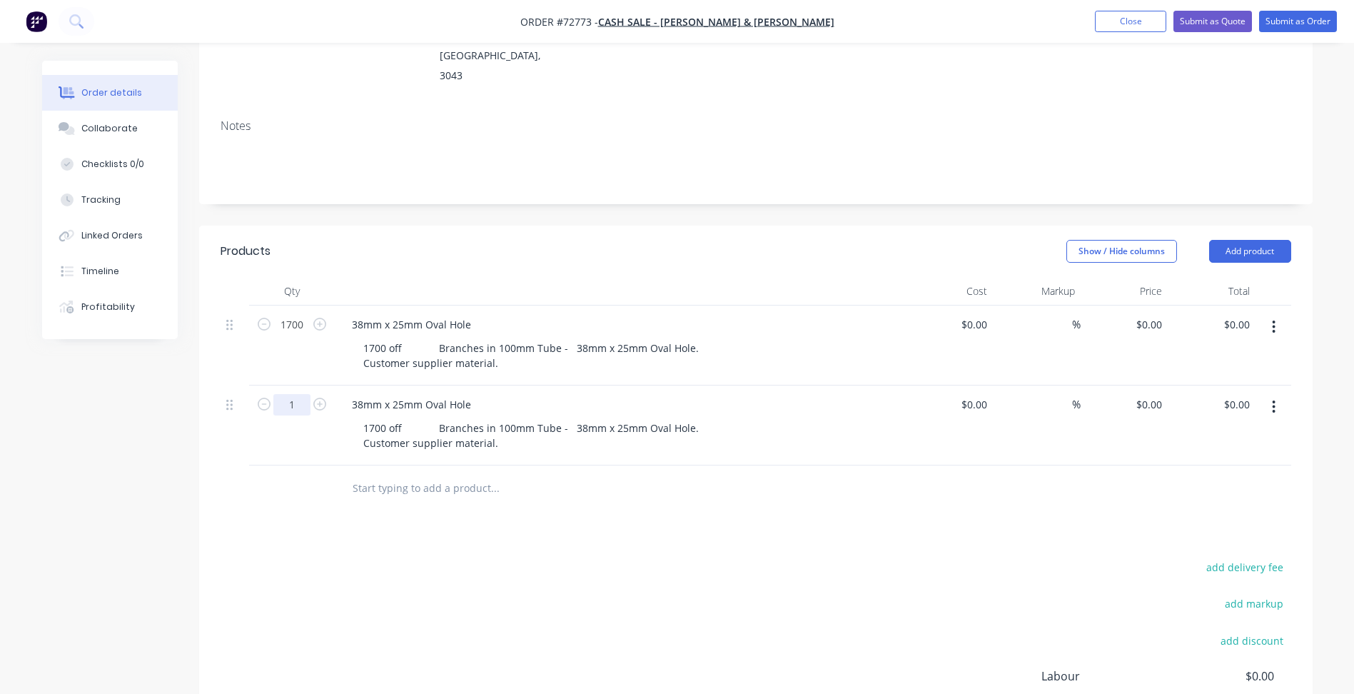
drag, startPoint x: 299, startPoint y: 368, endPoint x: 306, endPoint y: 368, distance: 7.2
click at [299, 394] on input "1" at bounding box center [291, 404] width 37 height 21
type input "1700"
click at [368, 394] on div "38mm x 25mm Oval Hole" at bounding box center [411, 404] width 142 height 21
click at [362, 394] on div "38mm x 25mm Oval Hole" at bounding box center [411, 404] width 142 height 21
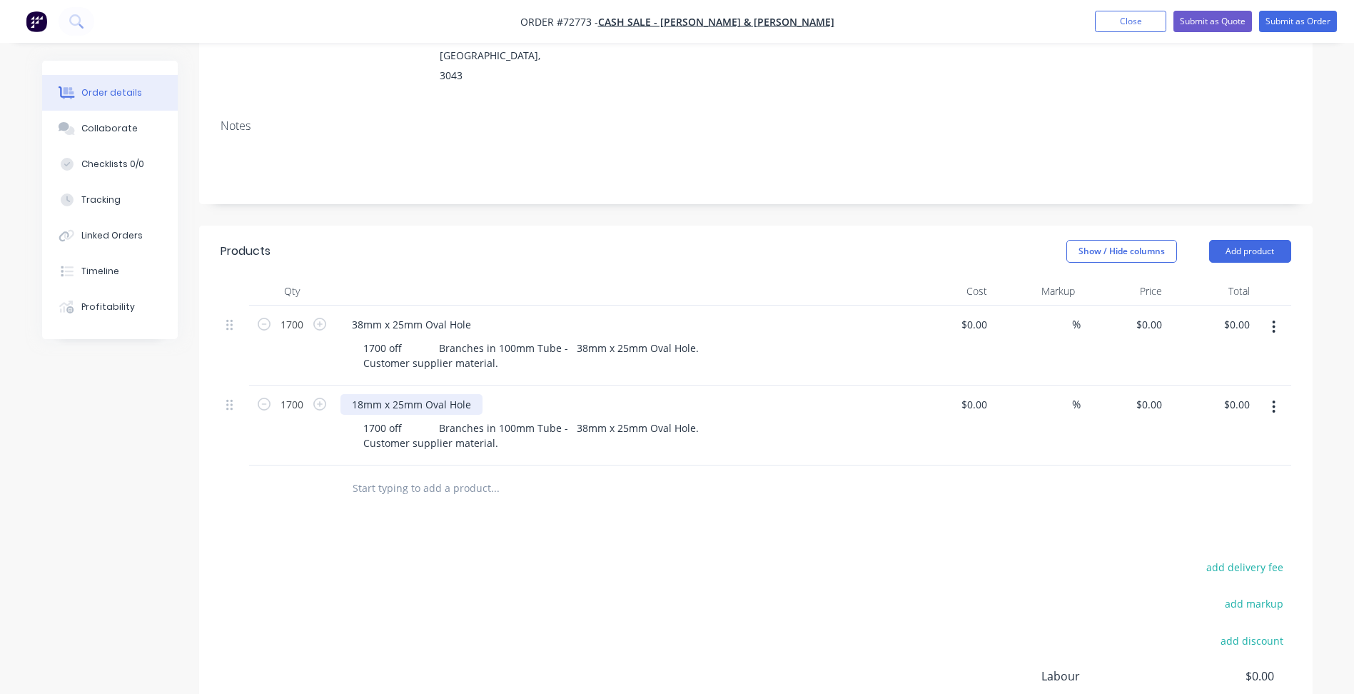
drag, startPoint x: 398, startPoint y: 358, endPoint x: 421, endPoint y: 368, distance: 25.6
click at [398, 394] on div "18mm x 25mm Oval Hole" at bounding box center [411, 404] width 142 height 21
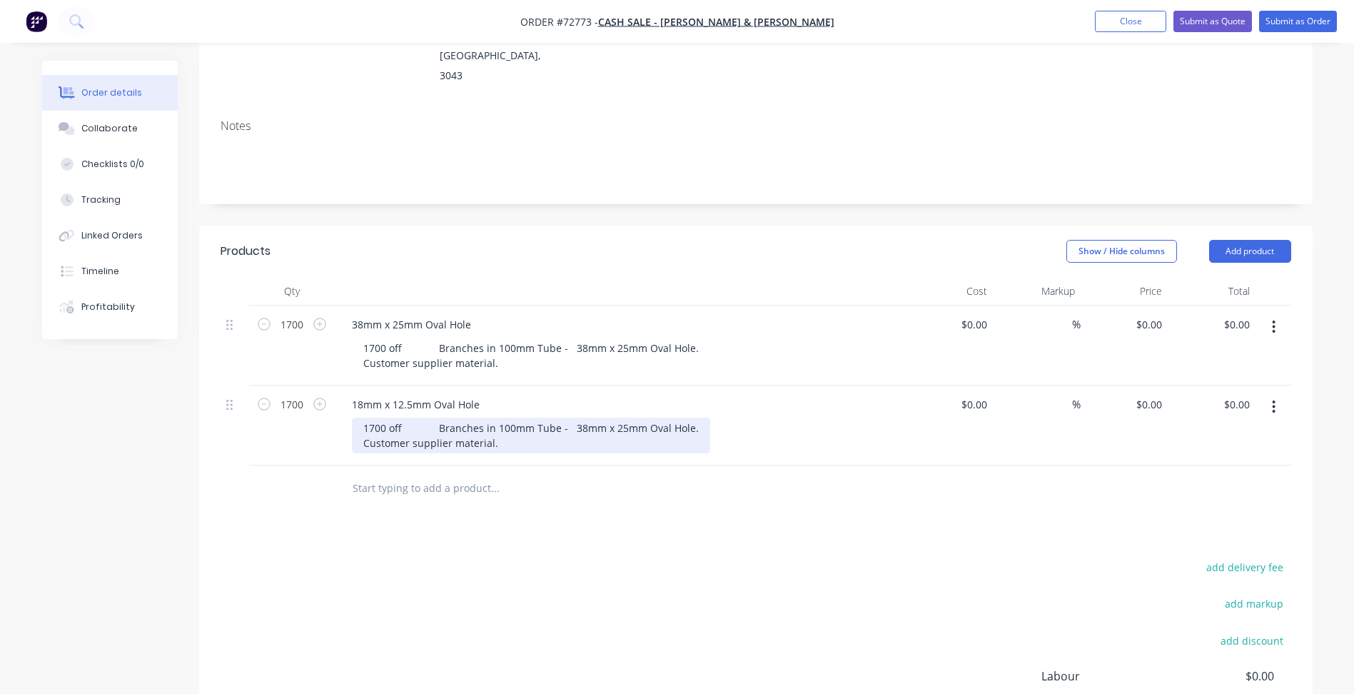
click at [479, 418] on div "1700 off Branches in 100mm Tube - 38mm x 25mm Oval Hole. Customer supplier mate…" at bounding box center [531, 436] width 358 height 36
click at [577, 418] on div "1700 off Branches in 100mm Tube - 38mm x 25mm Oval Hole. Customer supplier mate…" at bounding box center [531, 436] width 358 height 36
drag, startPoint x: 436, startPoint y: 388, endPoint x: 298, endPoint y: 375, distance: 138.3
click at [298, 385] on div "1700 18mm x 12.5mm Oval Hole 1700 off Branches in 100mm Tube - 18mm x 12.5mm Ov…" at bounding box center [756, 425] width 1071 height 80
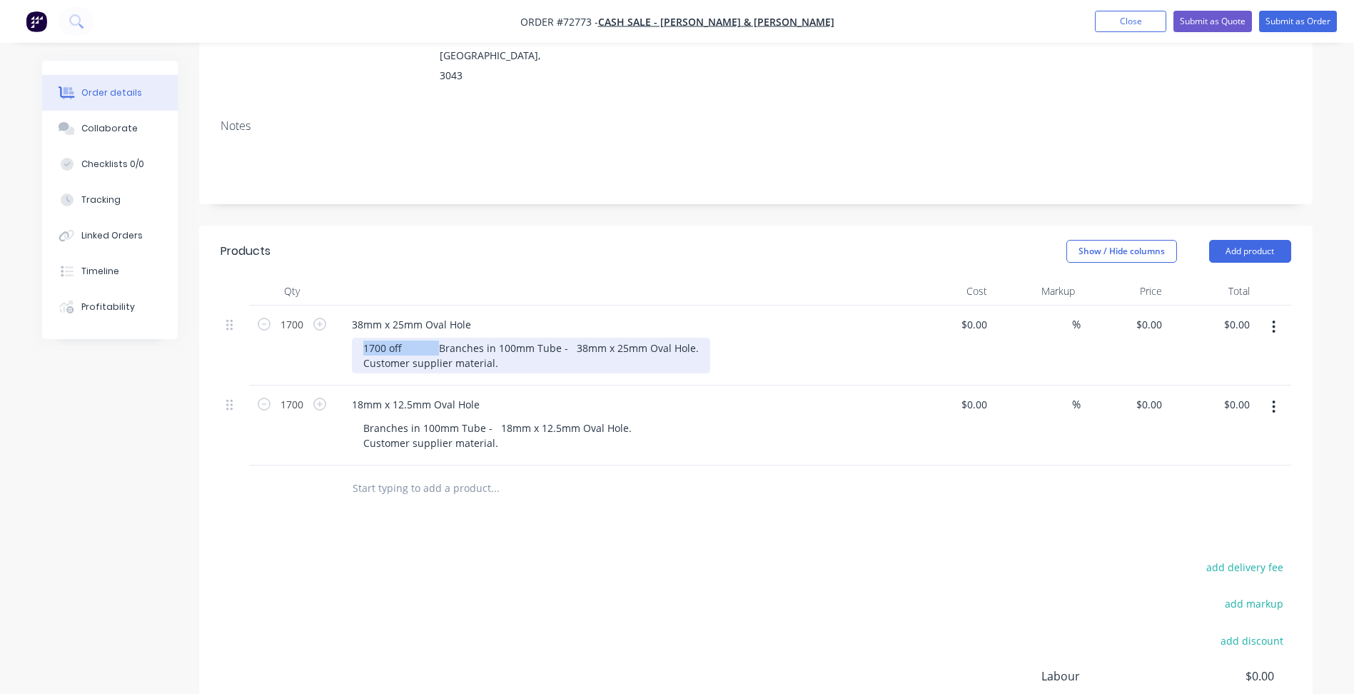
drag, startPoint x: 435, startPoint y: 307, endPoint x: 268, endPoint y: 308, distance: 167.0
click at [268, 308] on div "1700 38mm x 25mm Oval Hole 1700 off Branches in 100mm Tube - 38mm x 25mm Oval H…" at bounding box center [756, 345] width 1071 height 80
click at [427, 557] on div "add delivery fee add markup add discount Labour $0.00 Sub total $0.00 Margin $0…" at bounding box center [756, 695] width 1071 height 276
click at [1278, 394] on button "button" at bounding box center [1274, 407] width 34 height 26
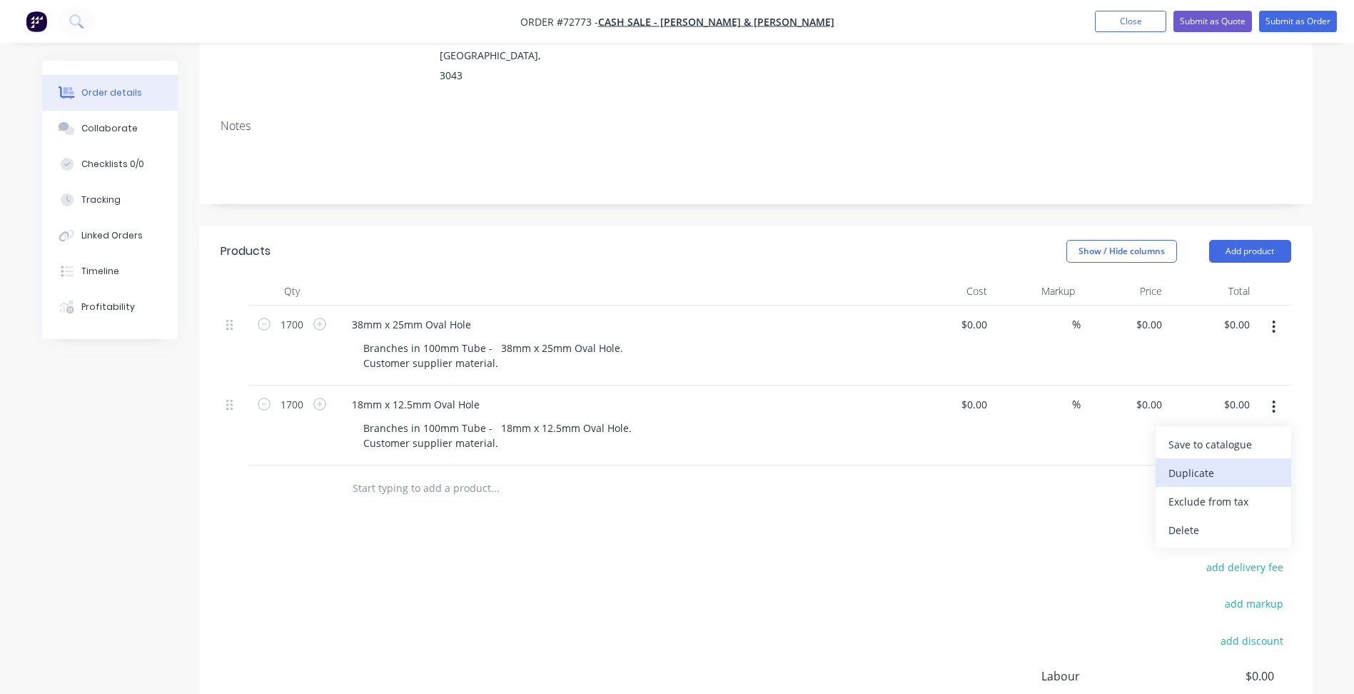
click at [1207, 463] on div "Duplicate" at bounding box center [1223, 473] width 110 height 21
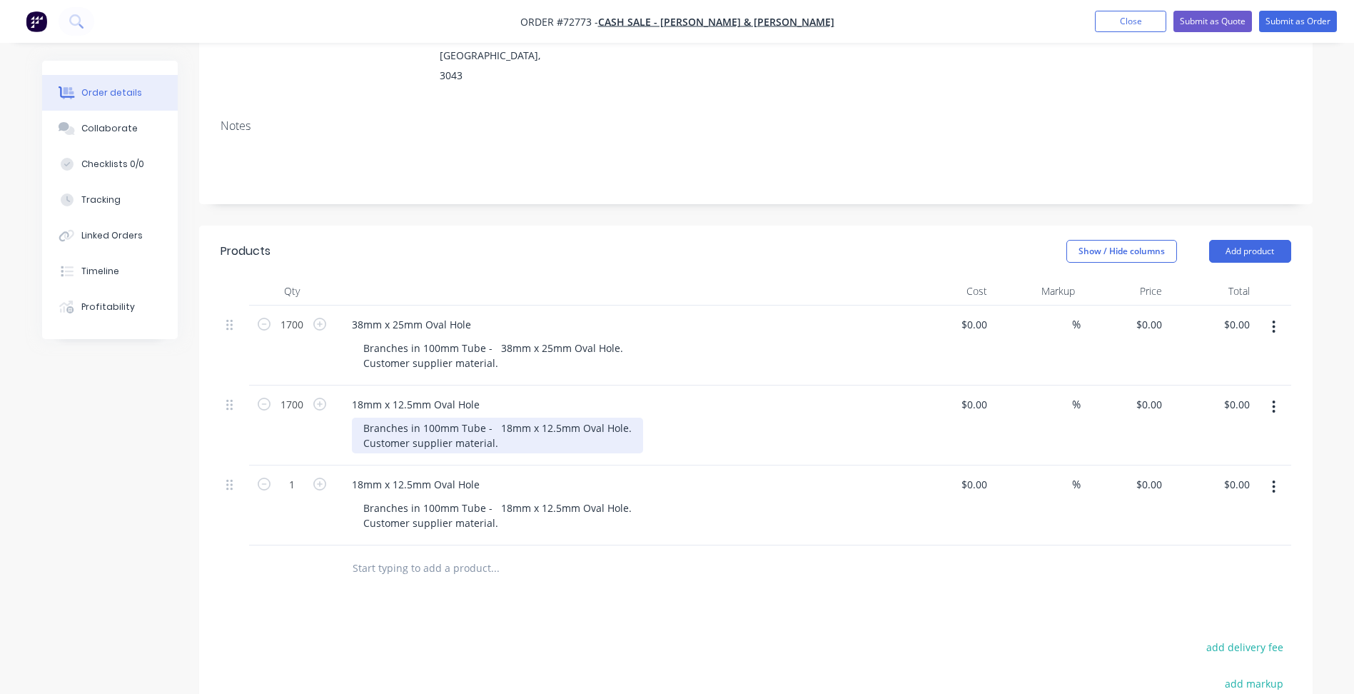
click at [508, 418] on div "Branches in 100mm Tube - 18mm x 12.5mm Oval Hole. Customer supplier material." at bounding box center [497, 436] width 291 height 36
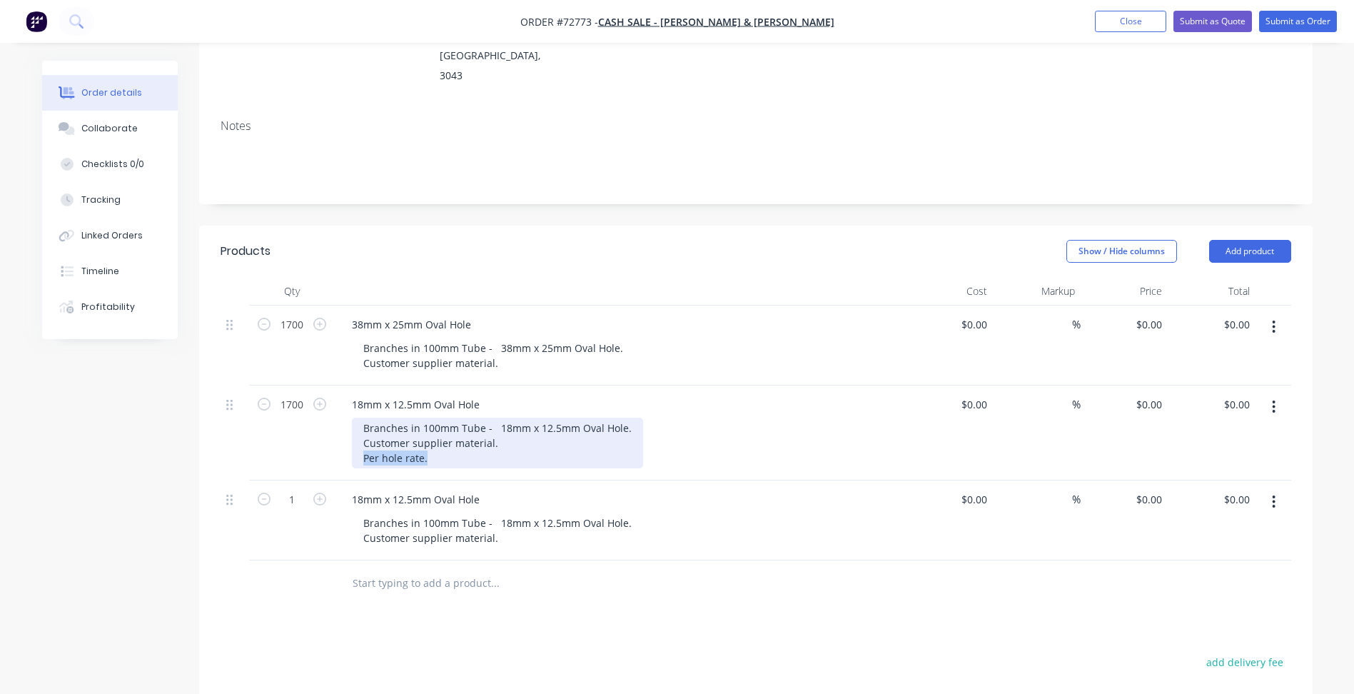
drag, startPoint x: 432, startPoint y: 419, endPoint x: 319, endPoint y: 418, distance: 112.8
click at [319, 418] on div "1700 18mm x 12.5mm Oval Hole Branches in 100mm Tube - 18mm x 12.5mm Oval Hole. …" at bounding box center [756, 432] width 1071 height 95
copy div "Per hole rate."
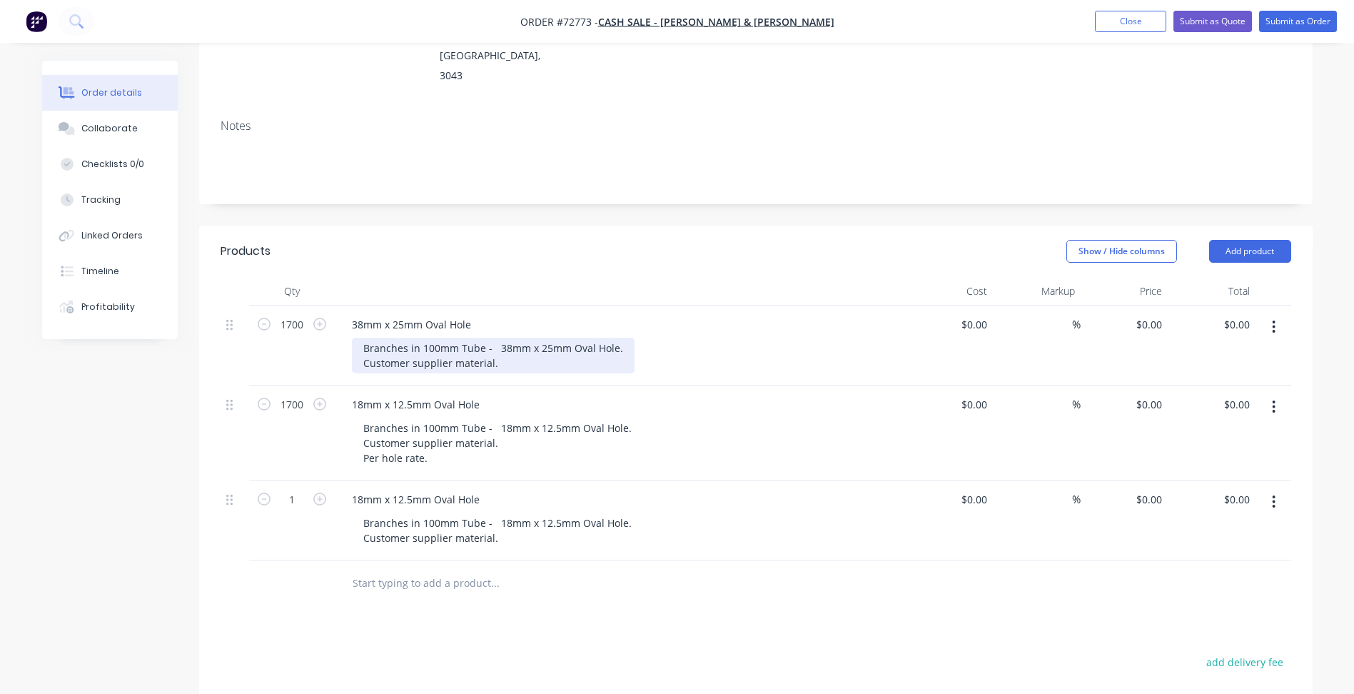
click at [496, 338] on div "Branches in 100mm Tube - 38mm x 25mm Oval Hole. Customer supplier material." at bounding box center [493, 356] width 283 height 36
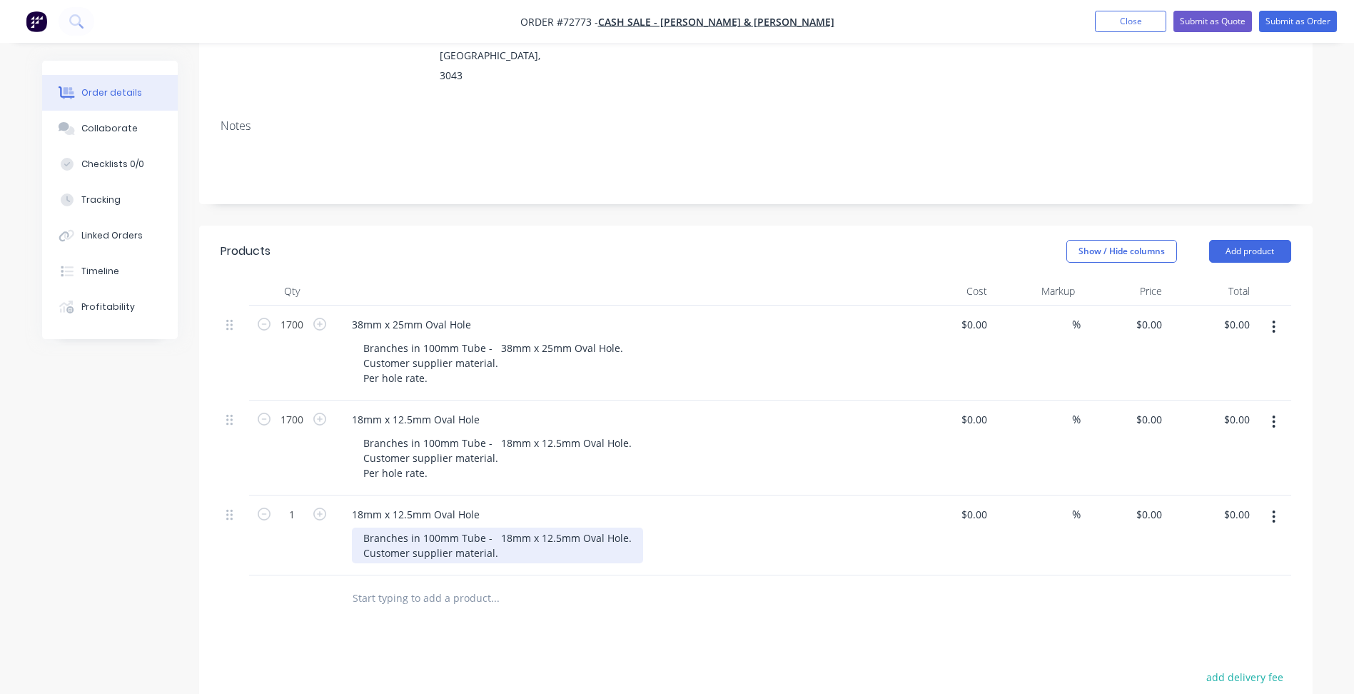
click at [521, 527] on div "Branches in 100mm Tube - 18mm x 12.5mm Oval Hole. Customer supplier material." at bounding box center [497, 545] width 291 height 36
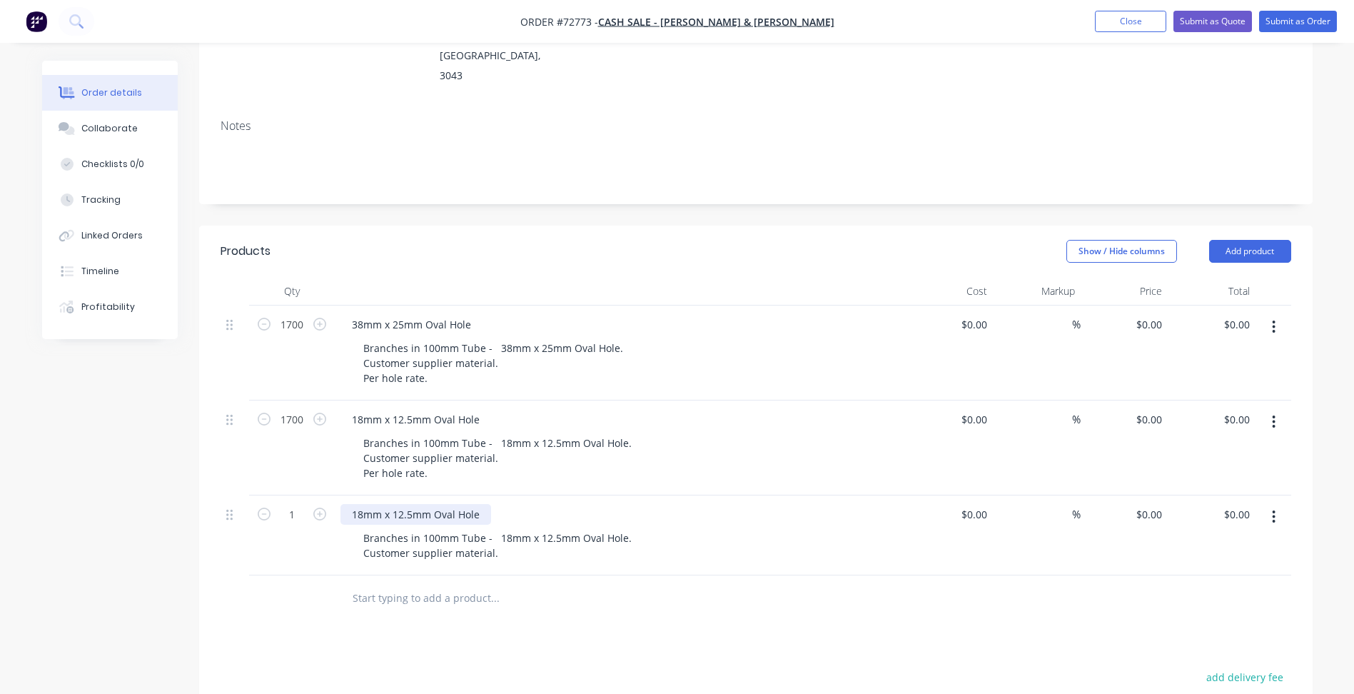
click at [360, 504] on div "18mm x 12.5mm Oval Hole" at bounding box center [415, 514] width 151 height 21
click at [415, 504] on div "85mm x 12.5mm Oval Hole" at bounding box center [415, 514] width 151 height 21
click at [1154, 409] on input "0" at bounding box center [1151, 419] width 33 height 21
type input "2.915"
type input "0"
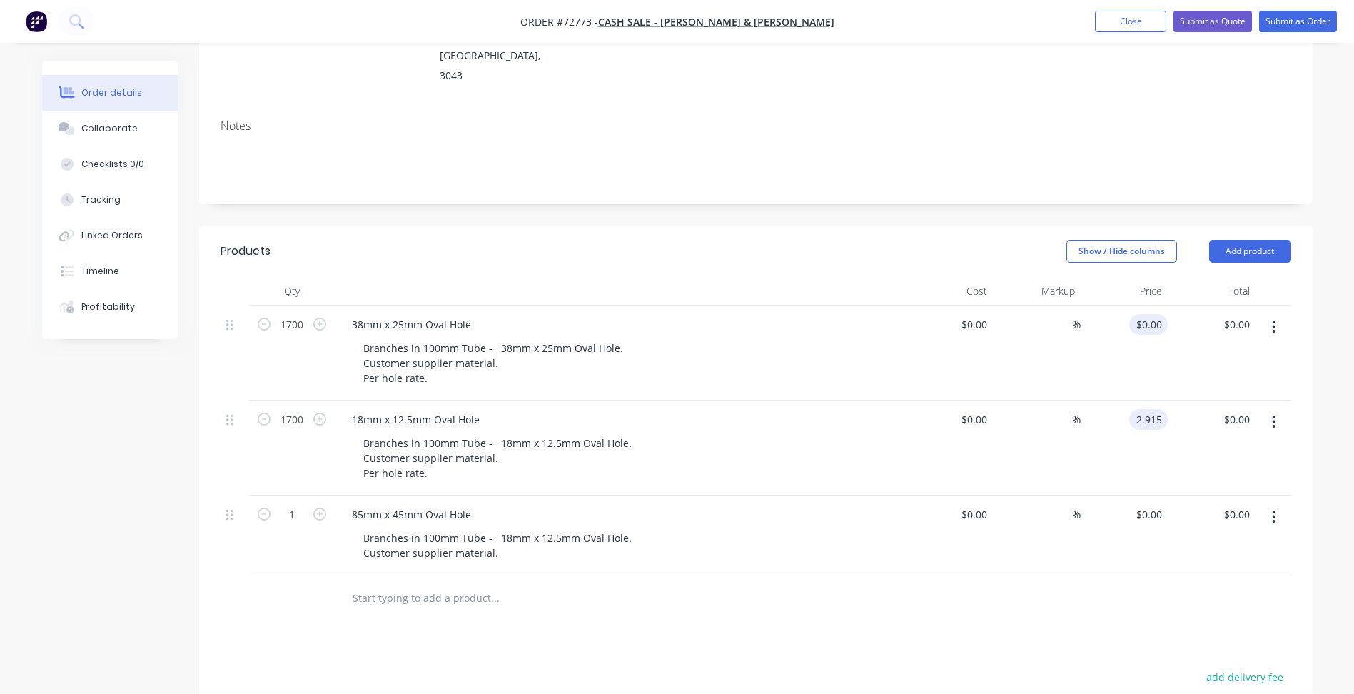
type input "$2.915"
type input "$4,955.50"
click at [1140, 305] on div "0 $0.00" at bounding box center [1125, 352] width 88 height 95
type input "$4.3725"
type input "$7,433.25"
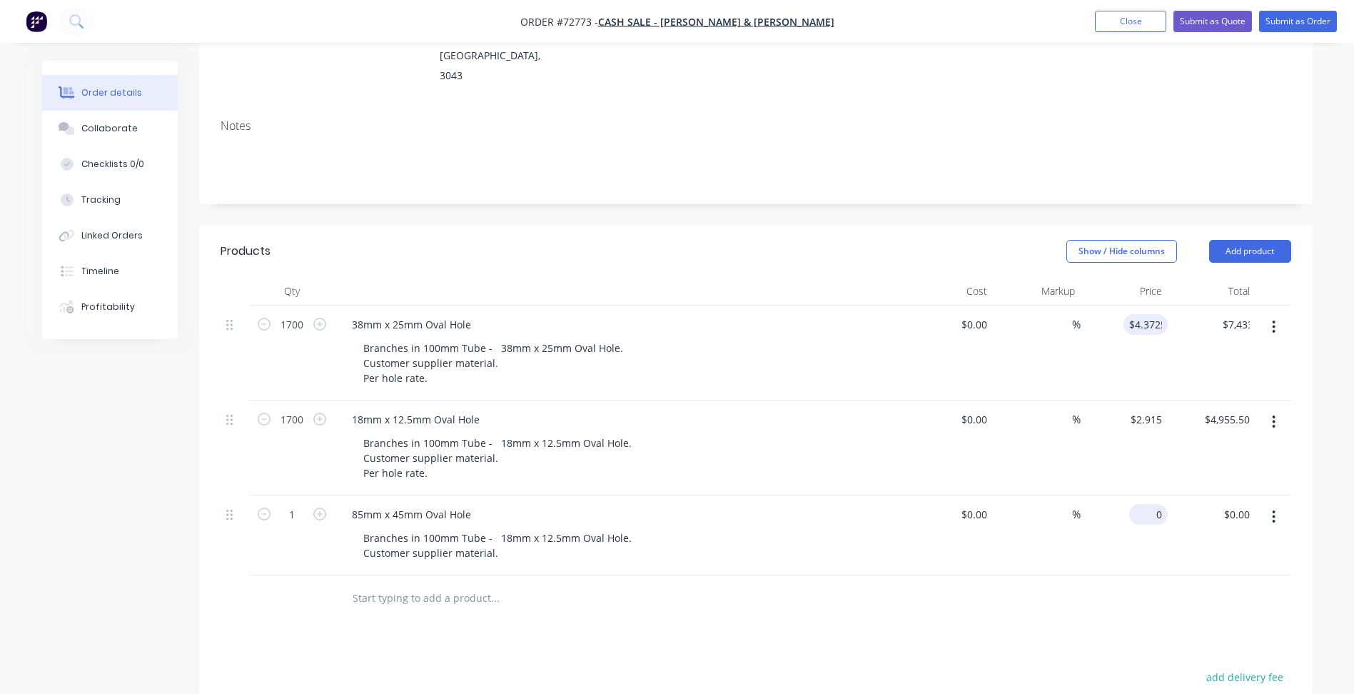
click at [1150, 504] on div "0 $0.00" at bounding box center [1148, 514] width 39 height 21
type input "$0.00"
click at [430, 527] on div "Branches in 100mm Tube - 18mm x 12.5mm Oval Hole. Customer supplier material." at bounding box center [497, 545] width 291 height 36
click at [426, 527] on div "Branches in 100mm Tube - 18mm x 12.5mm Oval Hole. Customer supplier material." at bounding box center [497, 545] width 291 height 36
click at [509, 527] on div "Branches in 200mm Tube - 18mm x 12.5mm Oval Hole. Customer supplier material." at bounding box center [497, 545] width 291 height 36
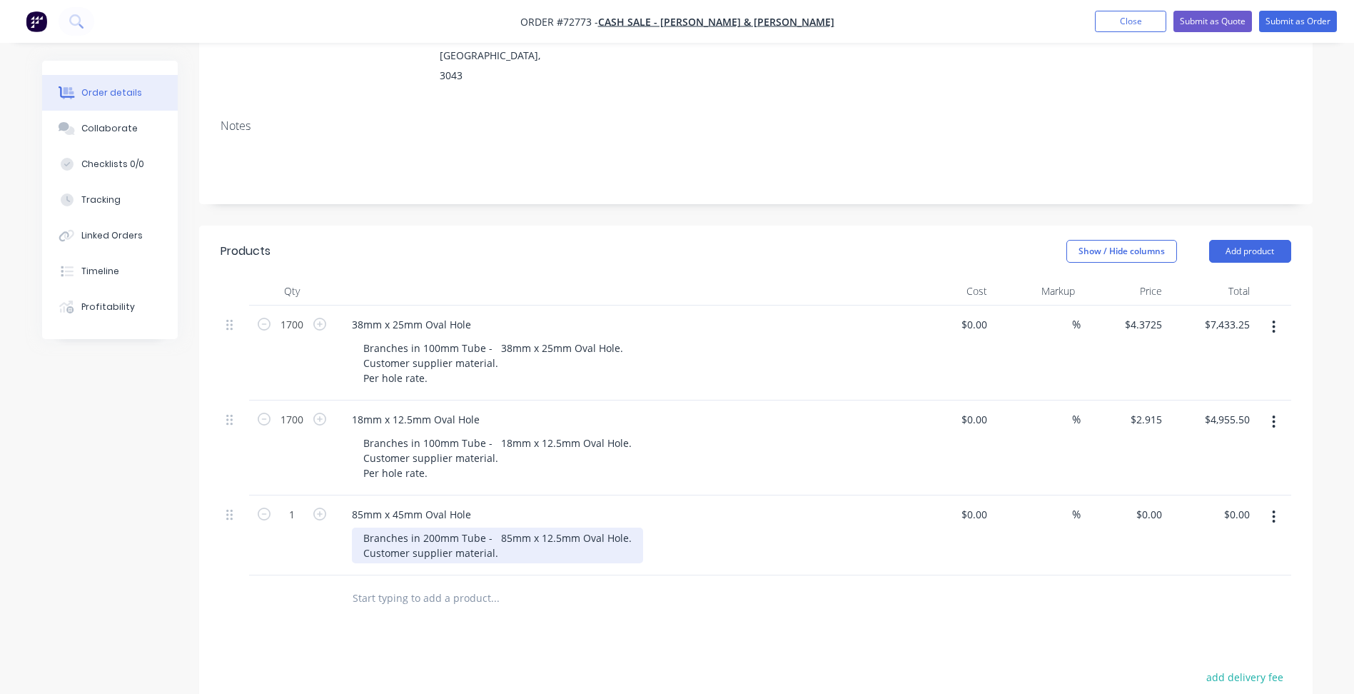
drag, startPoint x: 547, startPoint y: 492, endPoint x: 555, endPoint y: 496, distance: 8.6
click at [546, 527] on div "Branches in 200mm Tube - 85mm x 12.5mm Oval Hole. Customer supplier material." at bounding box center [497, 545] width 291 height 36
click at [299, 504] on input "1" at bounding box center [291, 514] width 37 height 21
type input "200"
click at [283, 611] on div "Products Show / Hide columns Add product Qty Cost Markup Price Total 1700 38mm …" at bounding box center [755, 595] width 1113 height 739
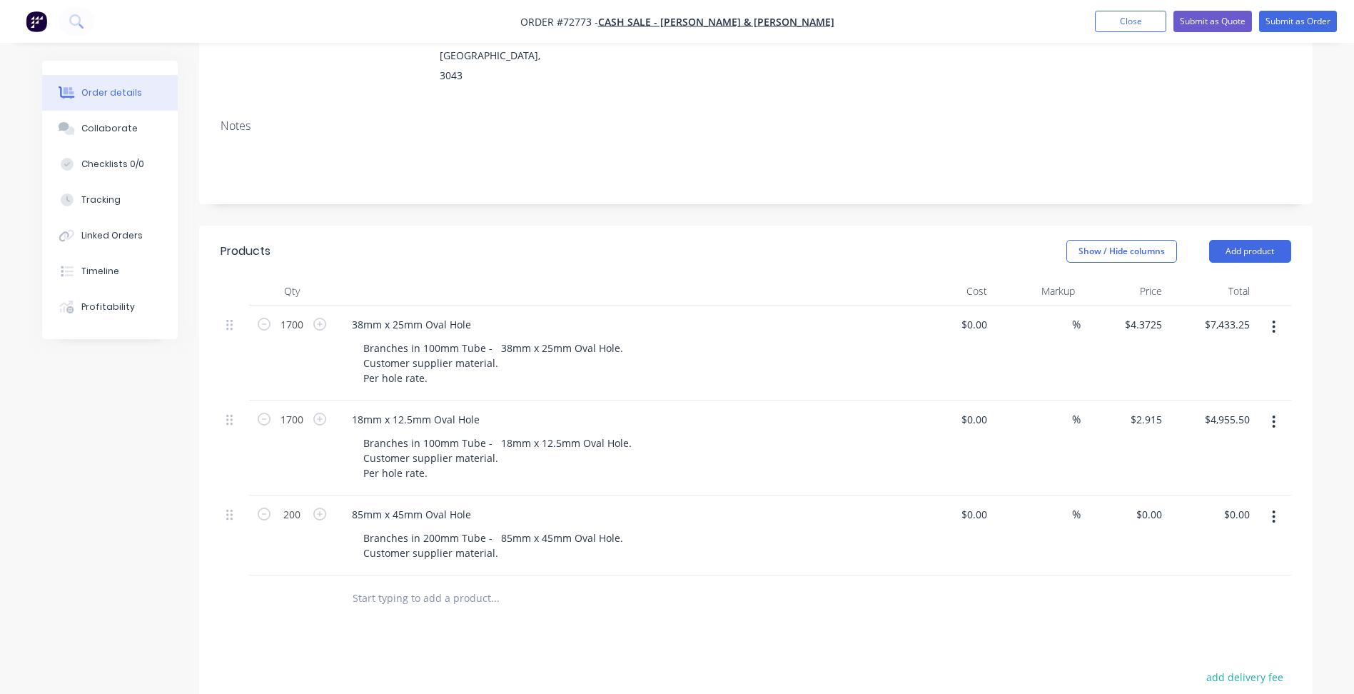
click at [1274, 509] on icon "button" at bounding box center [1274, 517] width 4 height 16
click at [1198, 572] on div "Duplicate" at bounding box center [1223, 582] width 110 height 21
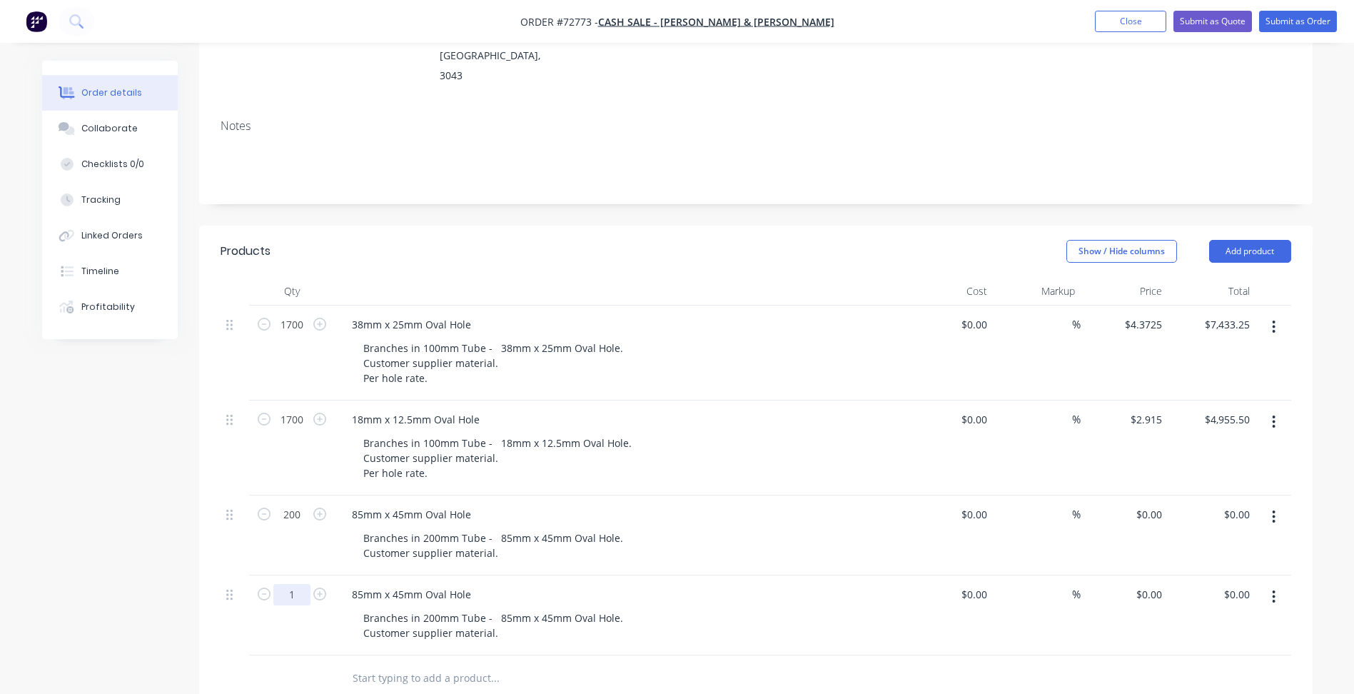
click at [285, 584] on input "1" at bounding box center [291, 594] width 37 height 21
type input "200"
click at [361, 584] on div "85mm x 45mm Oval Hole" at bounding box center [411, 594] width 142 height 21
click at [359, 584] on div "85mm x 45mm Oval Hole" at bounding box center [411, 594] width 142 height 21
click at [408, 584] on div "110mm x 45mm Oval Hole" at bounding box center [414, 594] width 148 height 21
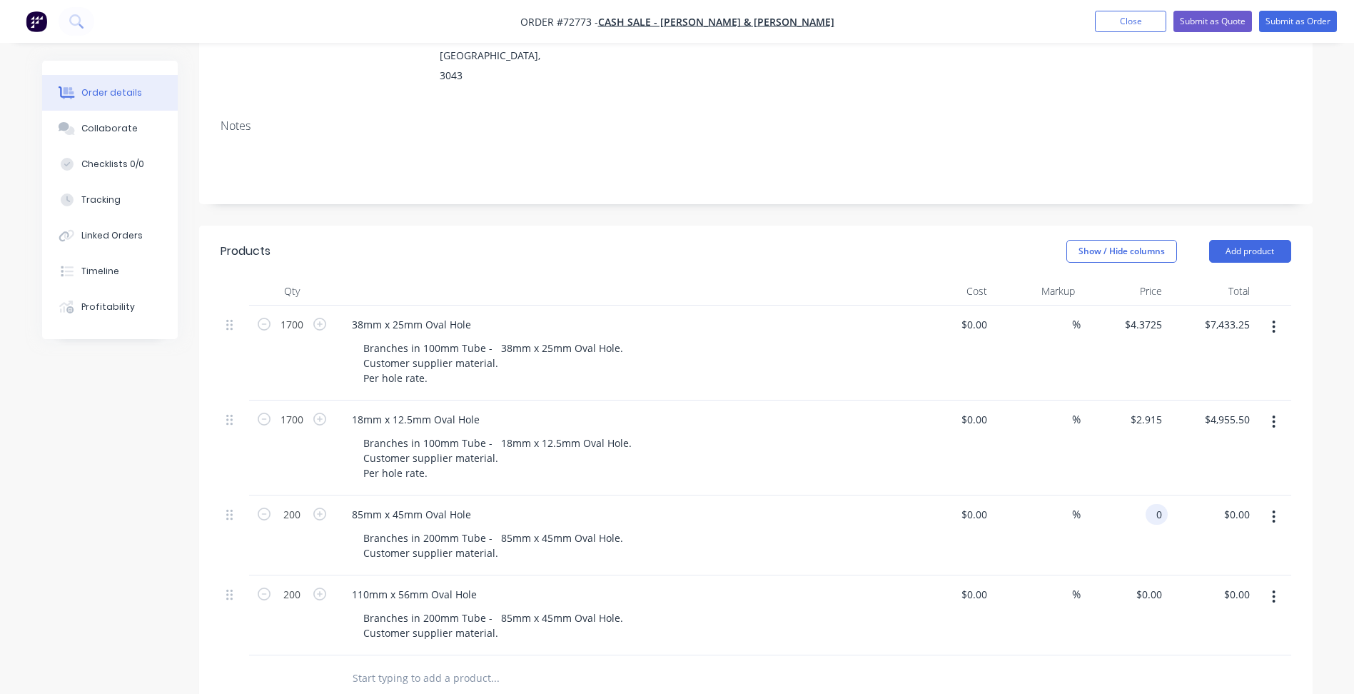
click at [1149, 504] on div "0 0" at bounding box center [1157, 514] width 22 height 21
type input "$7.2875"
type input "$1,457.50"
click at [1150, 584] on div "0 $0.00" at bounding box center [1148, 594] width 39 height 21
type input "0"
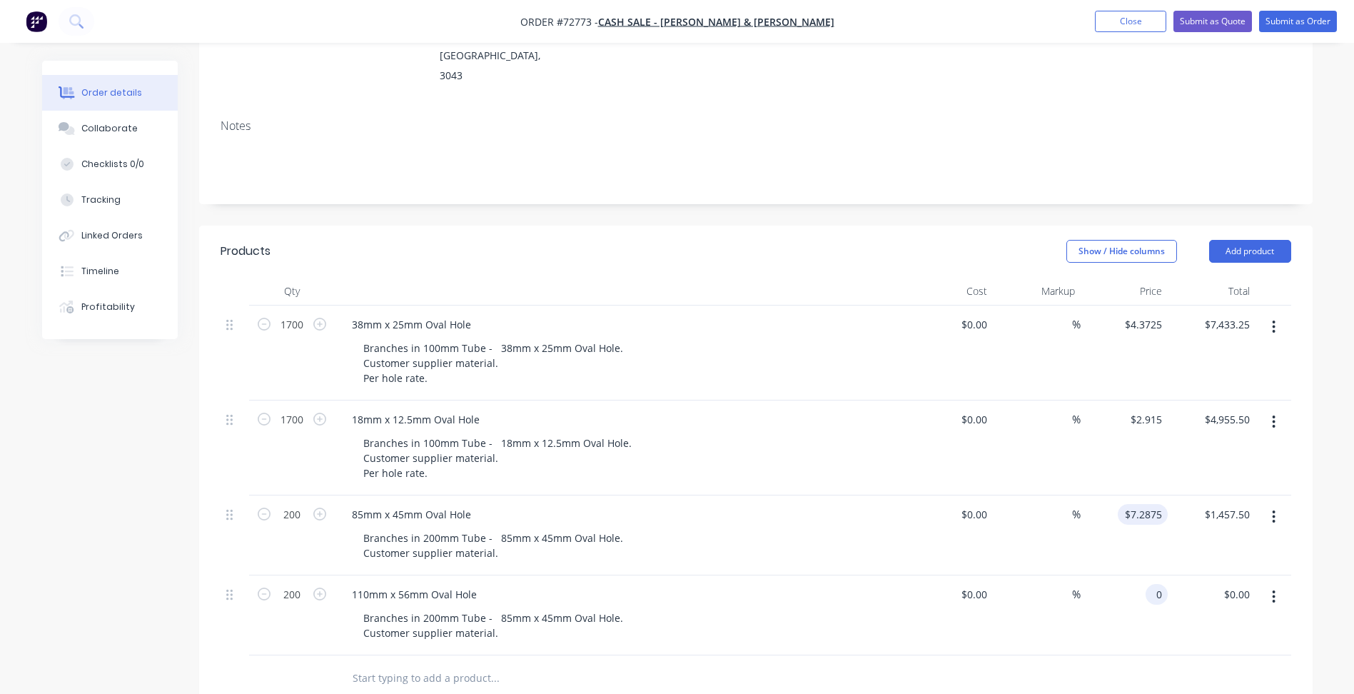
type input "7.2875"
type input "$0.00"
click at [1146, 504] on input "7.2875" at bounding box center [1145, 514] width 44 height 21
type input "$4.3725"
type input "$874.50"
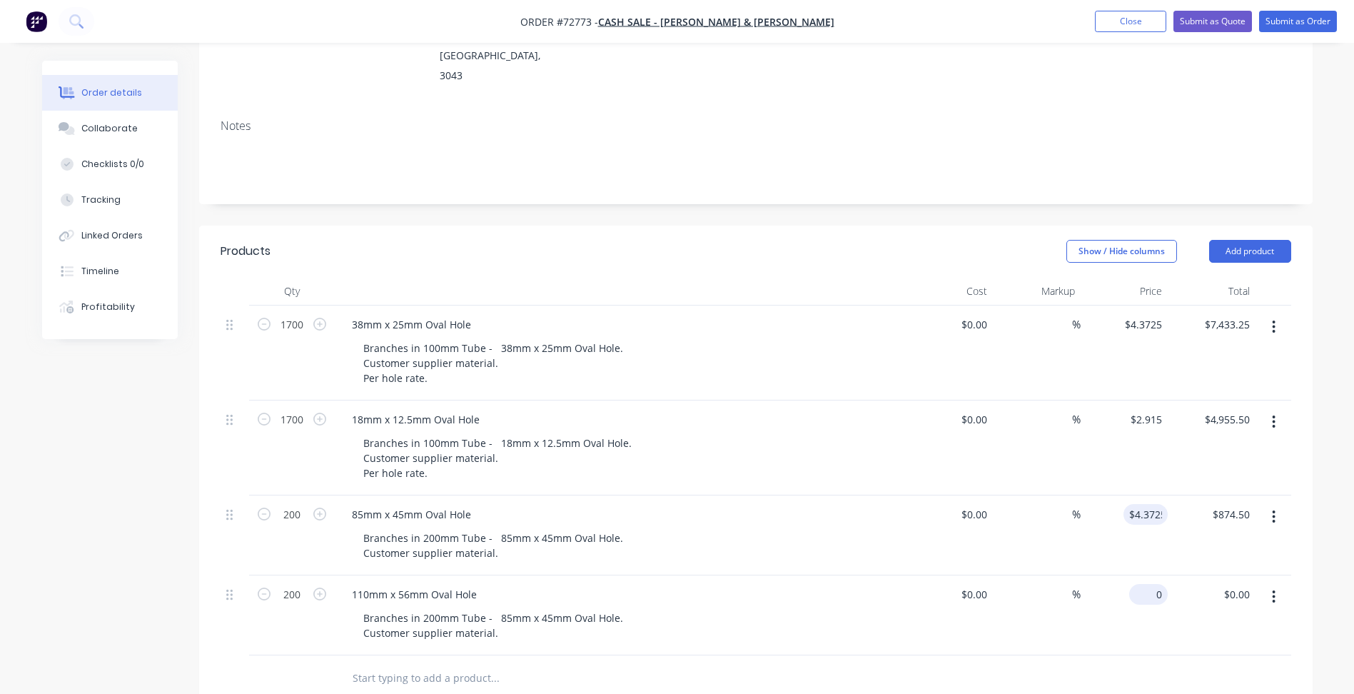
click at [1156, 584] on input "0" at bounding box center [1151, 594] width 33 height 21
type input "$5.836"
type input "$1,167.20"
click at [887, 655] on div at bounding box center [756, 678] width 1071 height 46
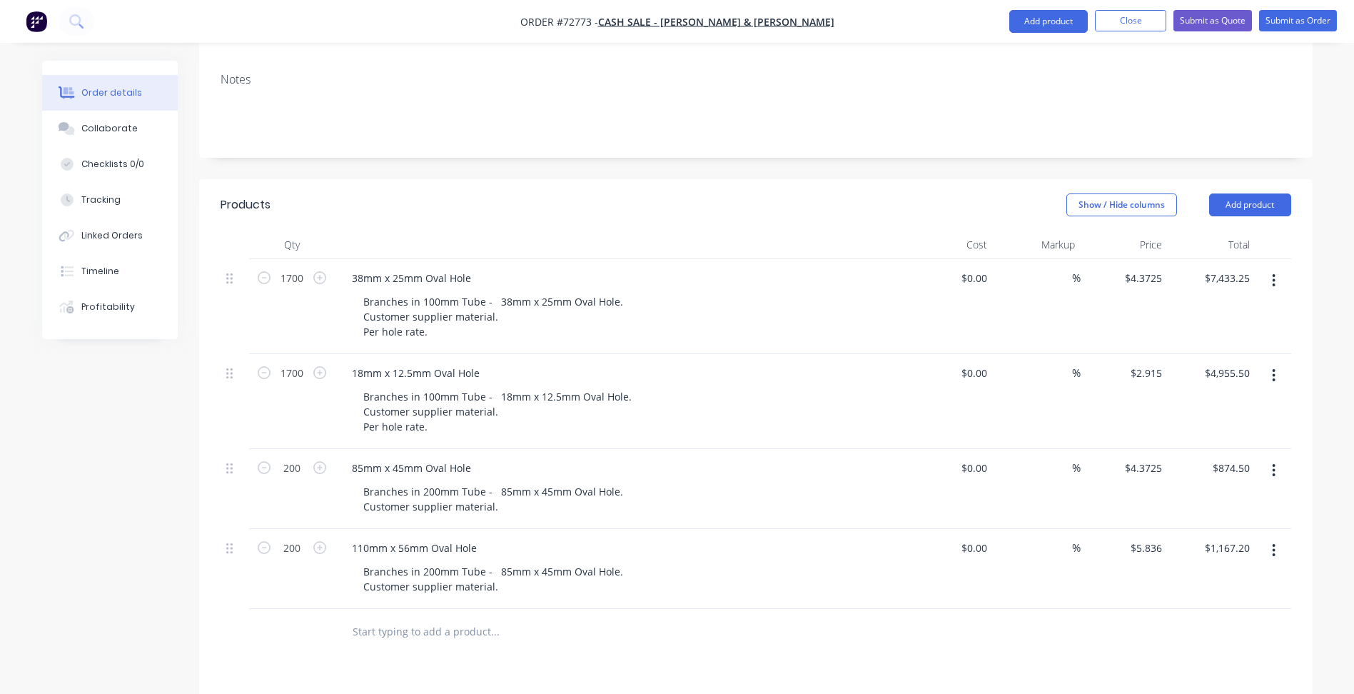
scroll to position [189, 0]
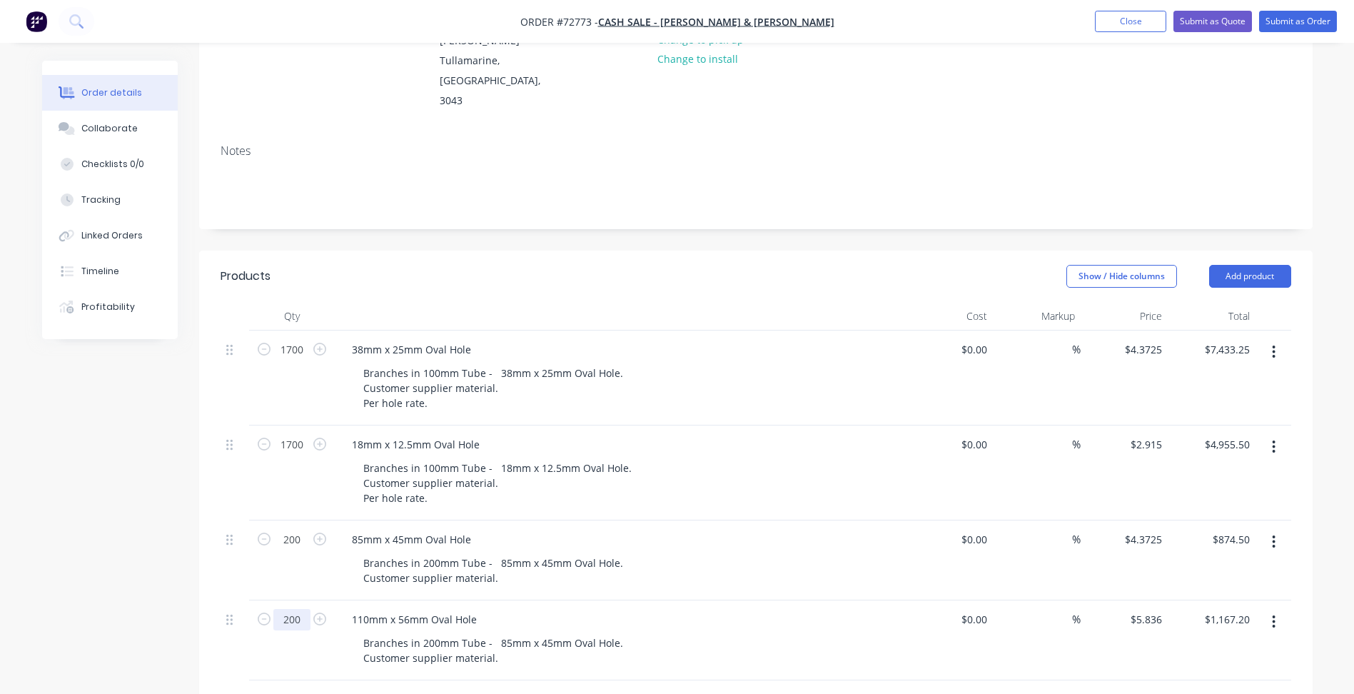
click at [289, 609] on input "200" at bounding box center [291, 619] width 37 height 21
type input "4"
type input "125"
type input "$729.50"
click at [132, 528] on div "Created by [PERSON_NAME] Created [DATE] Required [DATE] Assigned to Add team me…" at bounding box center [677, 481] width 1270 height 1219
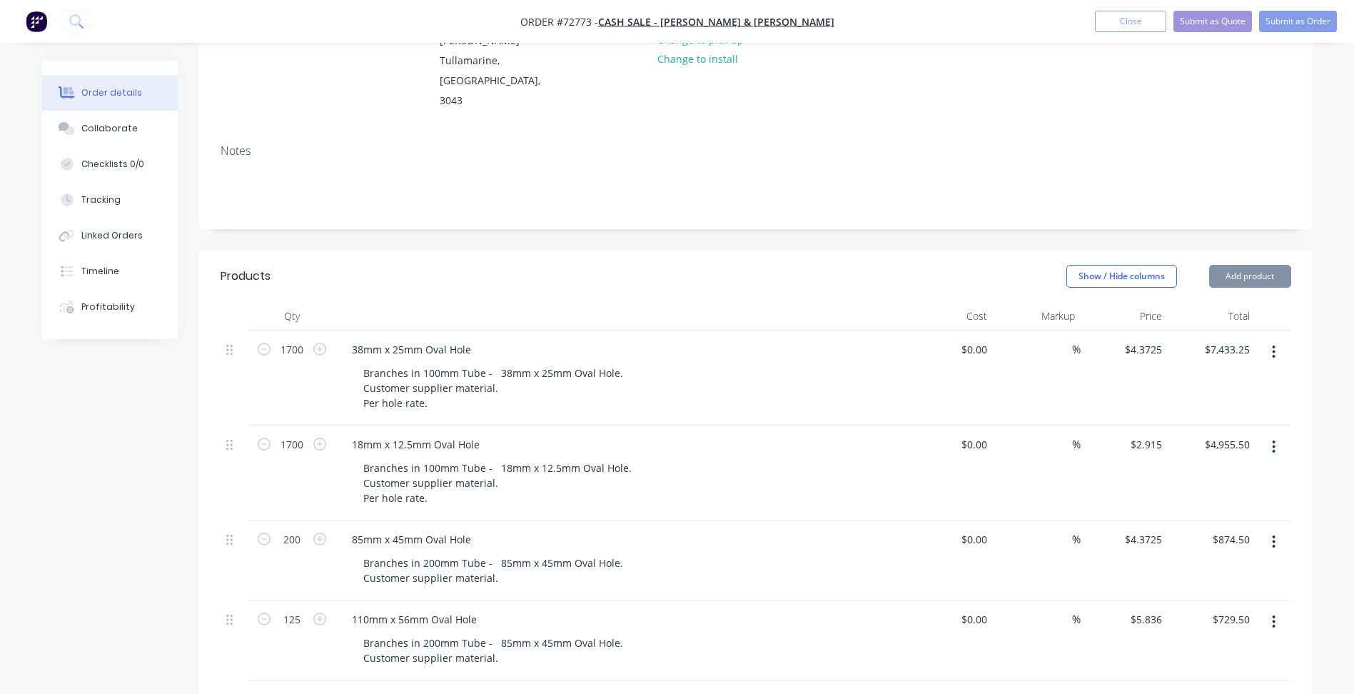
scroll to position [403, 0]
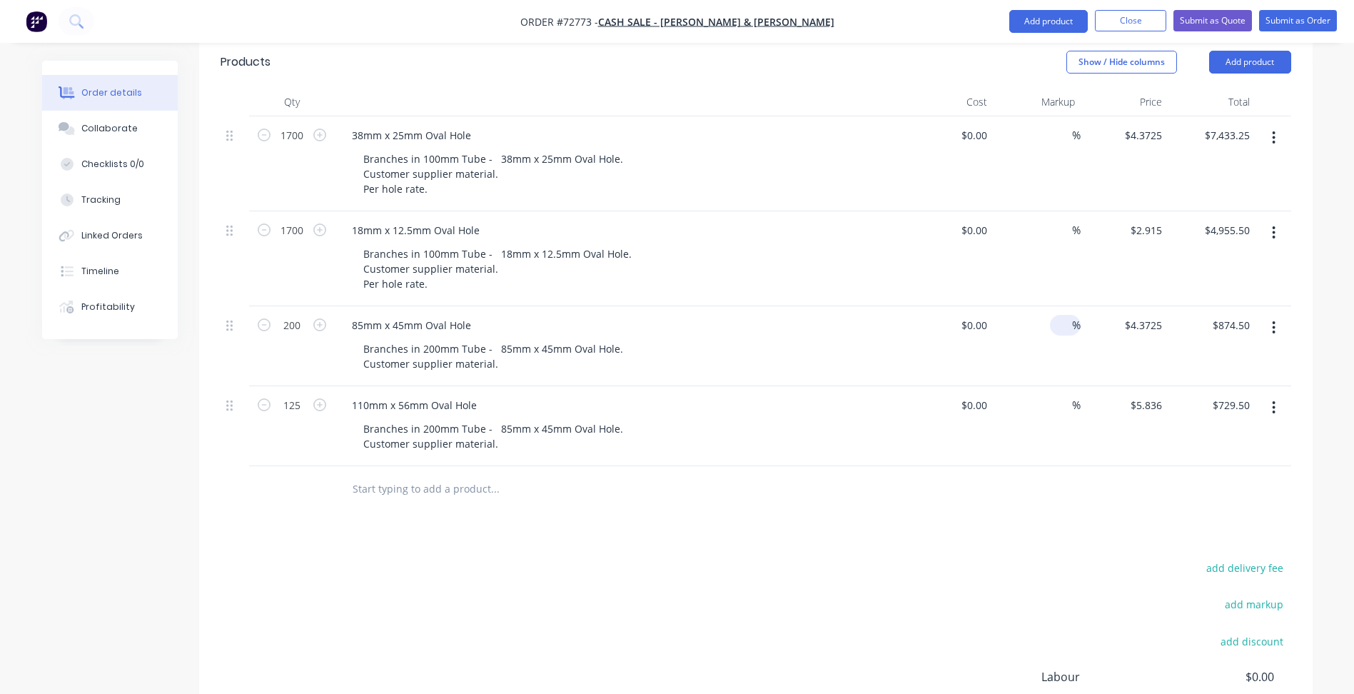
drag, startPoint x: 810, startPoint y: 588, endPoint x: 1065, endPoint y: 278, distance: 401.7
click at [813, 588] on div "add delivery fee add markup add discount Labour $0.00 Sub total $13,992.75 Marg…" at bounding box center [756, 696] width 1071 height 276
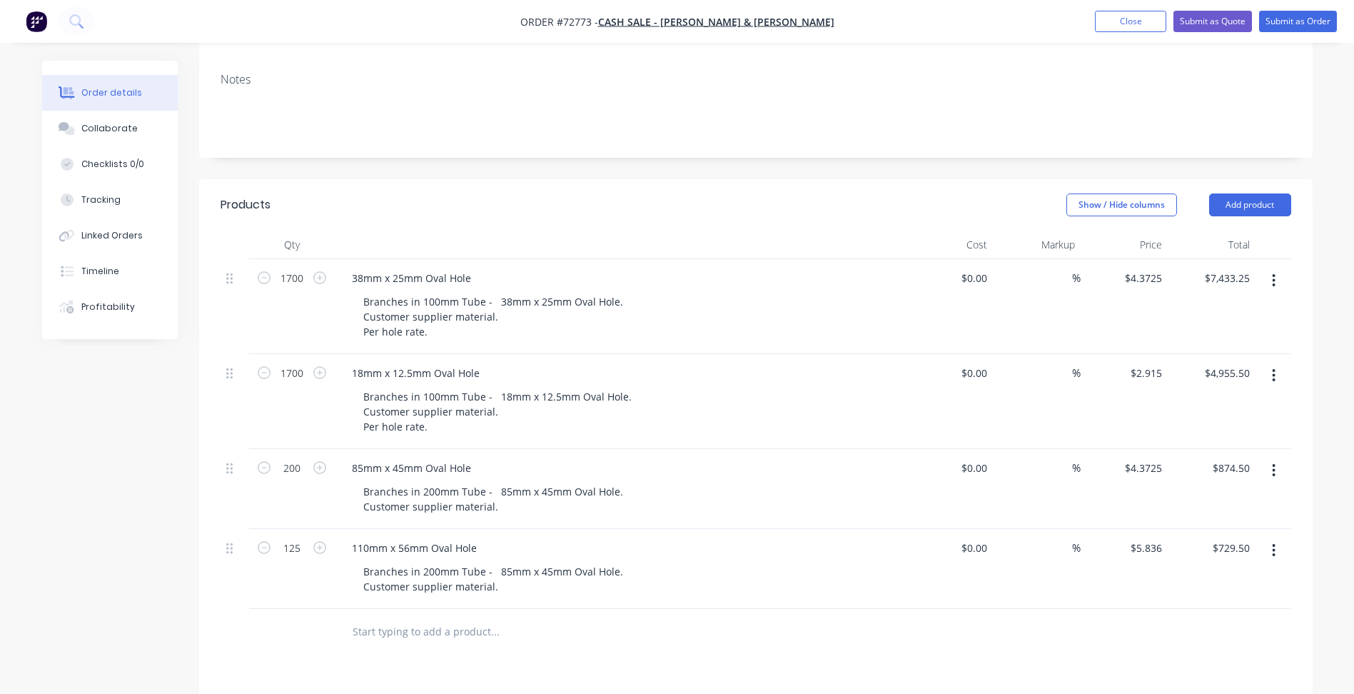
click at [1278, 537] on button "button" at bounding box center [1274, 550] width 34 height 26
click at [1204, 606] on div "Duplicate" at bounding box center [1223, 616] width 110 height 21
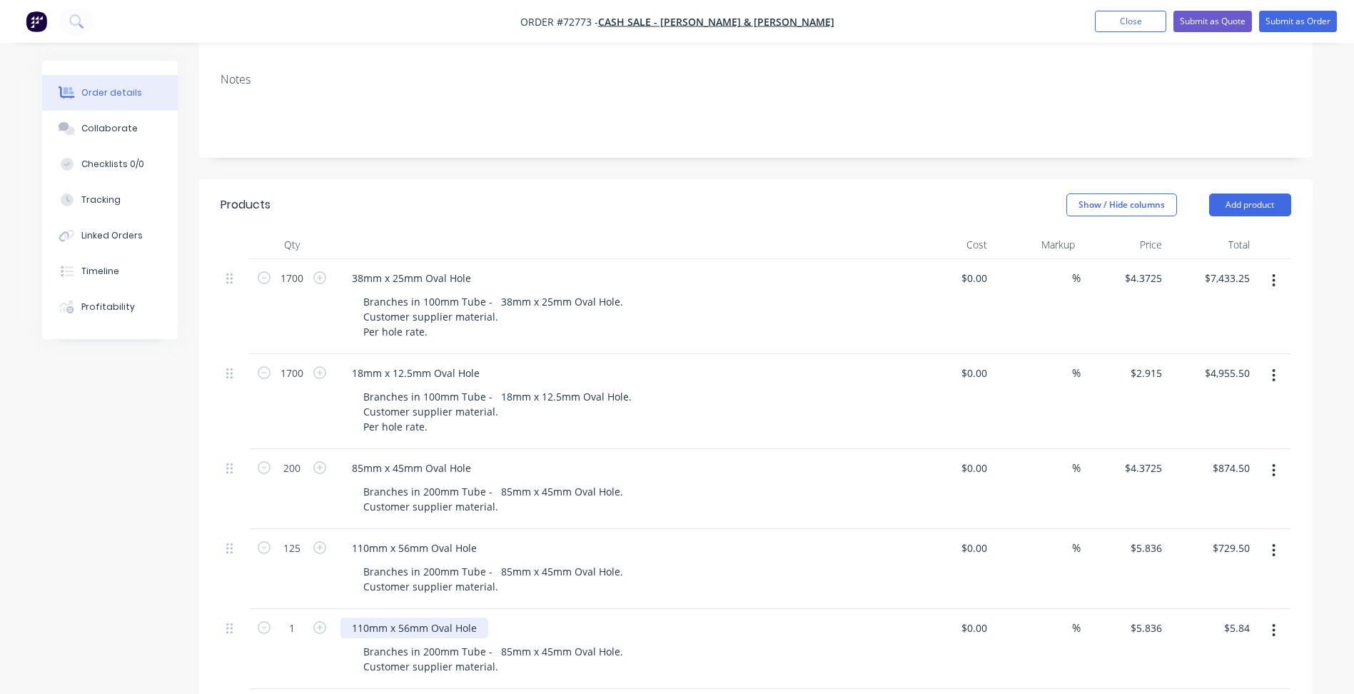
click at [447, 617] on div "110mm x 56mm Oval Hole" at bounding box center [414, 627] width 148 height 21
drag, startPoint x: 494, startPoint y: 595, endPoint x: 455, endPoint y: 595, distance: 39.3
click at [455, 617] on div "110mm x 56mm Oval Hole" at bounding box center [620, 627] width 560 height 21
drag, startPoint x: 478, startPoint y: 585, endPoint x: 268, endPoint y: 572, distance: 211.0
click at [268, 609] on div "1 110mm x 56mm Oval Hole Branches in 200mm Tube - 85mm x 45mm Oval Hole. Custom…" at bounding box center [756, 649] width 1071 height 80
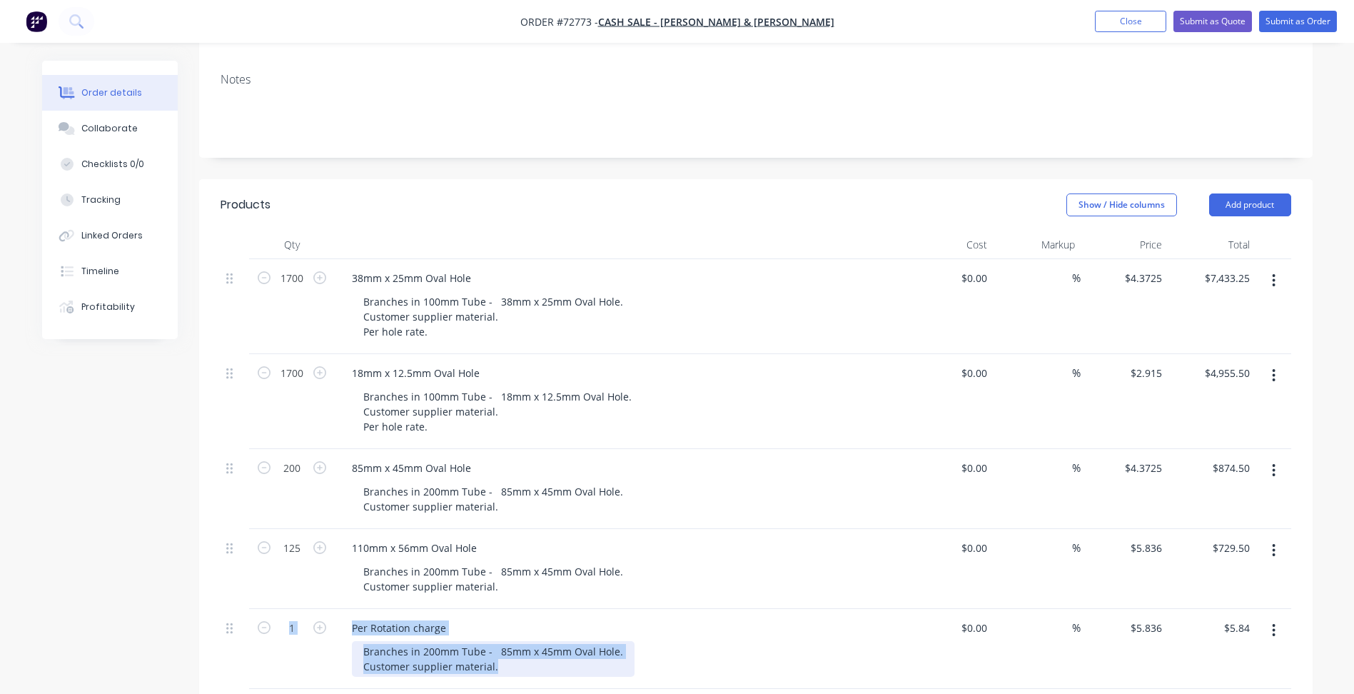
drag, startPoint x: 501, startPoint y: 624, endPoint x: 383, endPoint y: 610, distance: 119.3
click at [383, 641] on div "Branches in 200mm Tube - 85mm x 45mm Oval Hole. Customer supplier material." at bounding box center [493, 659] width 283 height 36
click at [380, 641] on div "Branches in 200mm Tube - 85mm x 45mm Oval Hole. Customer supplier material." at bounding box center [493, 659] width 283 height 36
click at [373, 641] on div "Branches in 200mm Tube - 85mm x 45mm Oval Hole. Customer supplier material." at bounding box center [493, 659] width 283 height 36
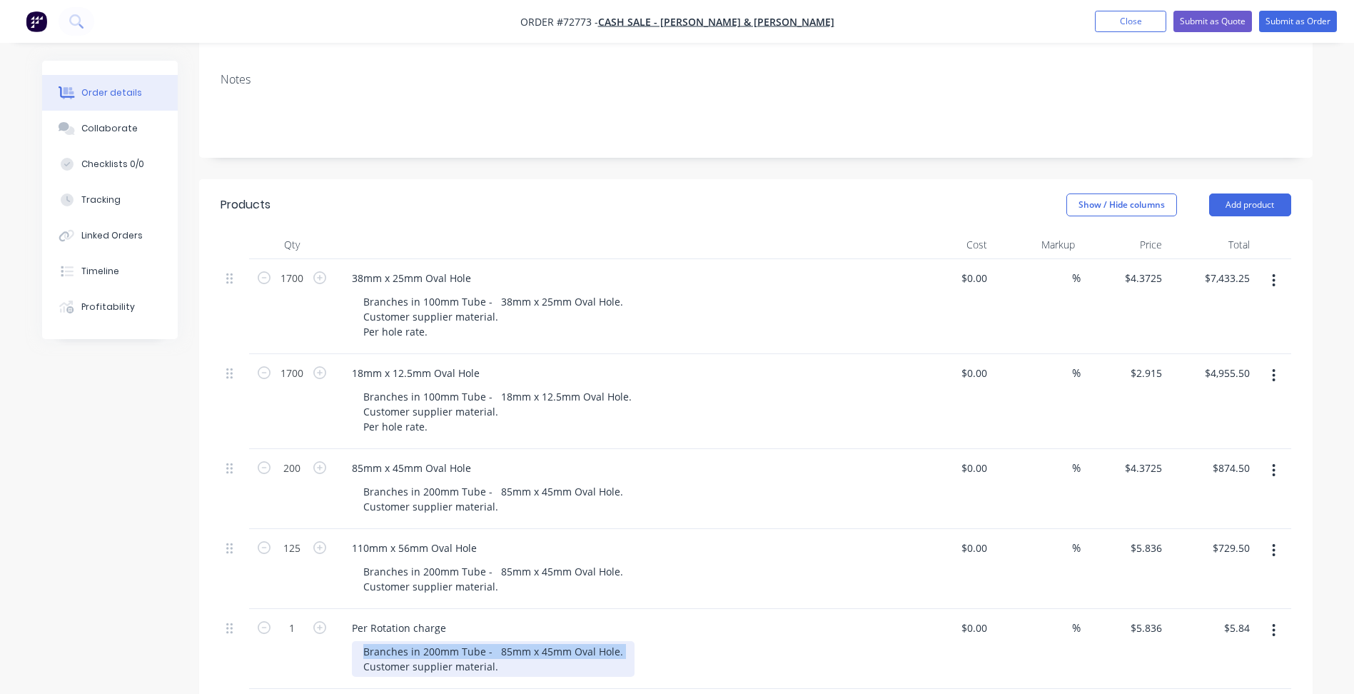
click at [373, 641] on div "Branches in 200mm Tube - 85mm x 45mm Oval Hole. Customer supplier material." at bounding box center [493, 659] width 283 height 36
click at [465, 641] on div "Branches in 200mm Tube - 85mm x 45mm Oval Hole. Customer supplier material." at bounding box center [493, 659] width 283 height 36
drag, startPoint x: 492, startPoint y: 627, endPoint x: 356, endPoint y: 615, distance: 136.1
click at [356, 641] on div "Branches in 200mm Tube - 85mm x 45mm Oval Hole. Customer supplier material." at bounding box center [493, 659] width 283 height 36
click at [448, 617] on div "Per Rotation charge" at bounding box center [398, 627] width 117 height 21
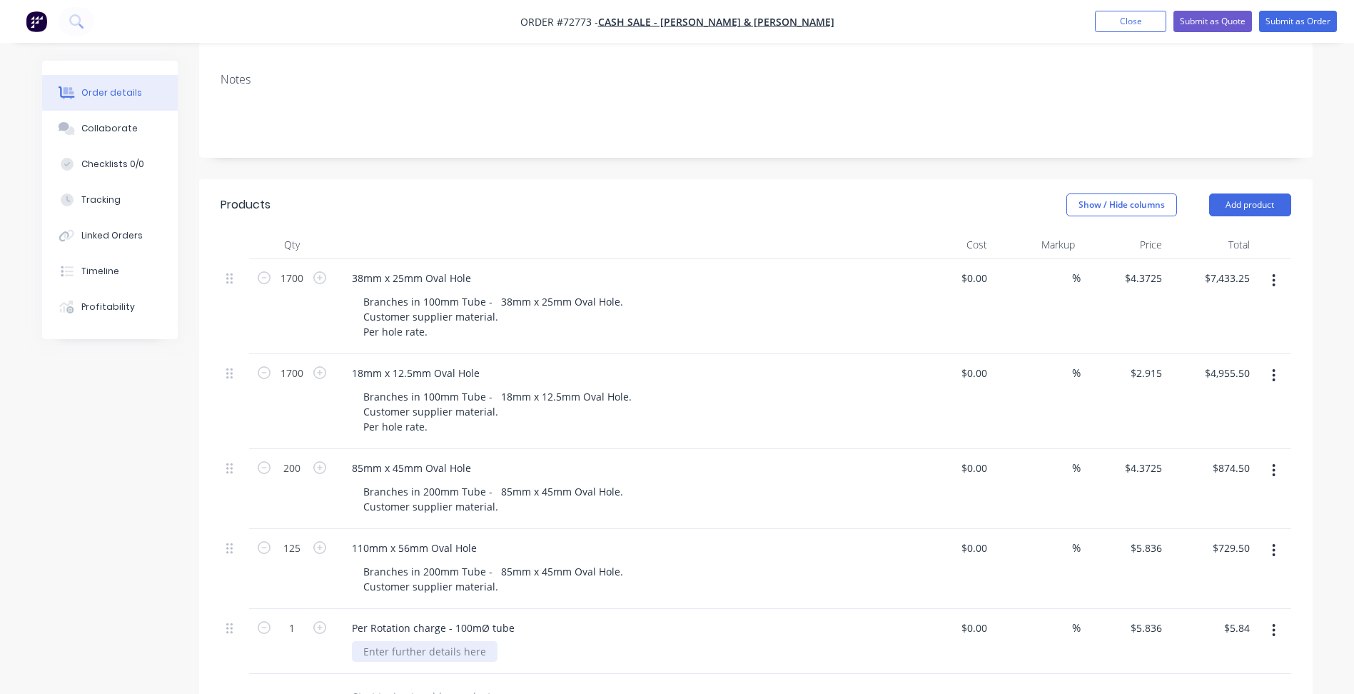
click at [443, 641] on div at bounding box center [425, 651] width 146 height 21
click at [1158, 617] on input "5.836" at bounding box center [1148, 627] width 39 height 21
click at [1146, 617] on input "5.836" at bounding box center [1151, 627] width 33 height 21
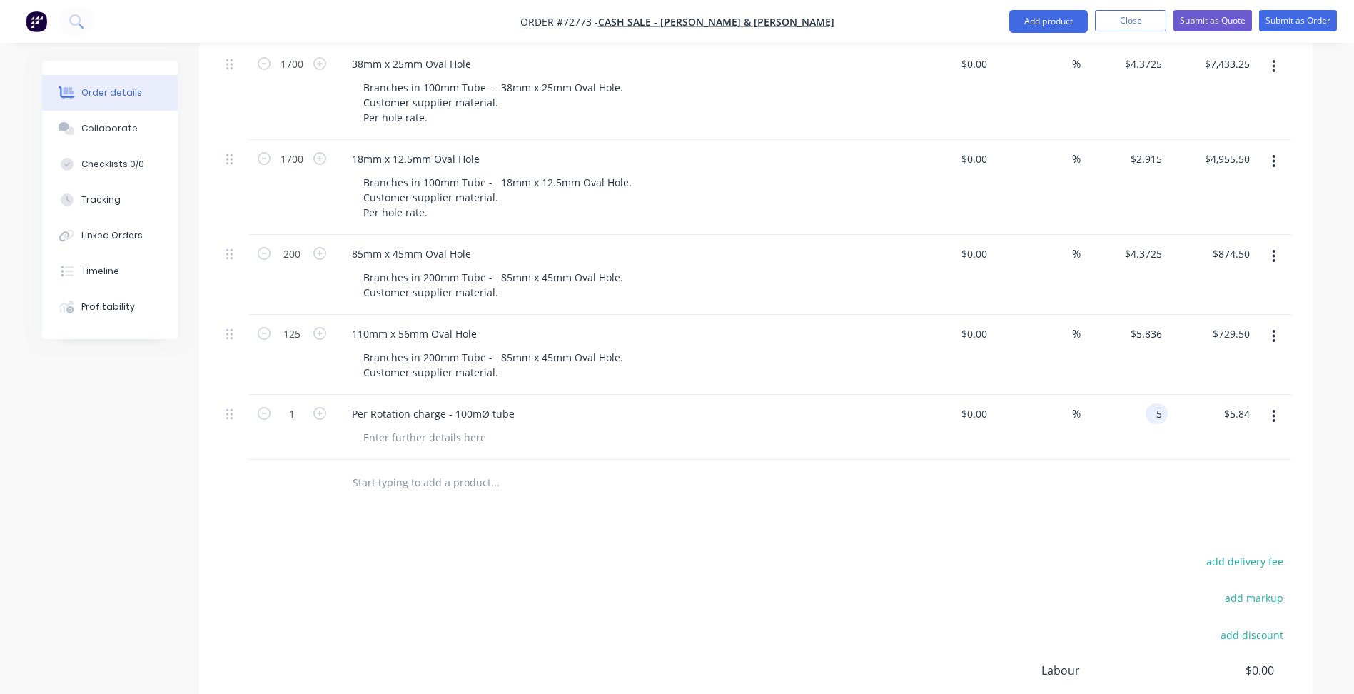
type input "$5.00"
click at [733, 552] on div "add delivery fee add markup add discount Labour $0.00 Sub total $13,997.75 Marg…" at bounding box center [756, 690] width 1071 height 276
click at [1276, 403] on button "button" at bounding box center [1274, 416] width 34 height 26
click at [1196, 472] on div "Duplicate" at bounding box center [1223, 482] width 110 height 21
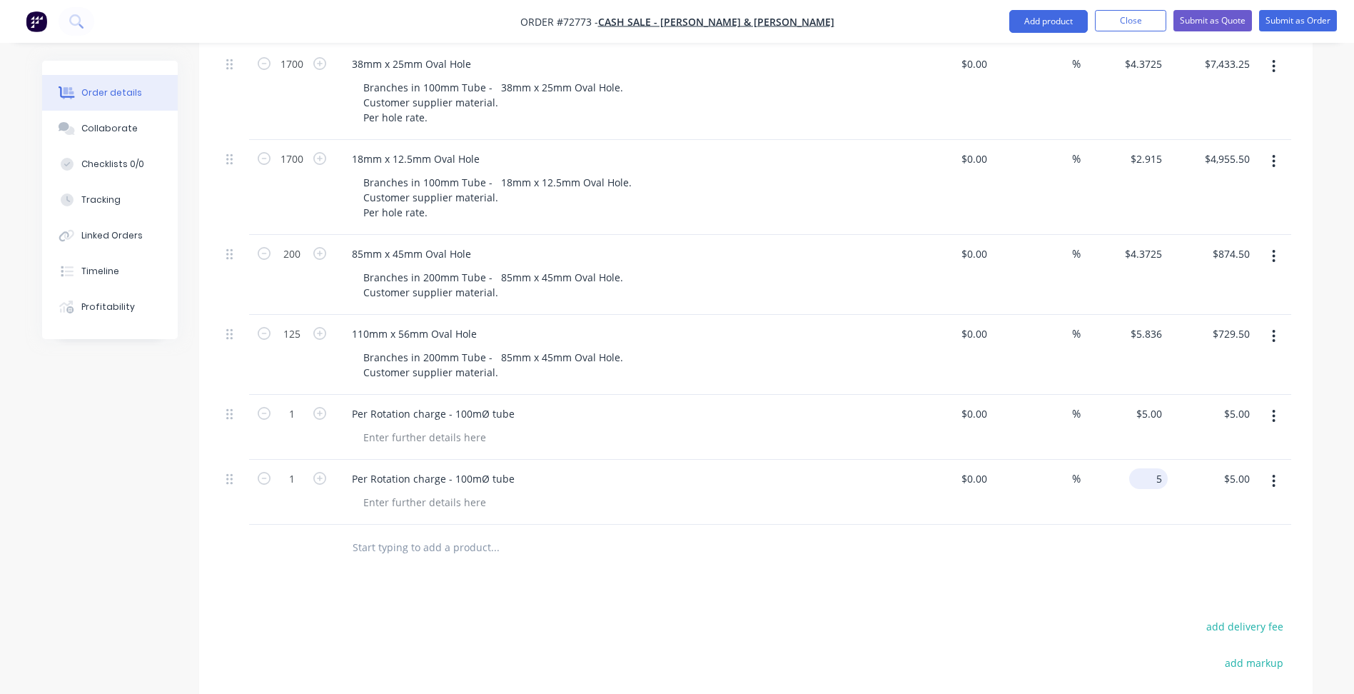
click at [1149, 468] on div "5 $5.00" at bounding box center [1148, 478] width 39 height 21
type input "$7.00"
click at [485, 468] on div "Per Rotation charge - 100mØ tube" at bounding box center [433, 478] width 186 height 21
click at [459, 468] on div "Per Rotation charge - 100mØ tube" at bounding box center [433, 478] width 186 height 21
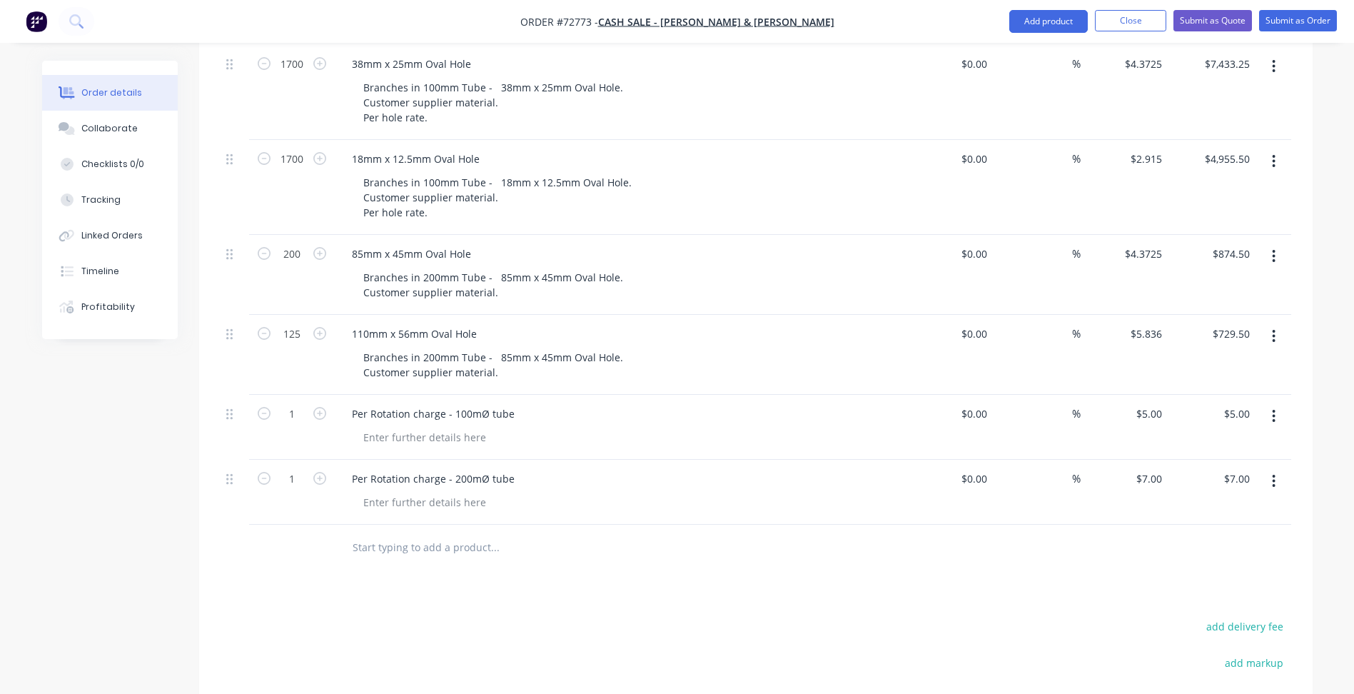
click at [415, 571] on div "Products Show / Hide columns Add product Qty Cost Markup Price Total 1700 38mm …" at bounding box center [755, 439] width 1113 height 949
click at [446, 427] on div at bounding box center [425, 437] width 146 height 21
copy div "Rotation tube per tube."
click at [443, 492] on div at bounding box center [425, 502] width 146 height 21
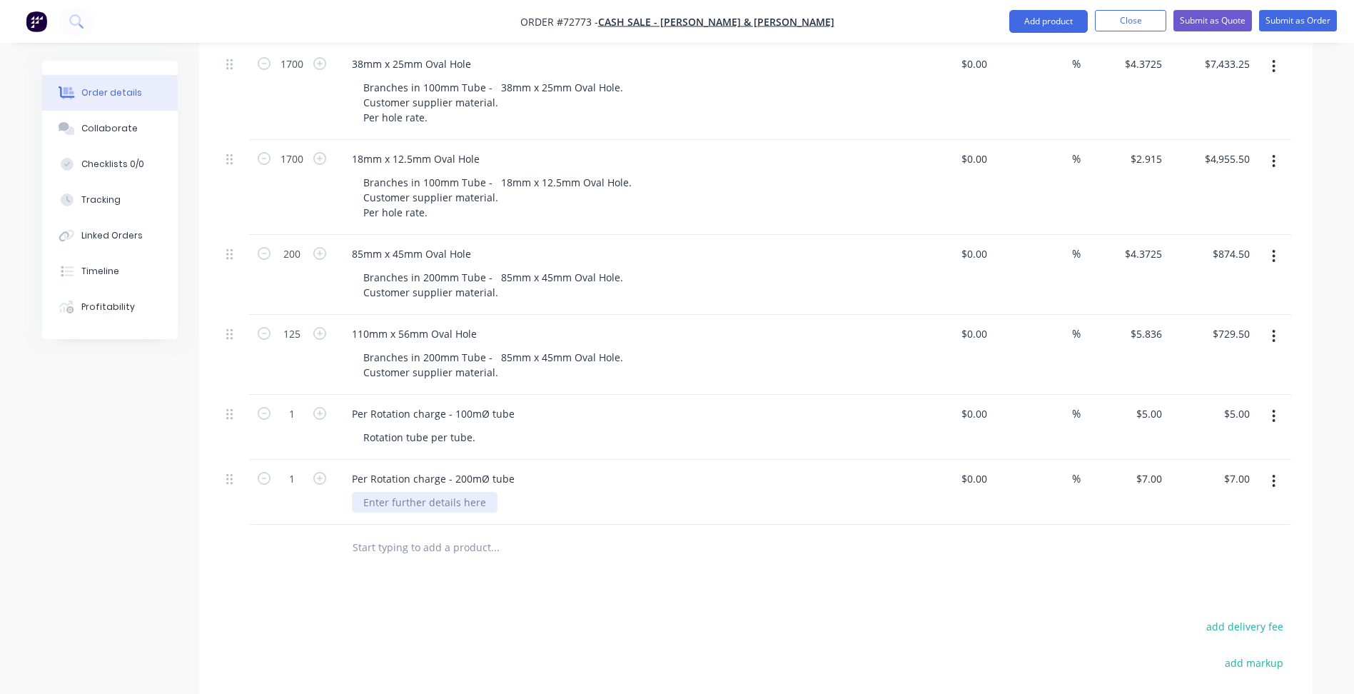
paste div
click at [478, 427] on div "Rotation tube per tube." at bounding box center [419, 437] width 135 height 21
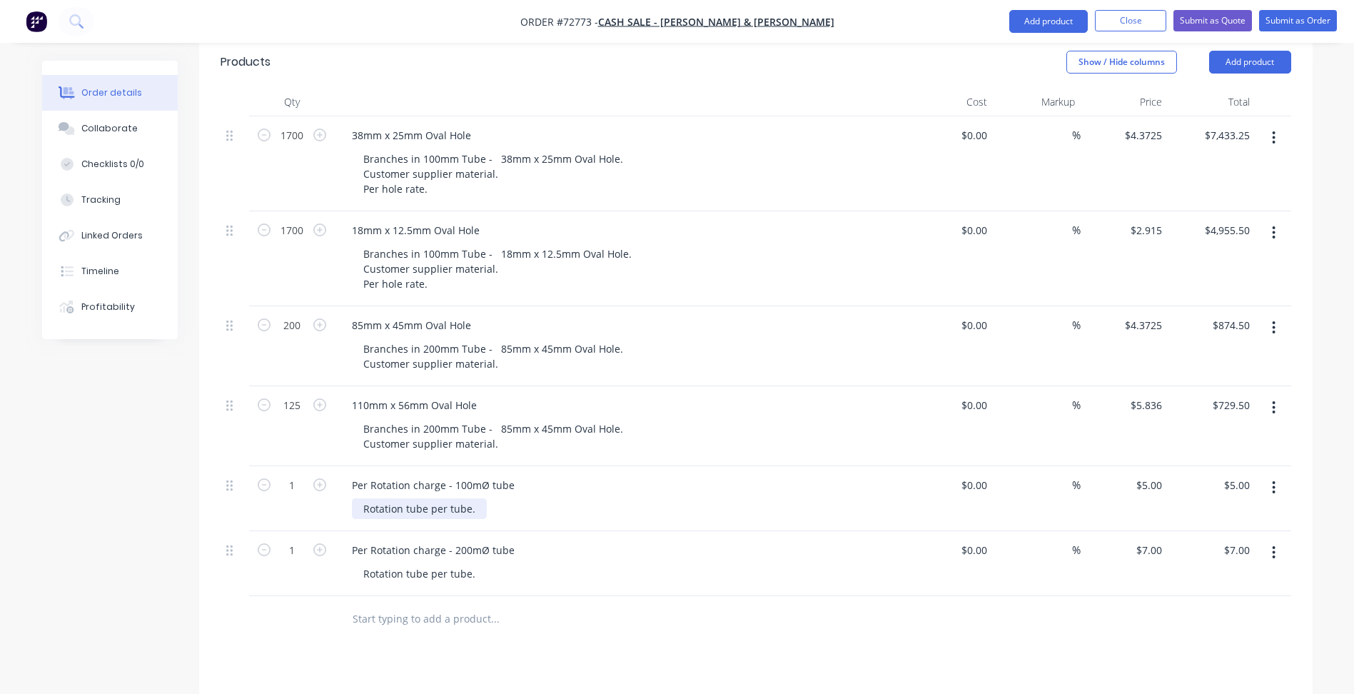
scroll to position [189, 0]
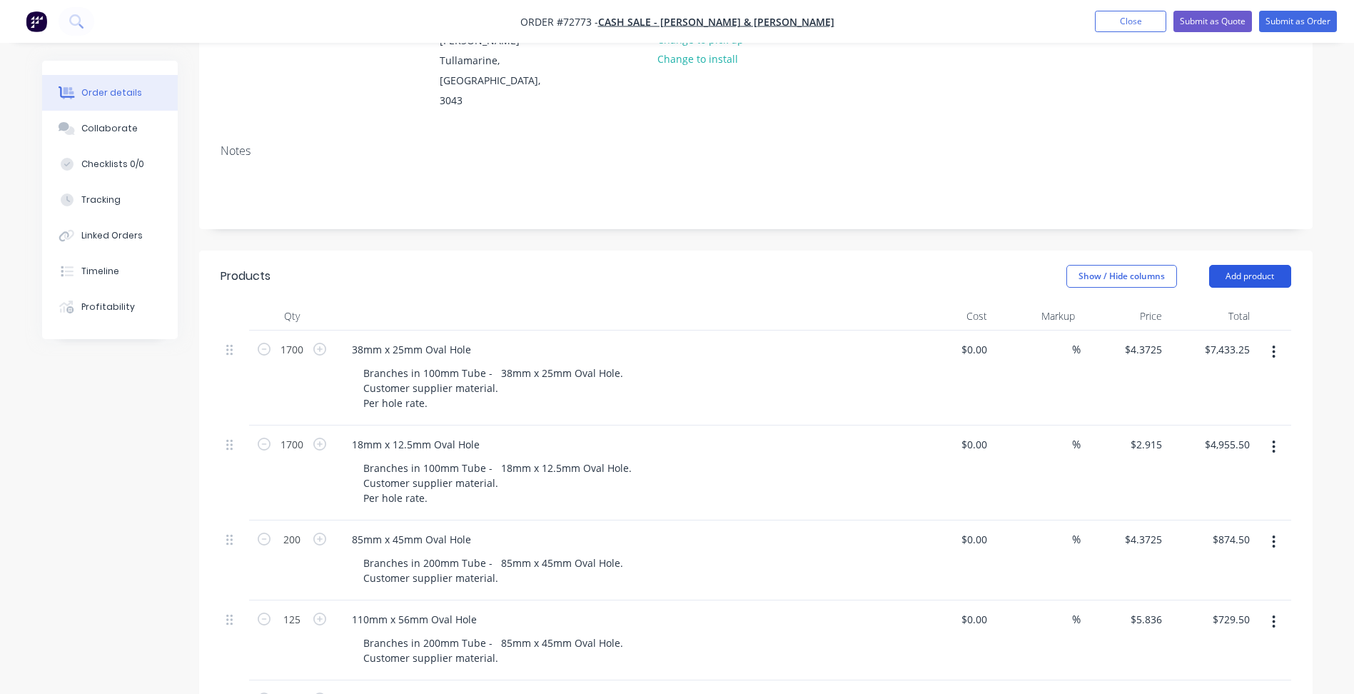
click at [1228, 265] on button "Add product" at bounding box center [1250, 276] width 82 height 23
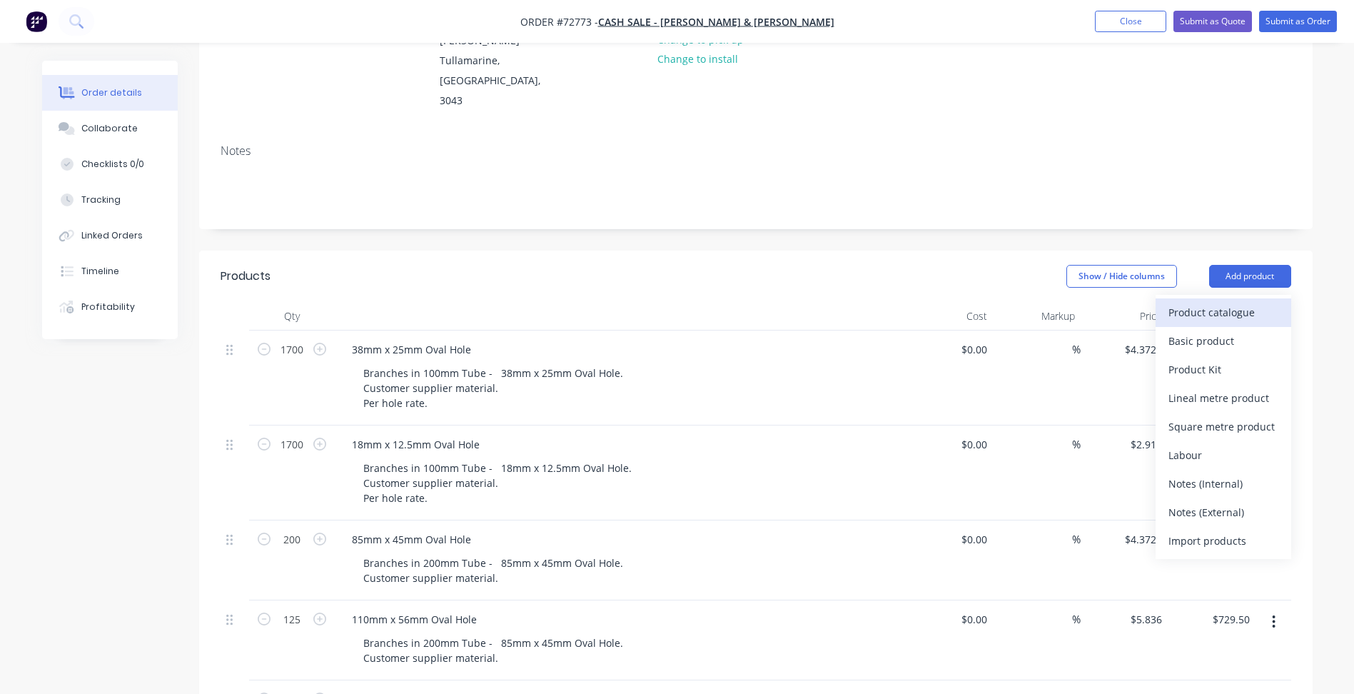
click at [1201, 302] on div "Product catalogue" at bounding box center [1223, 312] width 110 height 21
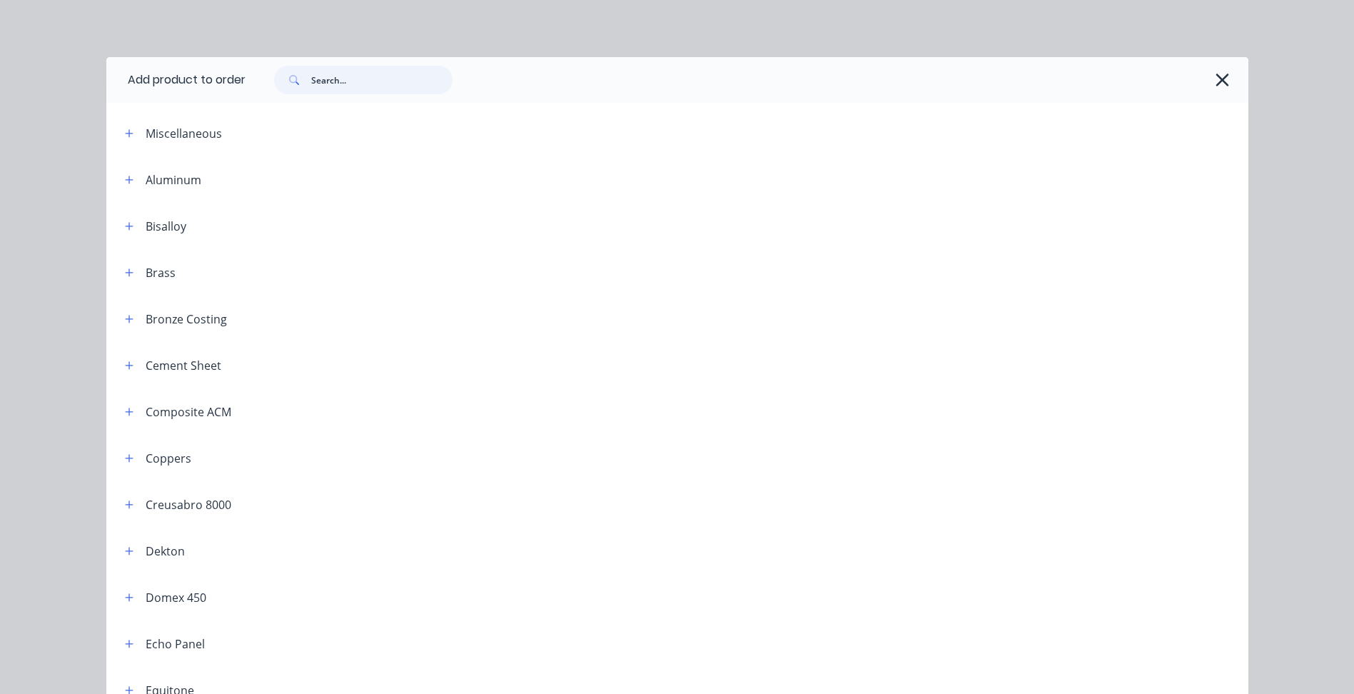
click at [352, 92] on input "text" at bounding box center [381, 80] width 141 height 29
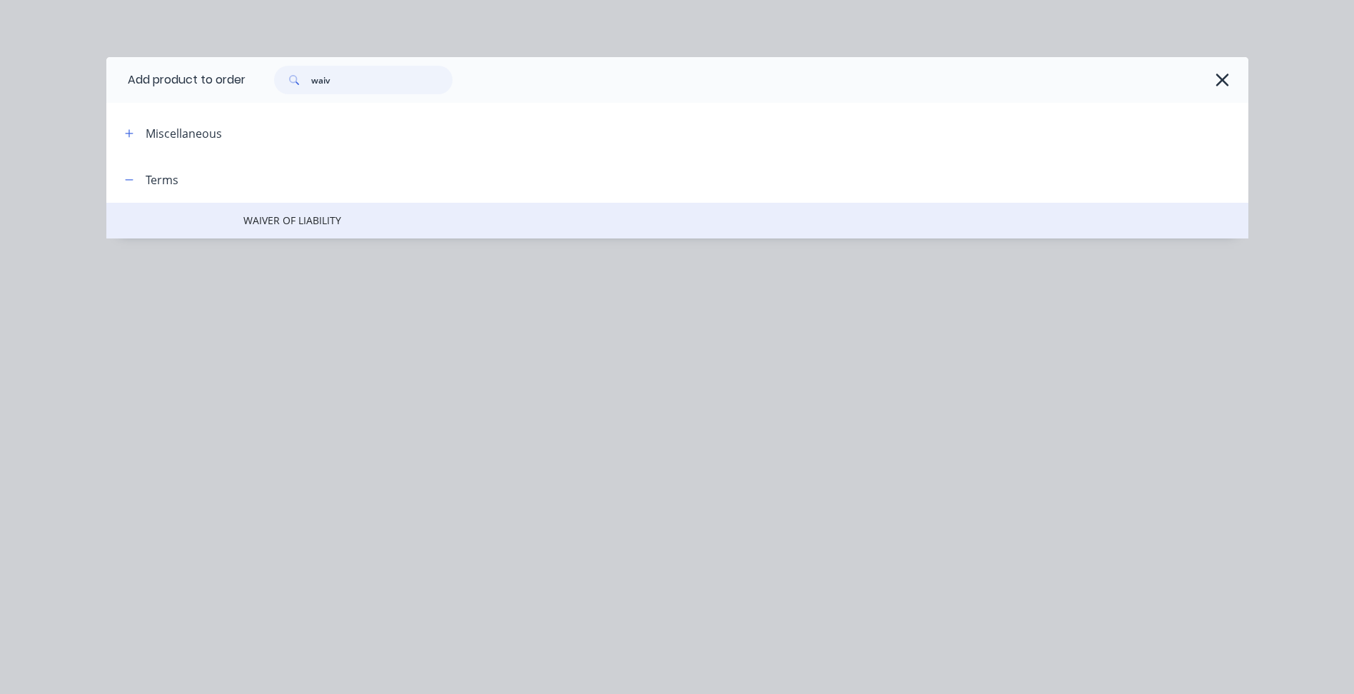
type input "waiv"
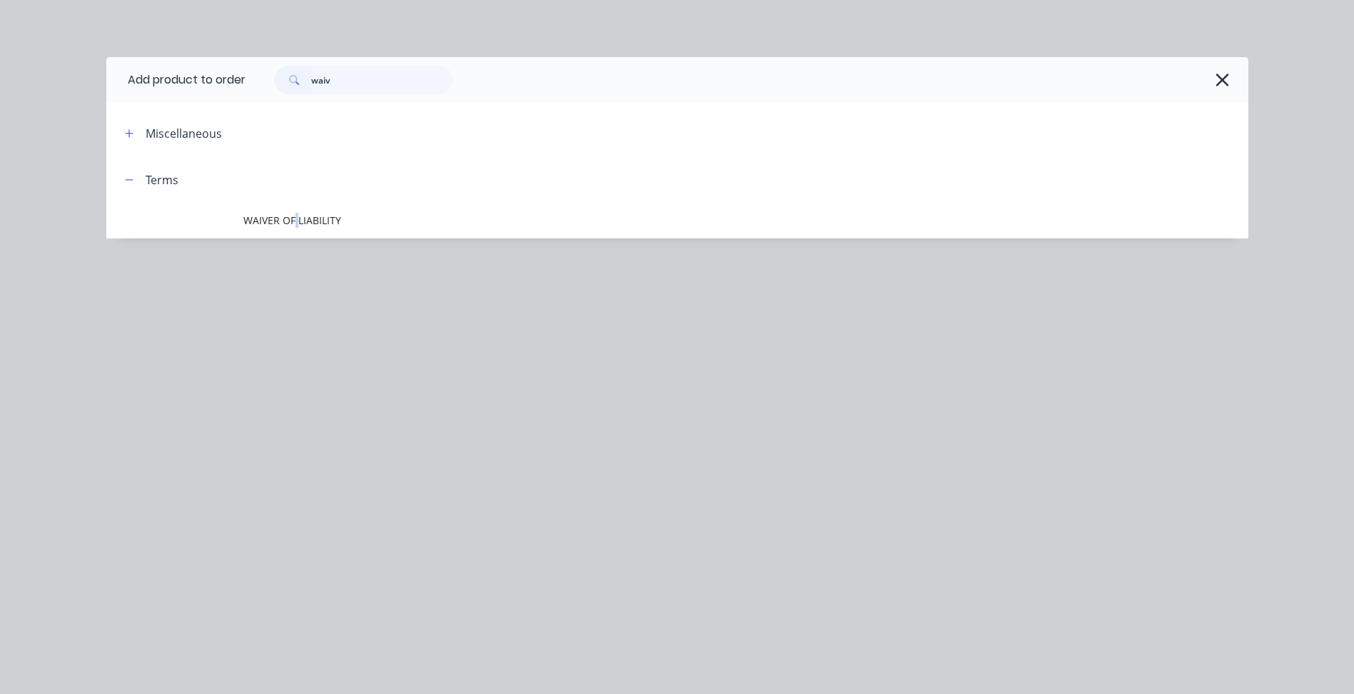
click at [297, 219] on span "WAIVER OF LIABILITY" at bounding box center [645, 220] width 804 height 15
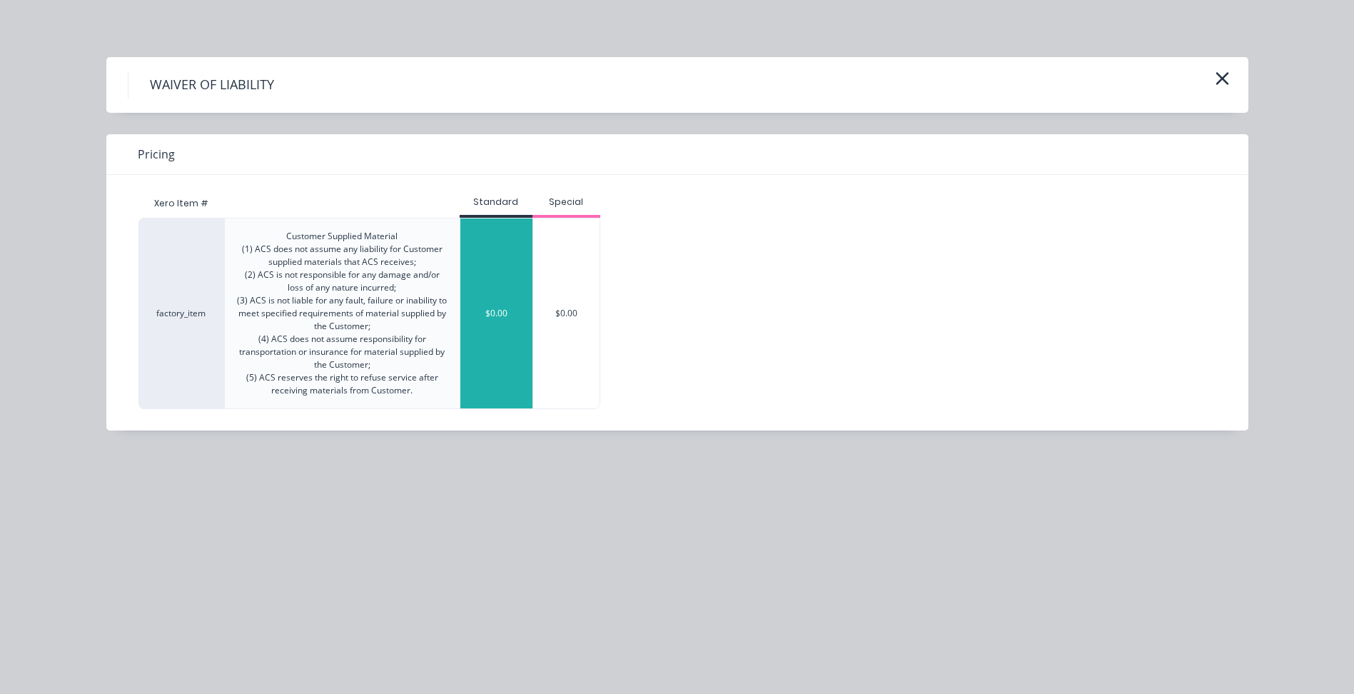
click at [483, 271] on div "$0.00" at bounding box center [496, 313] width 72 height 190
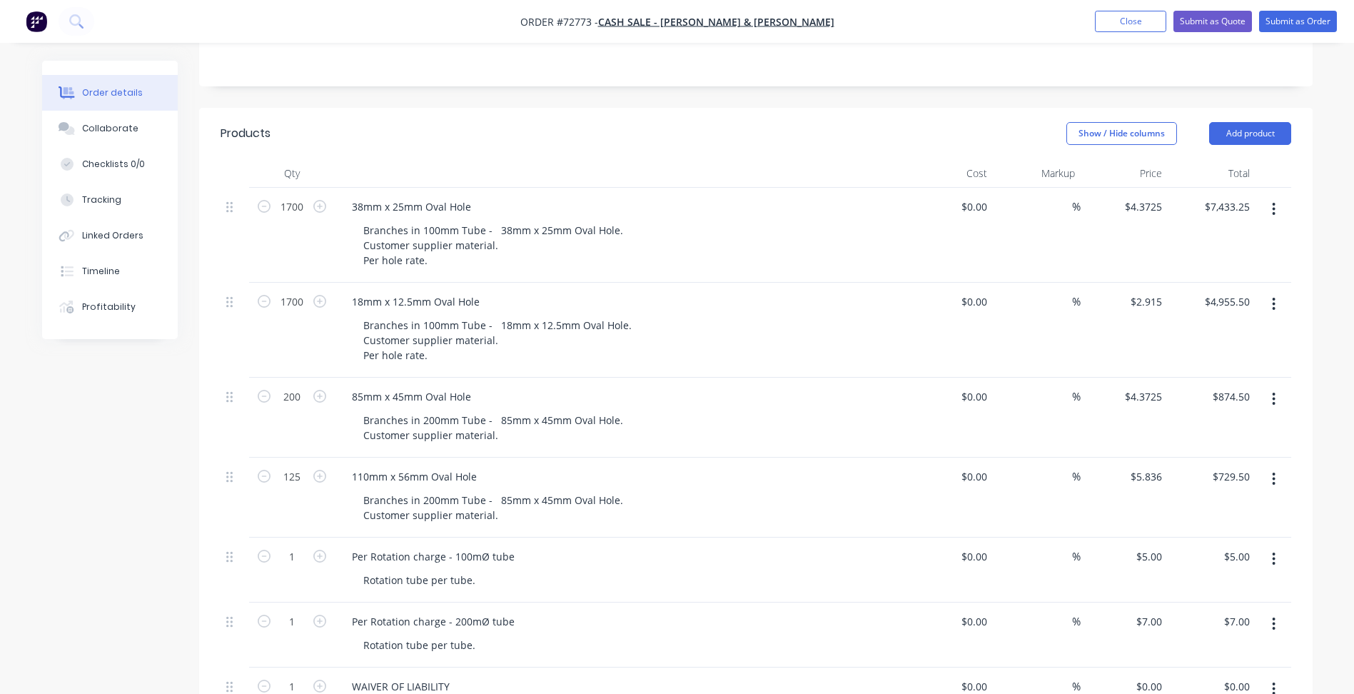
scroll to position [617, 0]
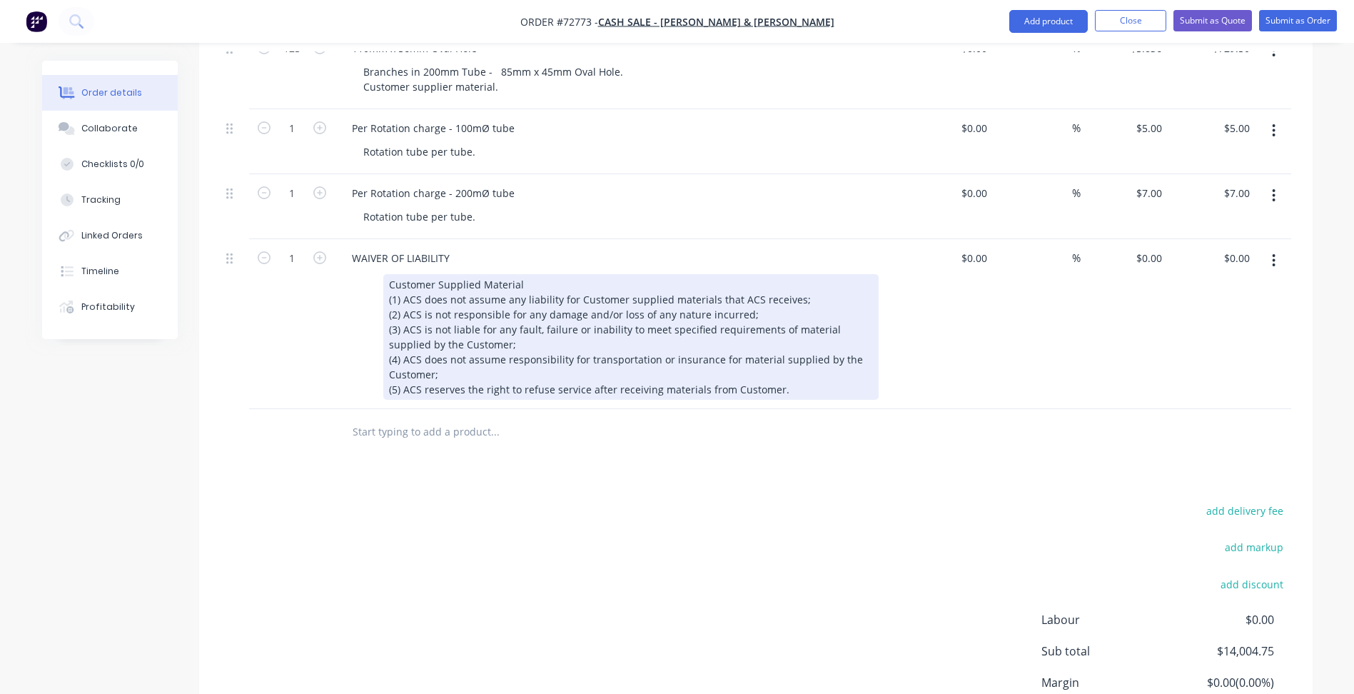
scroll to position [403, 0]
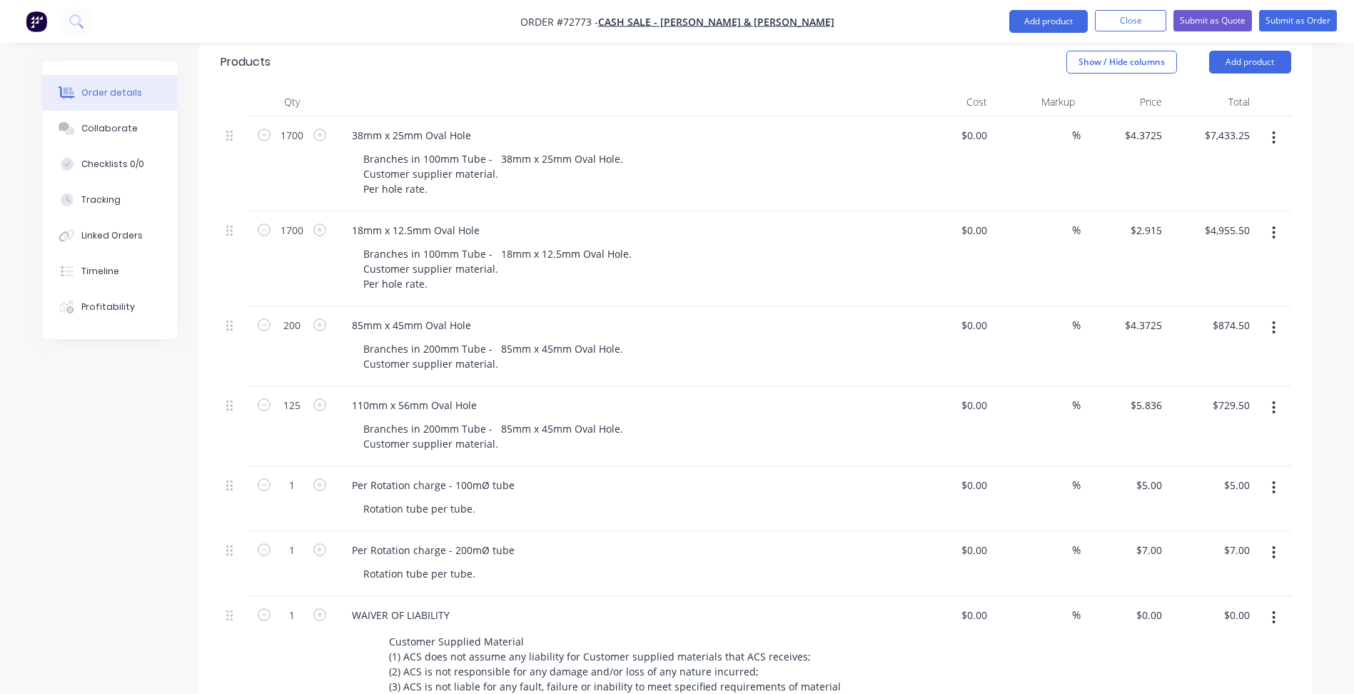
click at [159, 525] on div "Created by [PERSON_NAME] Created [DATE] Required [DATE] Assigned to Add team me…" at bounding box center [677, 416] width 1270 height 1519
click at [1143, 26] on button "Close" at bounding box center [1130, 20] width 71 height 21
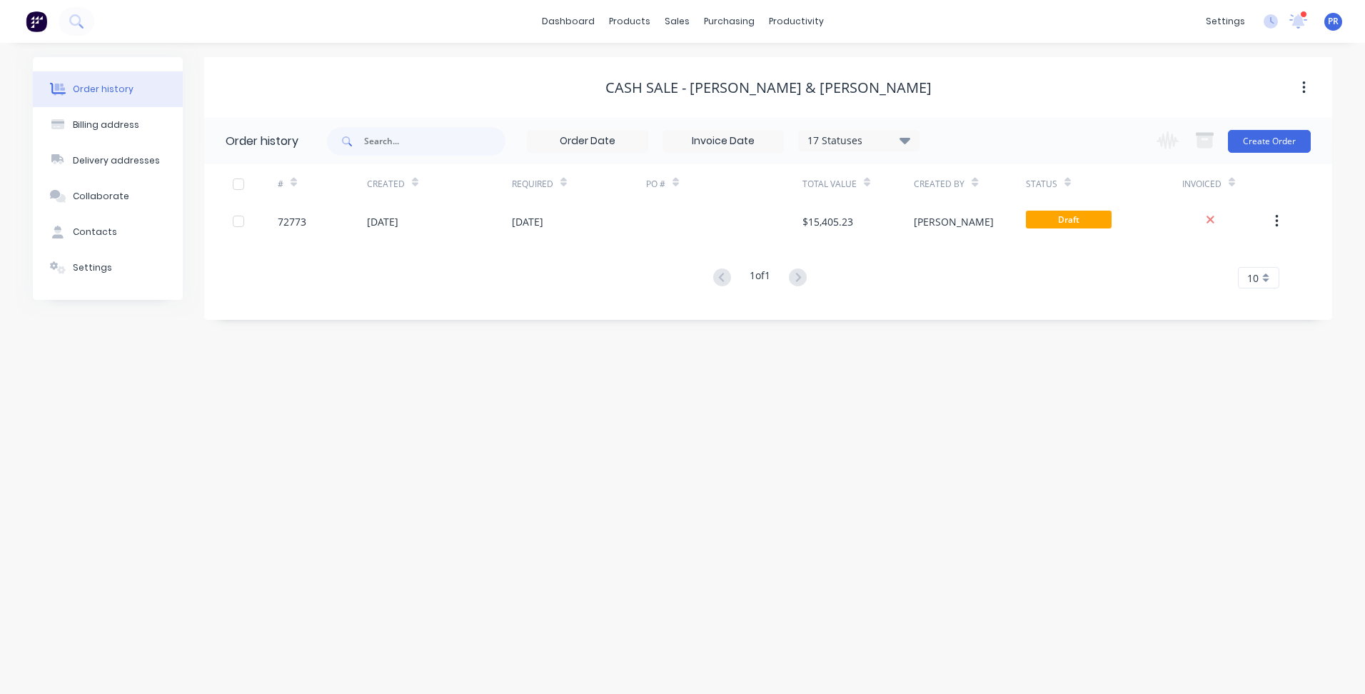
click at [553, 397] on div "Order history Billing address Delivery addresses Collaborate Contacts Settings …" at bounding box center [682, 368] width 1365 height 651
click at [370, 397] on div "Order history Billing address Delivery addresses Collaborate Contacts Settings …" at bounding box center [682, 368] width 1365 height 651
click at [480, 416] on div "Order history Billing address Delivery addresses Collaborate Contacts Settings …" at bounding box center [682, 368] width 1365 height 651
click at [701, 73] on div "Sales Orders" at bounding box center [729, 68] width 59 height 13
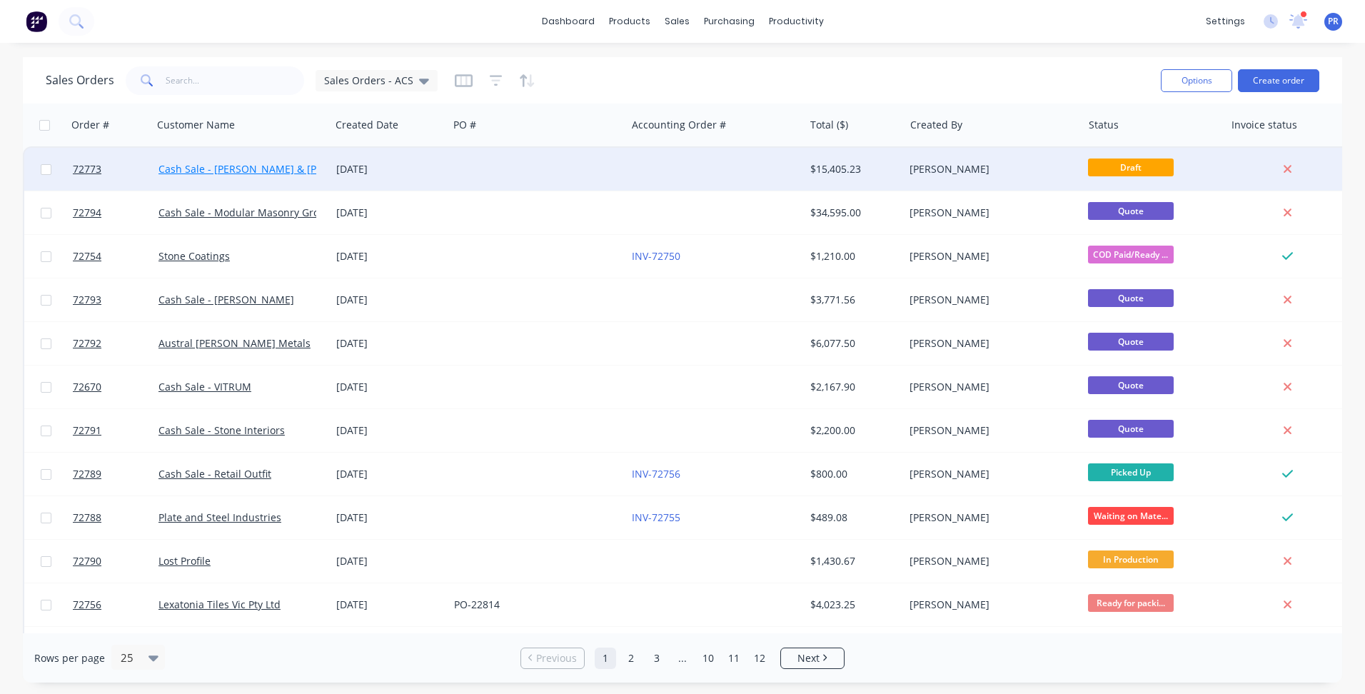
click at [251, 167] on link "Cash Sale - [PERSON_NAME] & [PERSON_NAME]" at bounding box center [272, 169] width 228 height 14
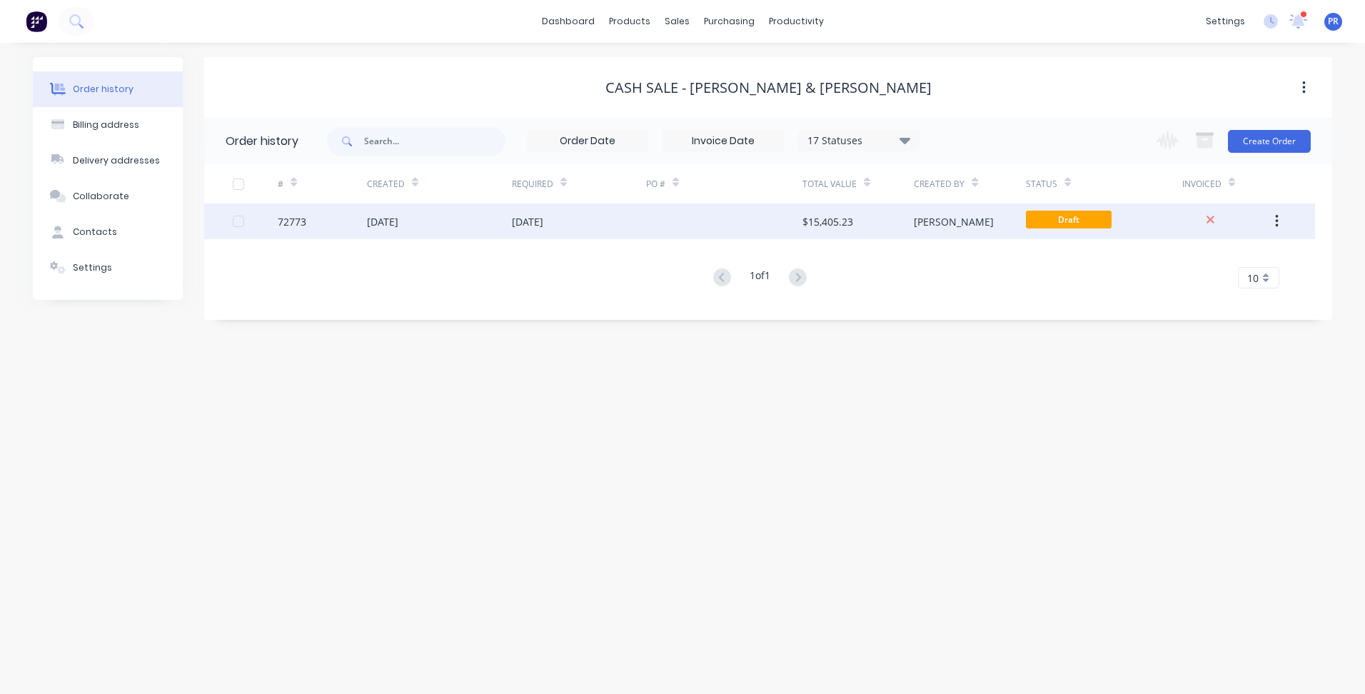
click at [646, 226] on div at bounding box center [724, 221] width 156 height 36
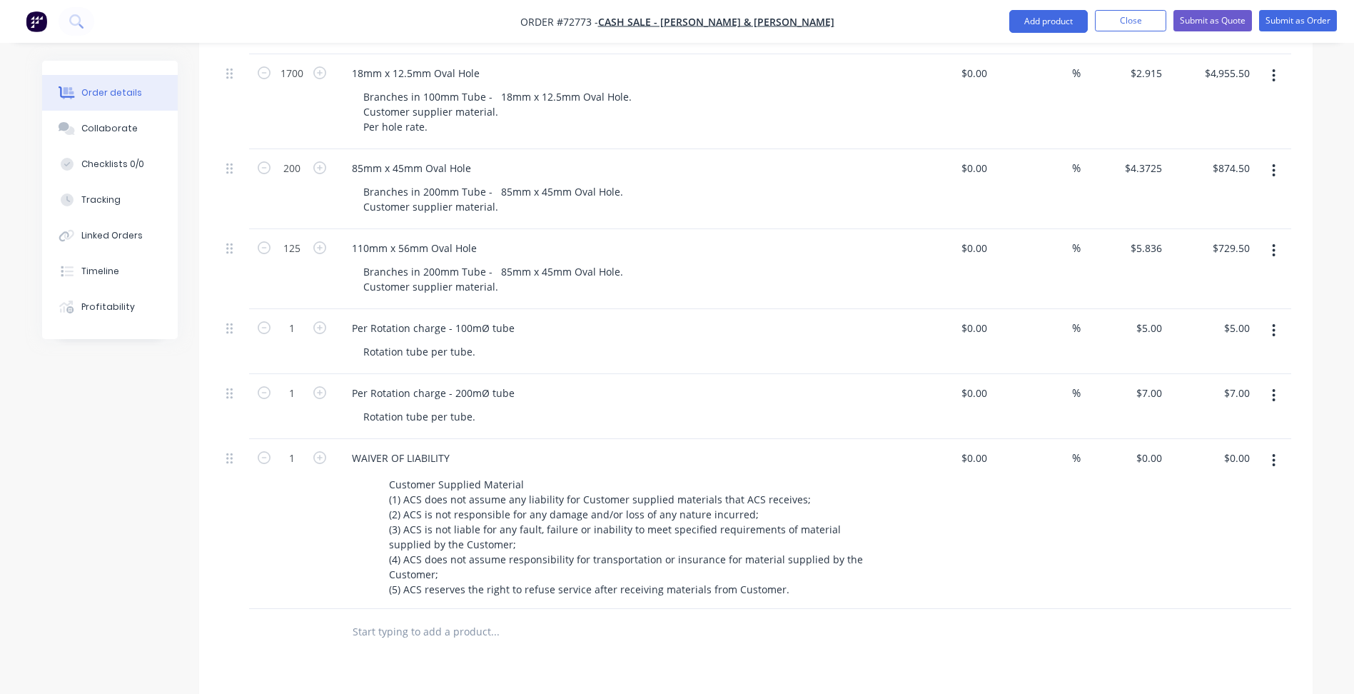
scroll to position [203, 0]
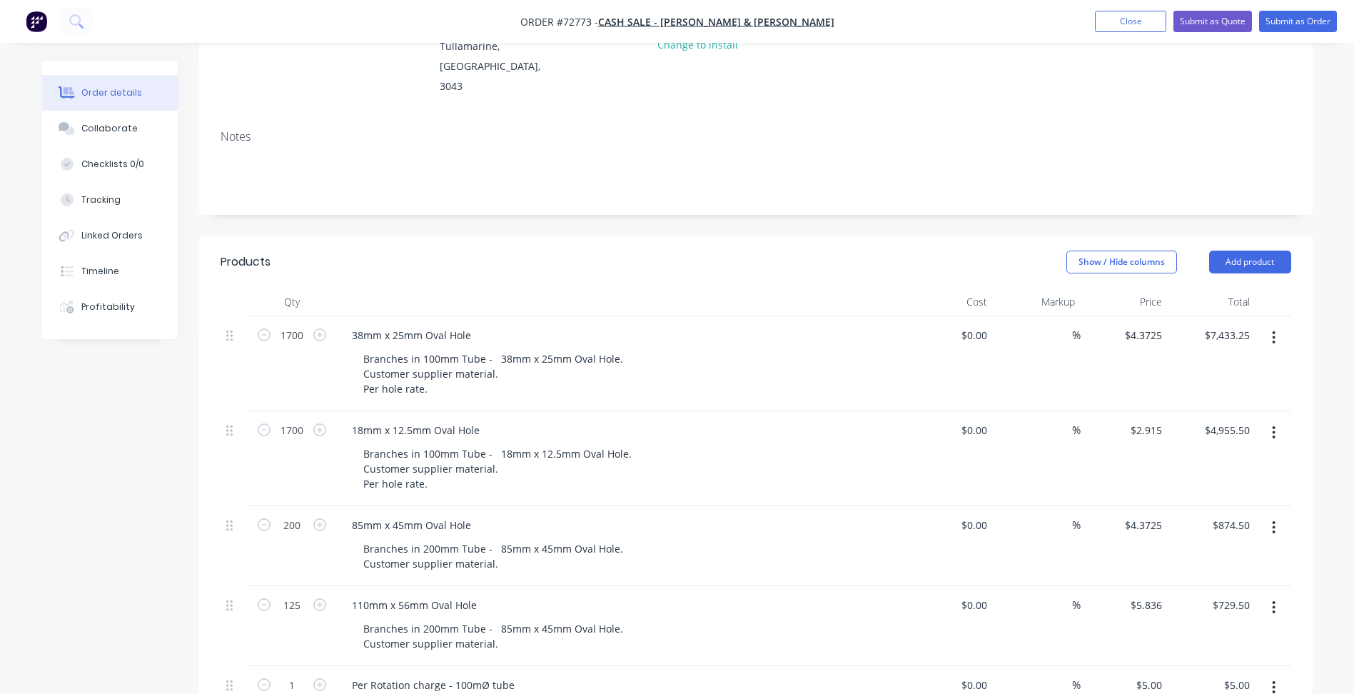
drag, startPoint x: 1128, startPoint y: 25, endPoint x: 1038, endPoint y: 88, distance: 109.7
click at [1128, 25] on button "Close" at bounding box center [1130, 21] width 71 height 21
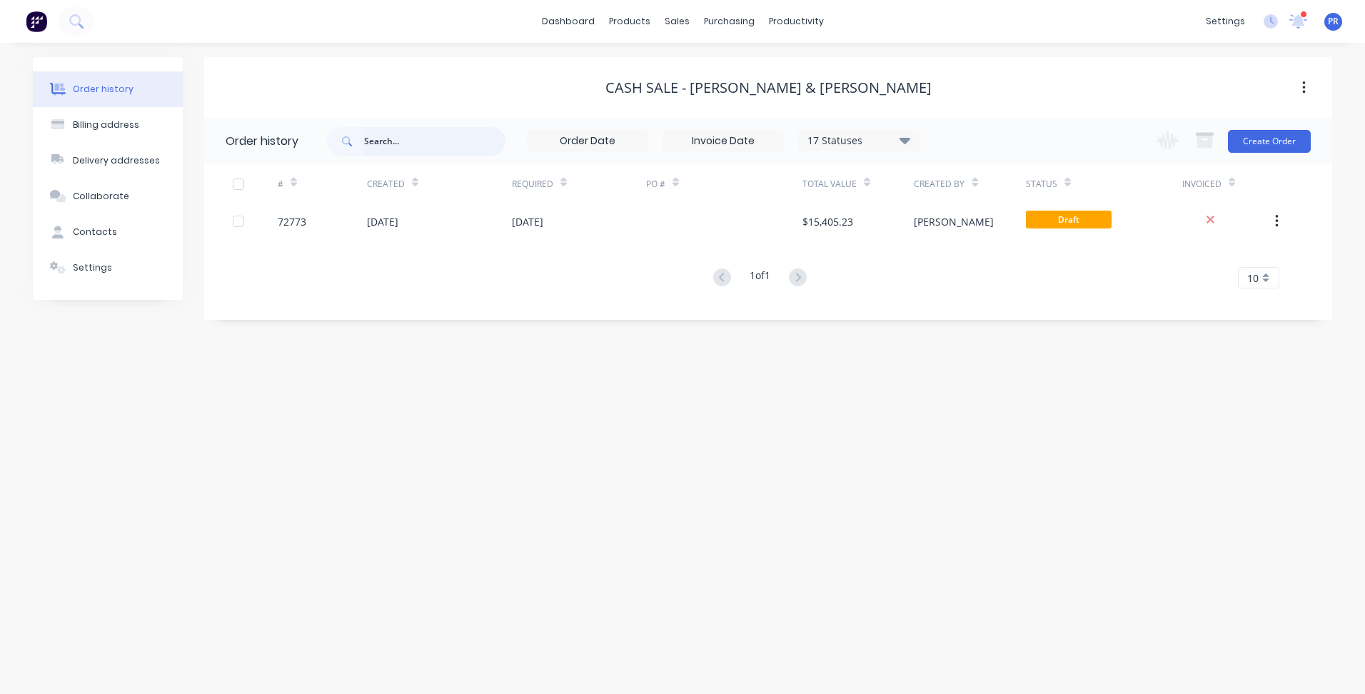
click at [391, 137] on input "text" at bounding box center [434, 141] width 141 height 29
click at [702, 58] on link "Sales Orders" at bounding box center [751, 68] width 189 height 29
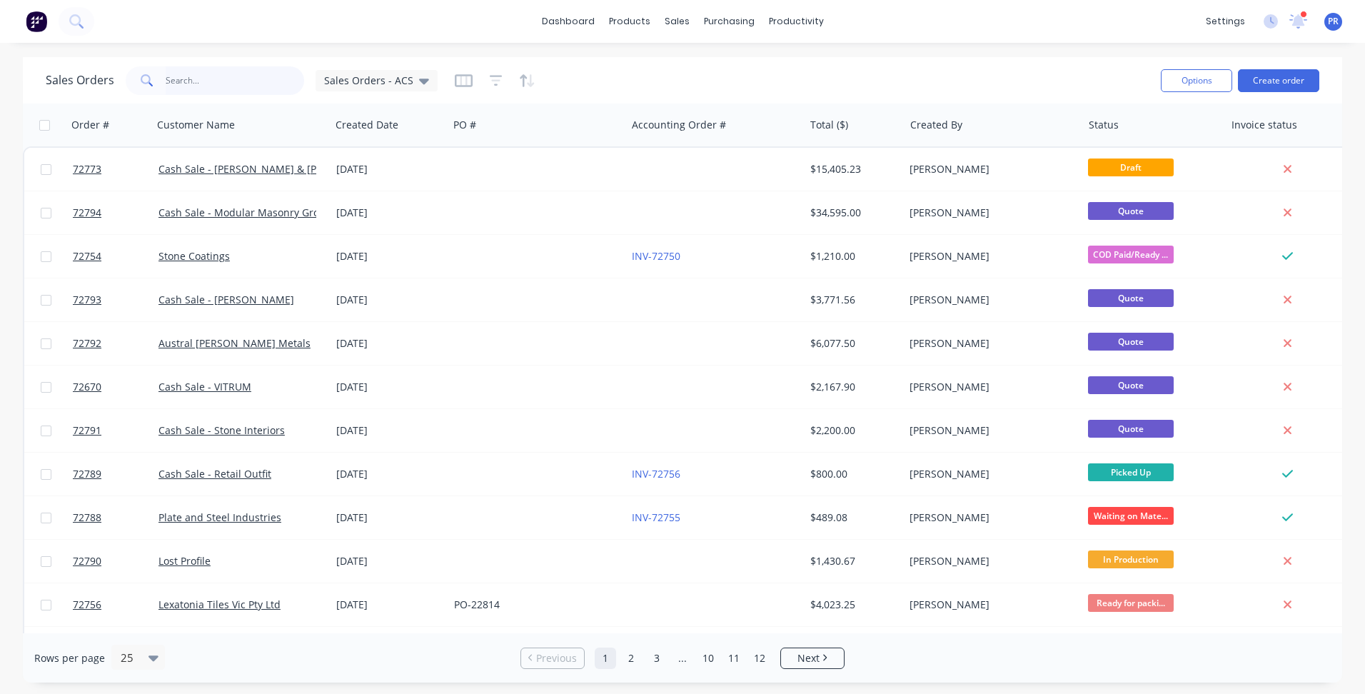
click at [213, 81] on input "text" at bounding box center [235, 80] width 139 height 29
type input "lost"
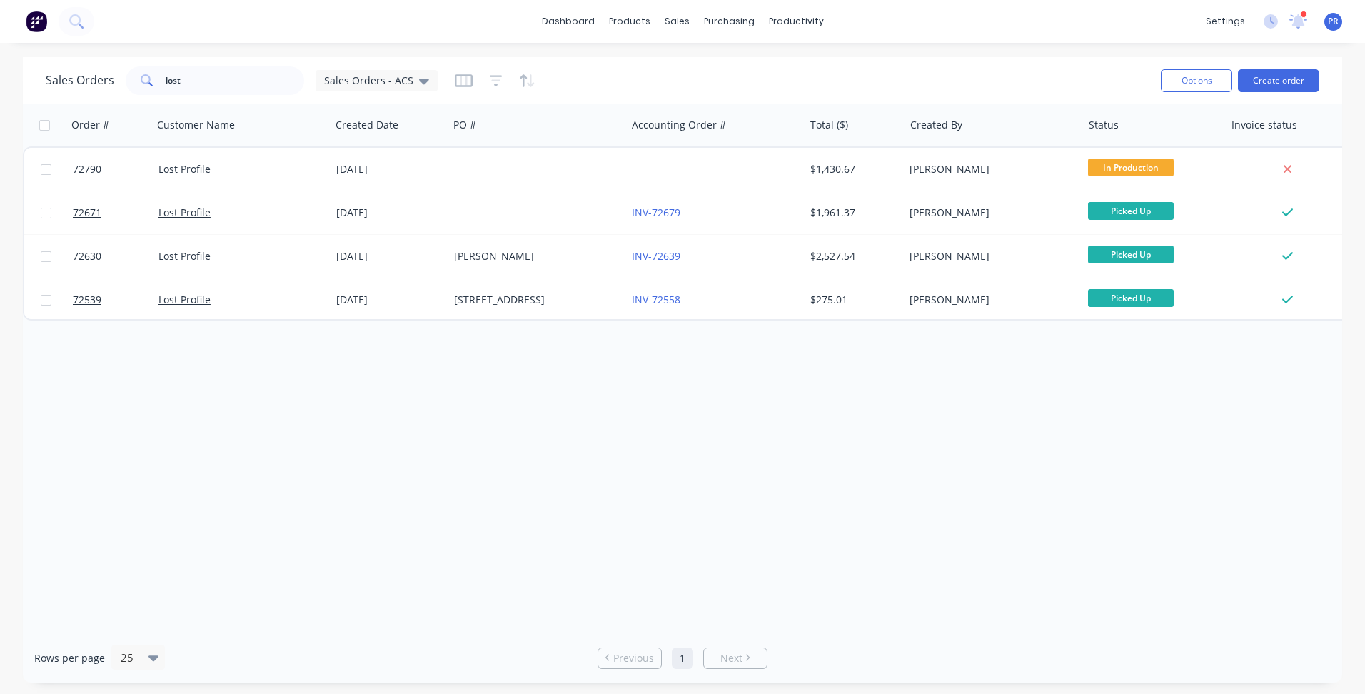
click at [335, 422] on div "Order # Customer Name Created Date PO # Accounting Order # Total ($) Created By…" at bounding box center [682, 368] width 1319 height 530
click at [697, 62] on link "Sales Orders" at bounding box center [751, 68] width 189 height 29
drag, startPoint x: 203, startPoint y: 72, endPoint x: 30, endPoint y: 68, distance: 173.5
click at [30, 68] on div "Sales Orders lost Sales Orders - ACS Options Create order" at bounding box center [682, 80] width 1319 height 46
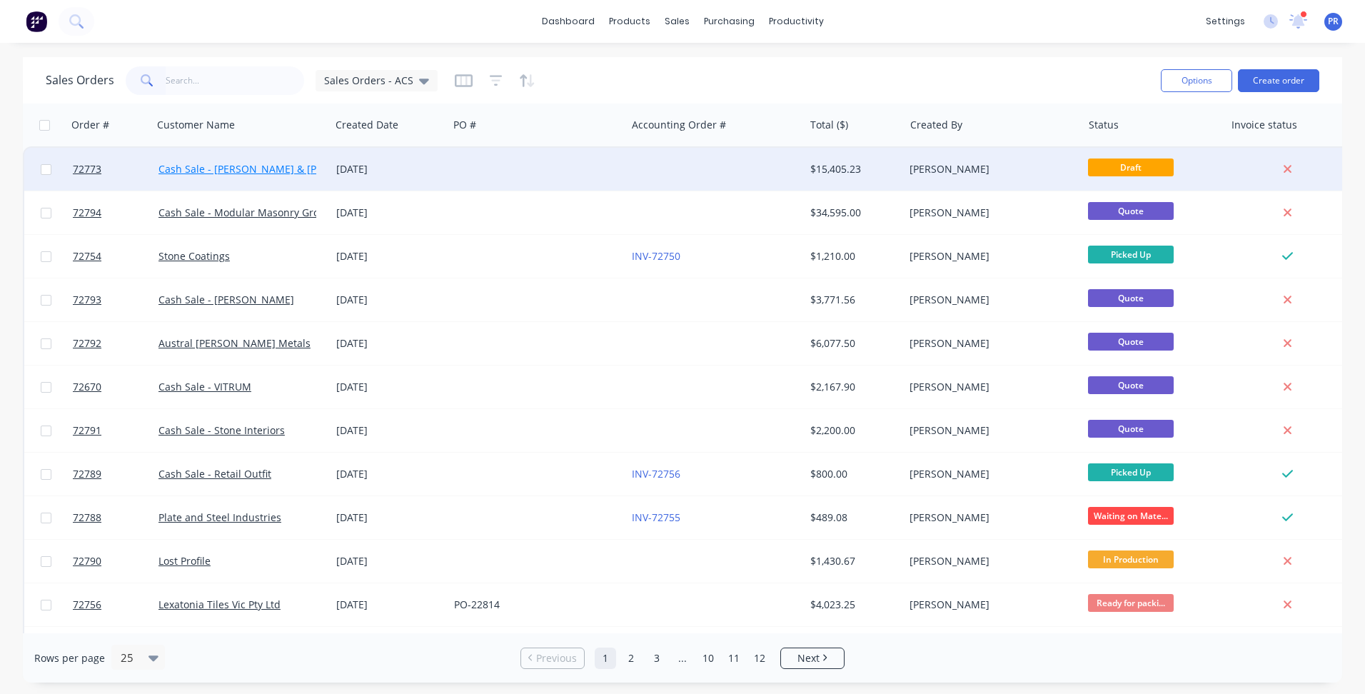
click at [241, 163] on link "Cash Sale - [PERSON_NAME] & [PERSON_NAME]" at bounding box center [272, 169] width 228 height 14
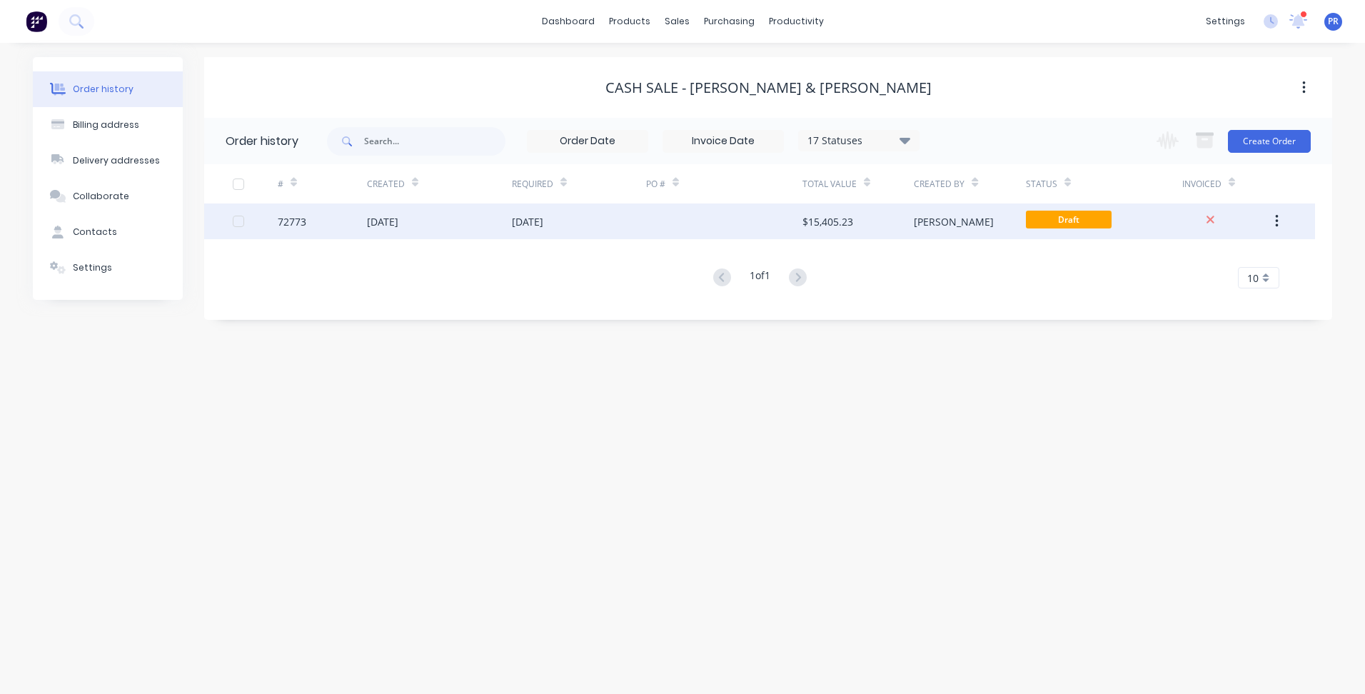
click at [986, 220] on div "[PERSON_NAME]" at bounding box center [969, 221] width 111 height 36
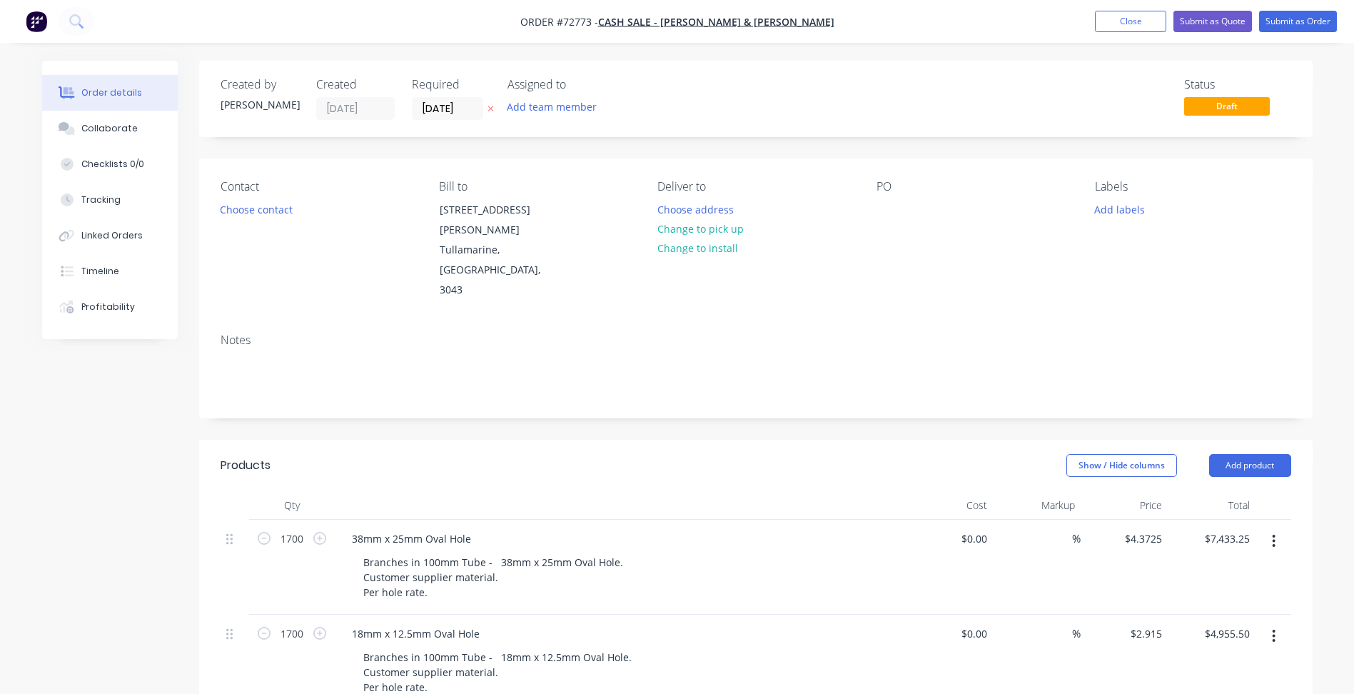
scroll to position [71, 0]
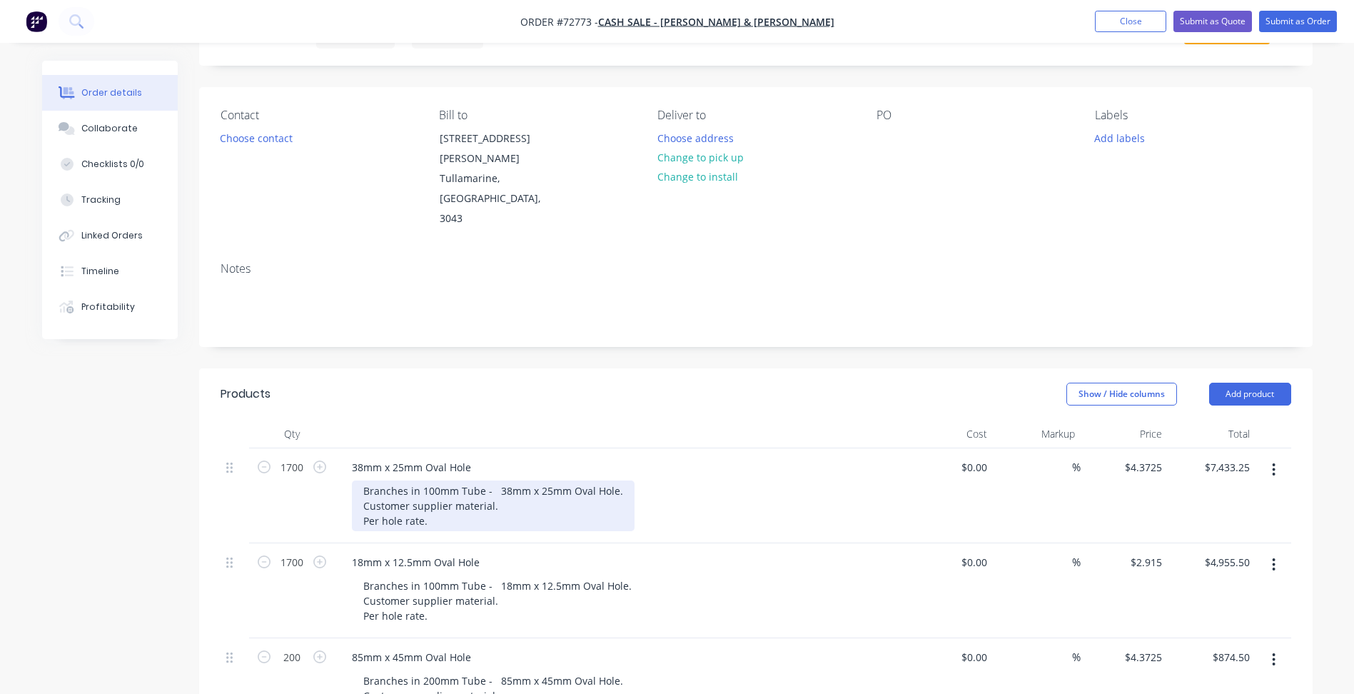
click at [495, 490] on div "Branches in 100mm Tube - 38mm x 25mm Oval Hole. Customer supplier material. Per…" at bounding box center [493, 505] width 283 height 51
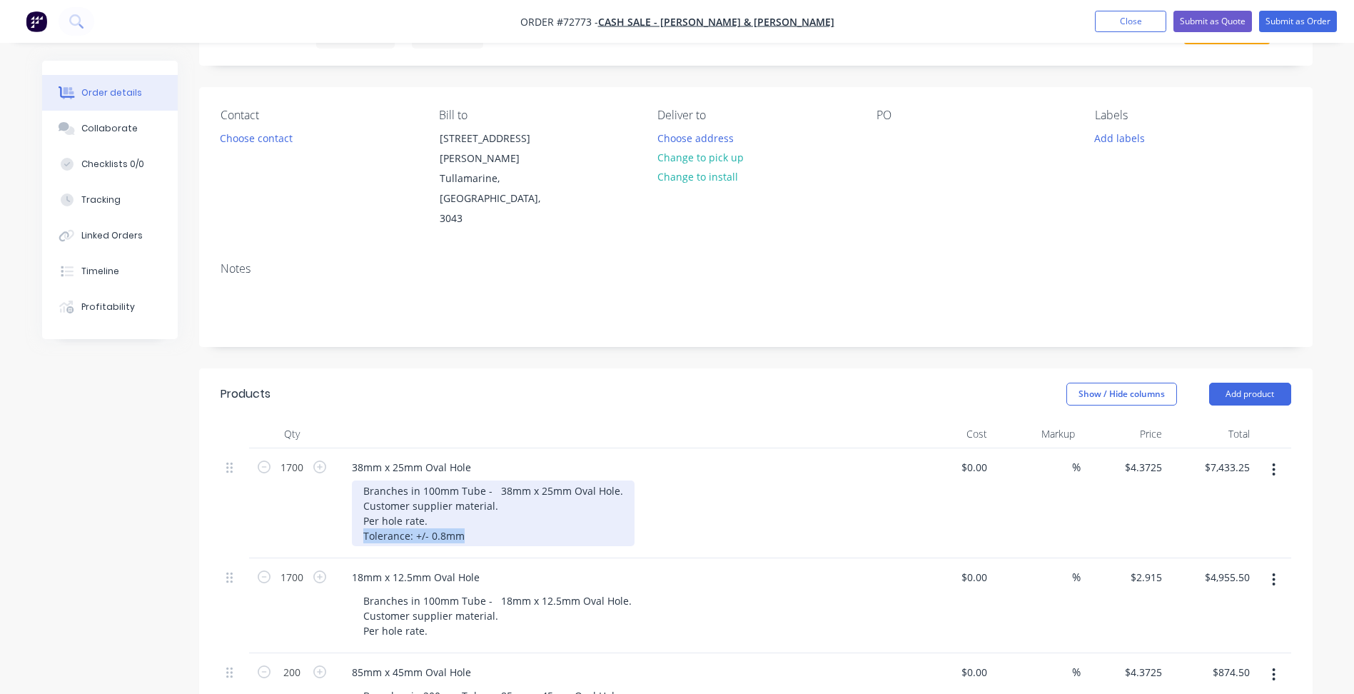
copy div "Tolerance: +/- 0.8mm"
click at [468, 490] on div "Branches in 100mm Tube - 38mm x 25mm Oval Hole. Customer supplier material. Per…" at bounding box center [493, 513] width 283 height 66
click at [444, 492] on div "Branches in 100mm Tube - 38mm x 25mm Oval Hole. Customer supplier material. Per…" at bounding box center [493, 513] width 283 height 66
click at [434, 498] on div "Branches in 100mm Tube - 38mm x 25mm Oval Hole. Customer supplier material. Per…" at bounding box center [493, 513] width 283 height 66
copy div "Tolerance: +/- 1-2mm including location dimension."
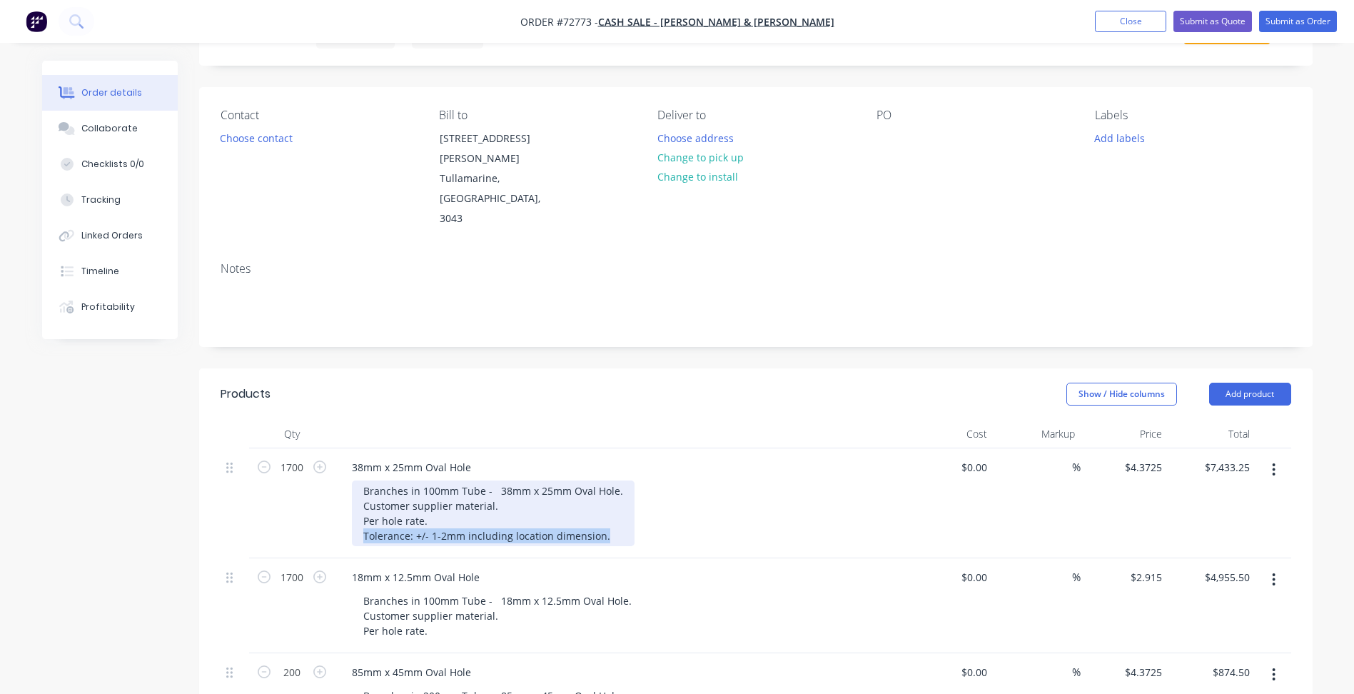
scroll to position [286, 0]
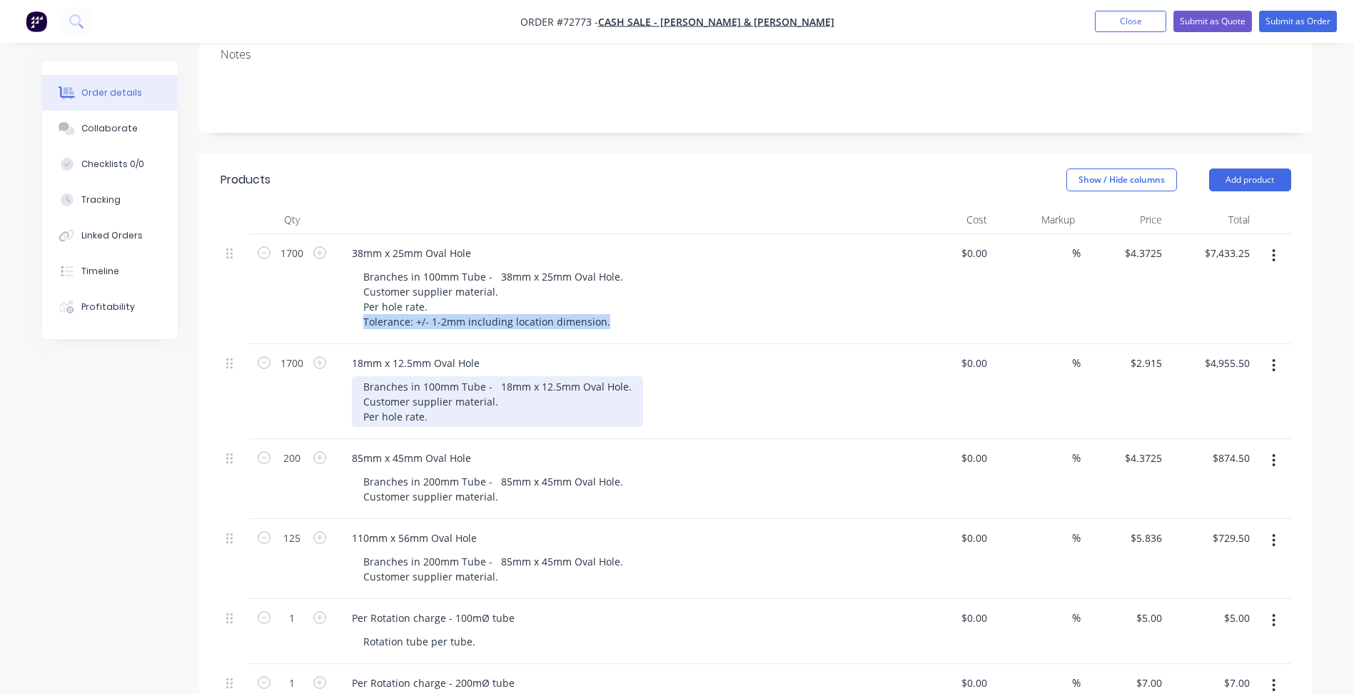
click at [436, 378] on div "Branches in 100mm Tube - 18mm x 12.5mm Oval Hole. Customer supplier material. P…" at bounding box center [497, 401] width 291 height 51
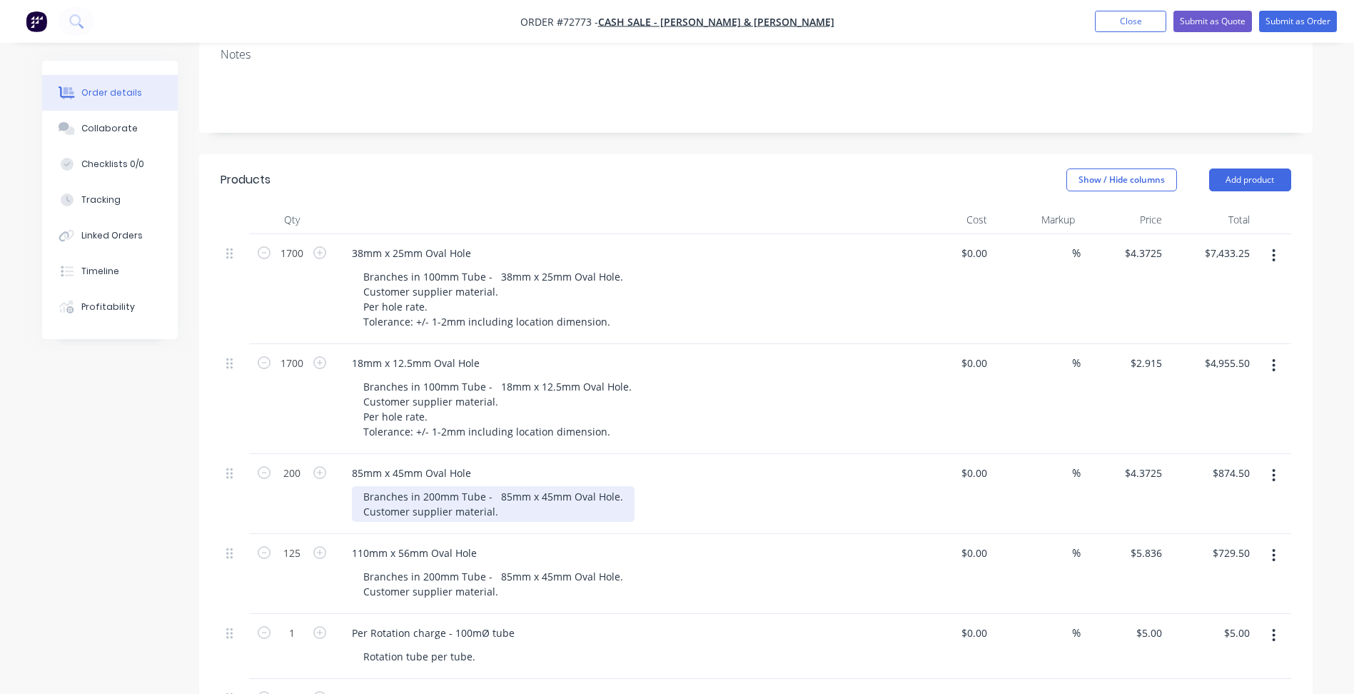
click at [508, 486] on div "Branches in 200mm Tube - 85mm x 45mm Oval Hole. Customer supplier material." at bounding box center [493, 504] width 283 height 36
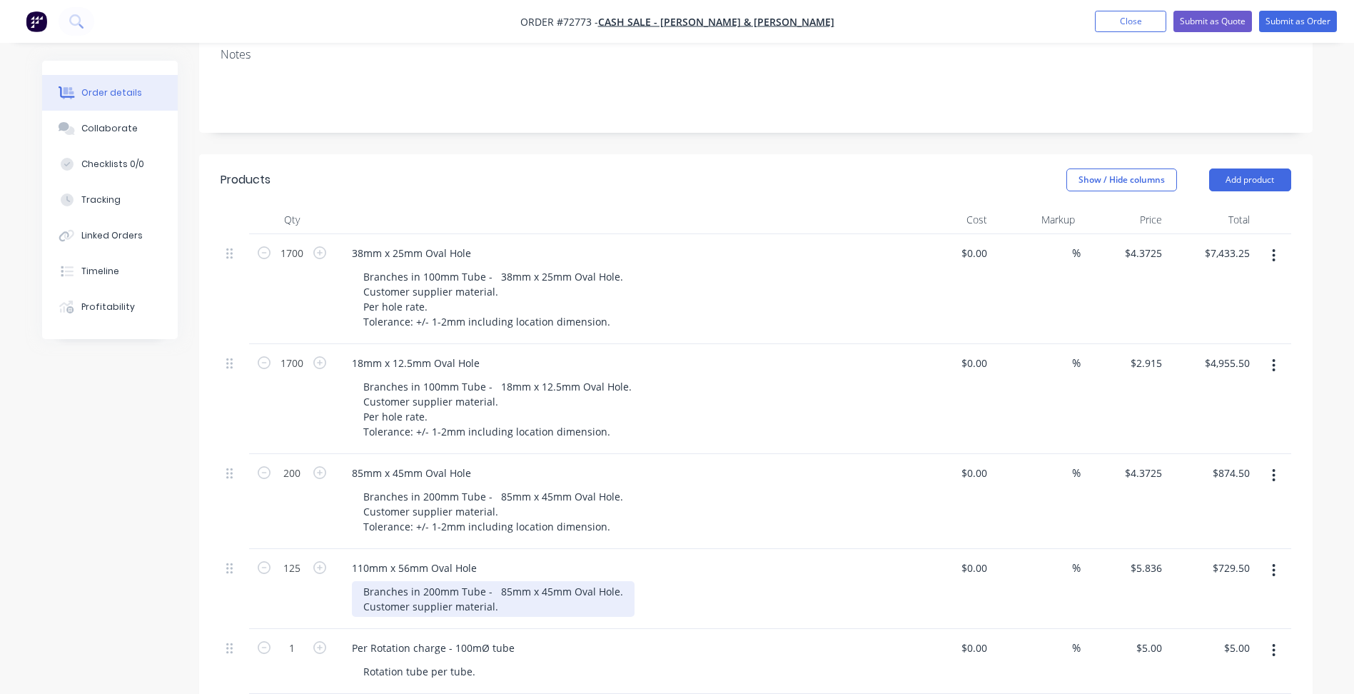
click at [509, 581] on div "Branches in 200mm Tube - 85mm x 45mm Oval Hole. Customer supplier material." at bounding box center [493, 599] width 283 height 36
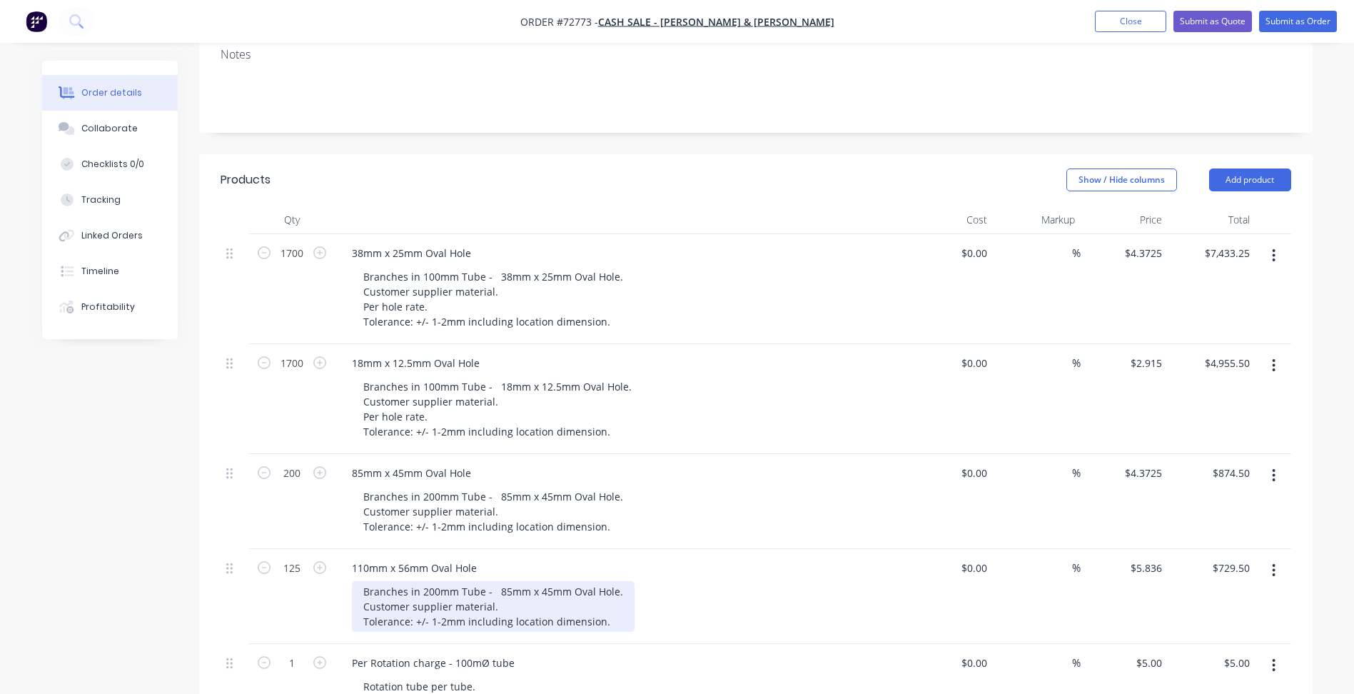
scroll to position [571, 0]
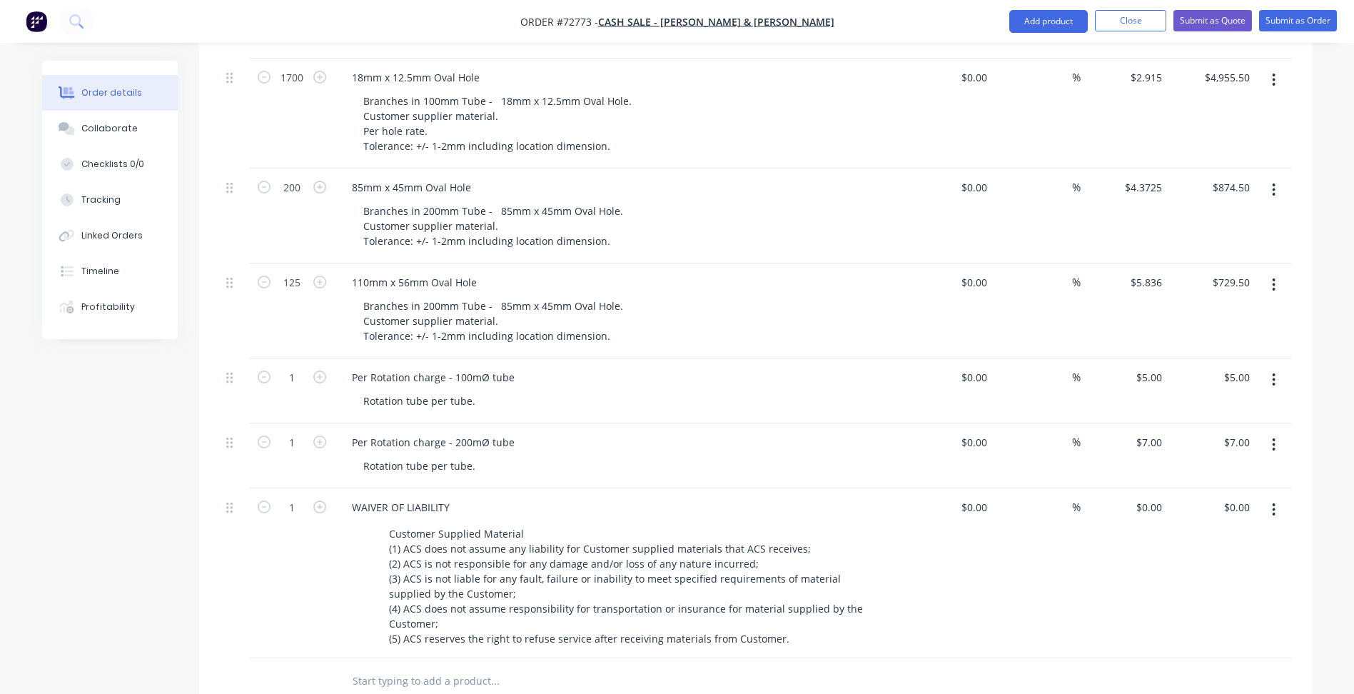
click at [173, 532] on div "Created by [PERSON_NAME] Created [DATE] Required [DATE] Assigned to Add team me…" at bounding box center [677, 279] width 1270 height 1579
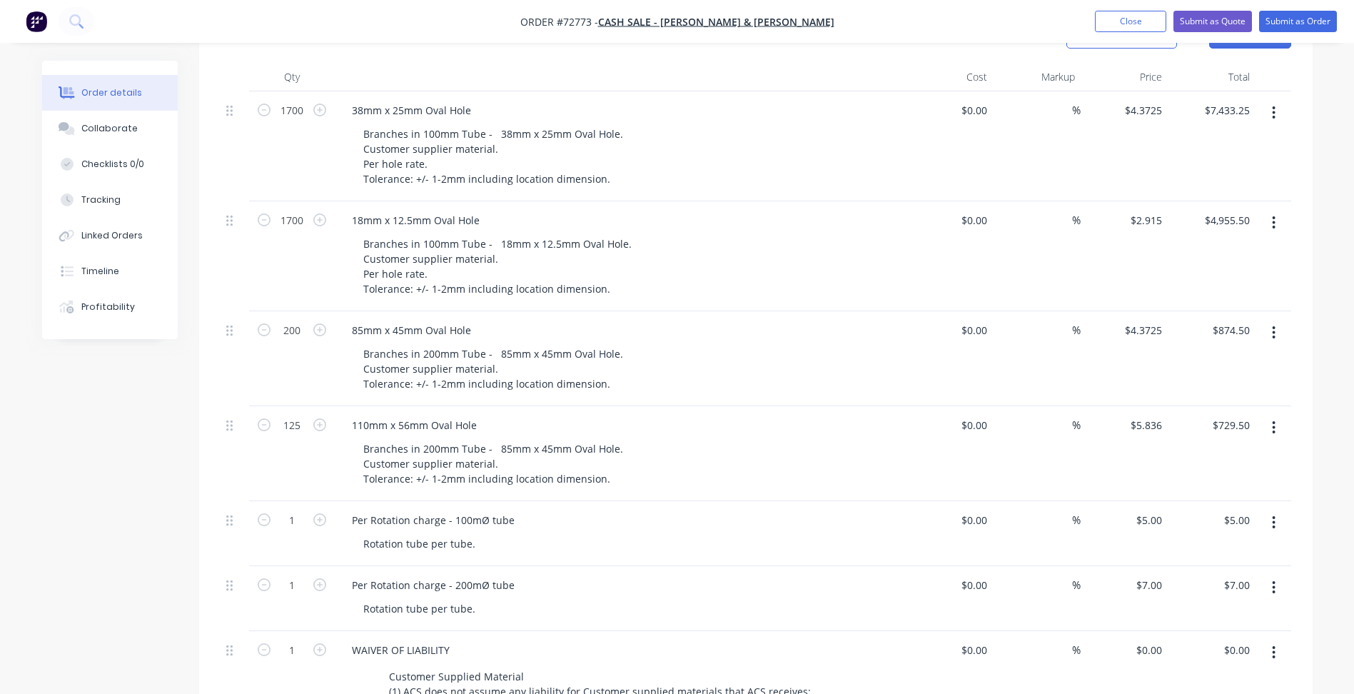
scroll to position [71, 0]
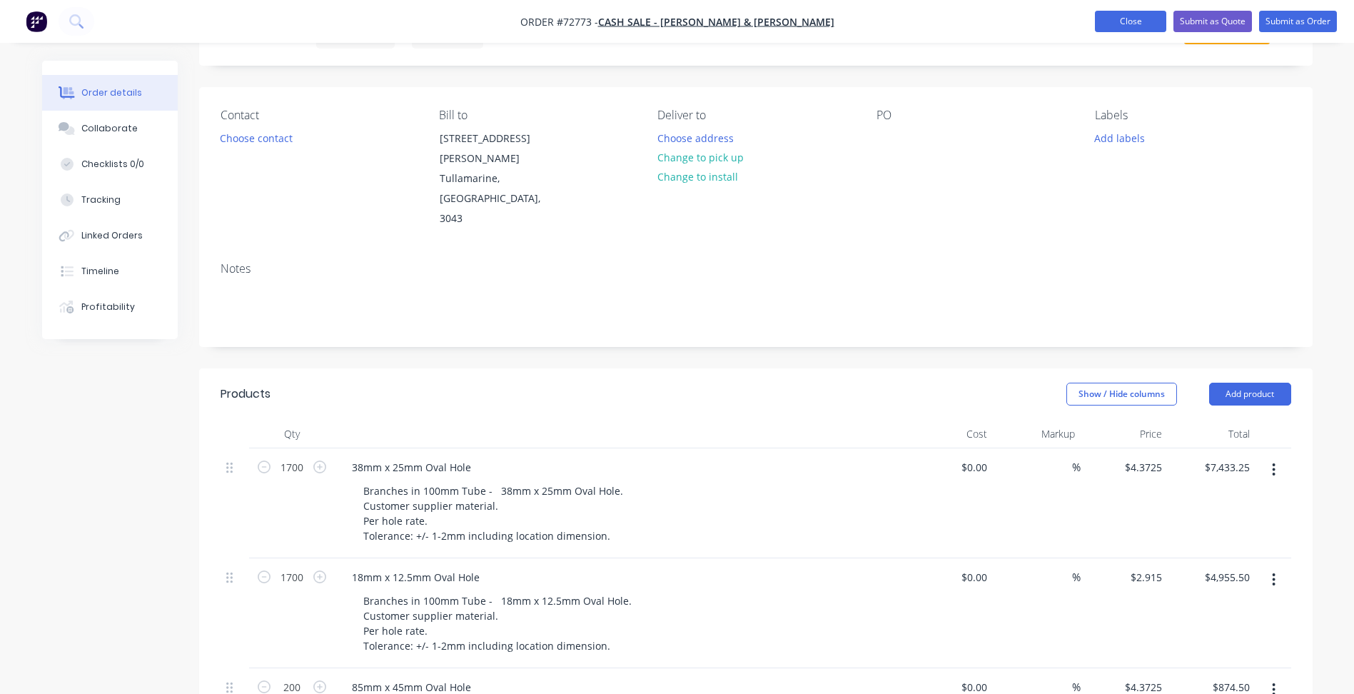
click at [1137, 26] on button "Close" at bounding box center [1130, 21] width 71 height 21
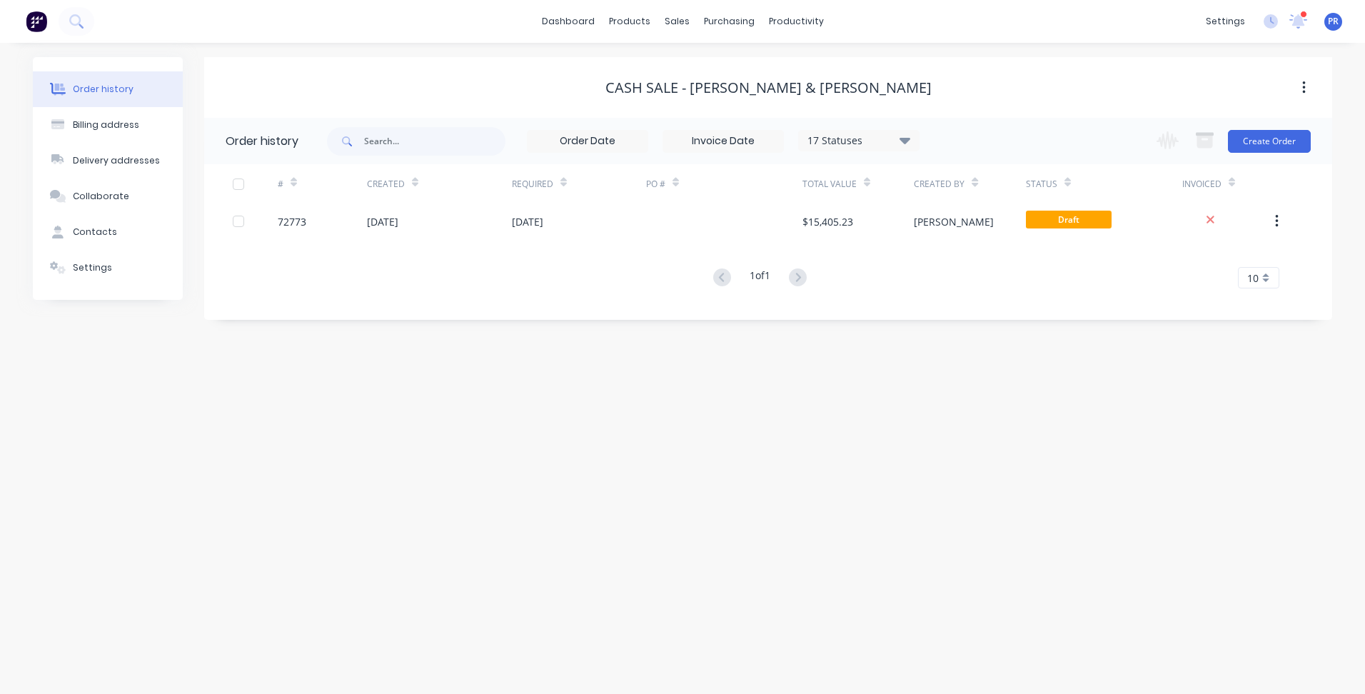
click at [672, 216] on div at bounding box center [724, 221] width 156 height 36
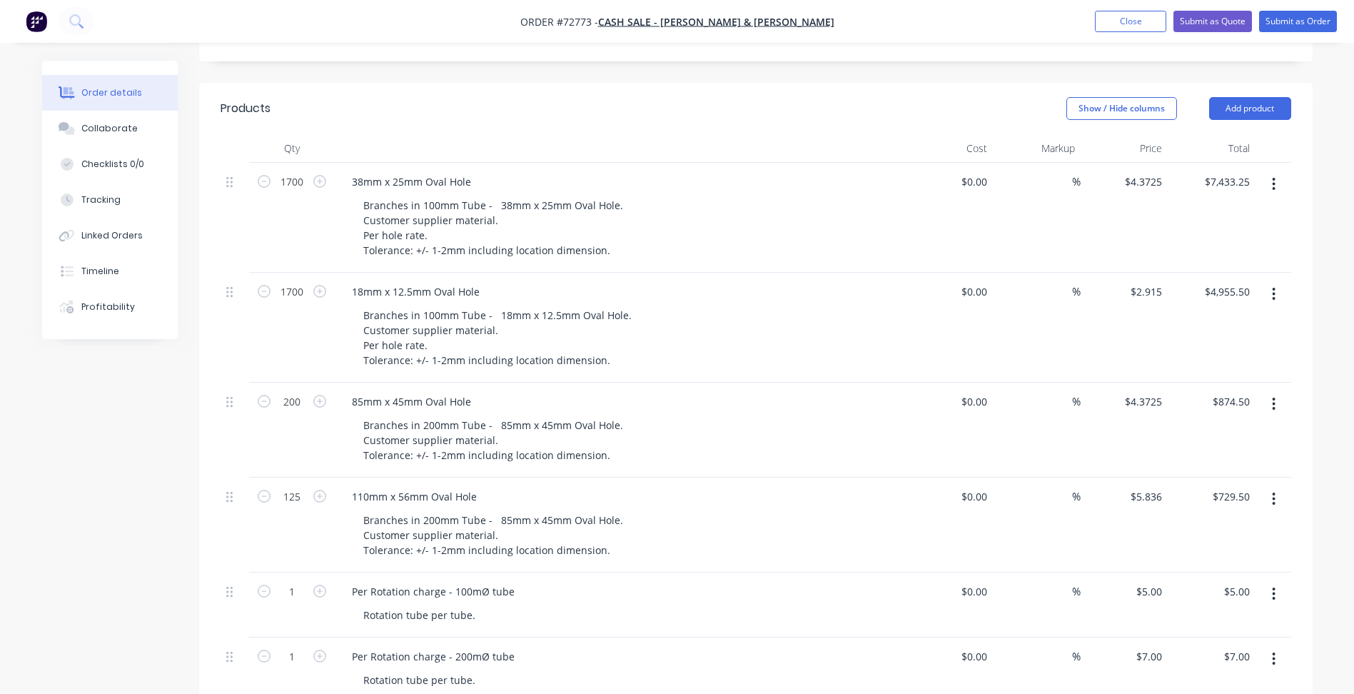
scroll to position [428, 0]
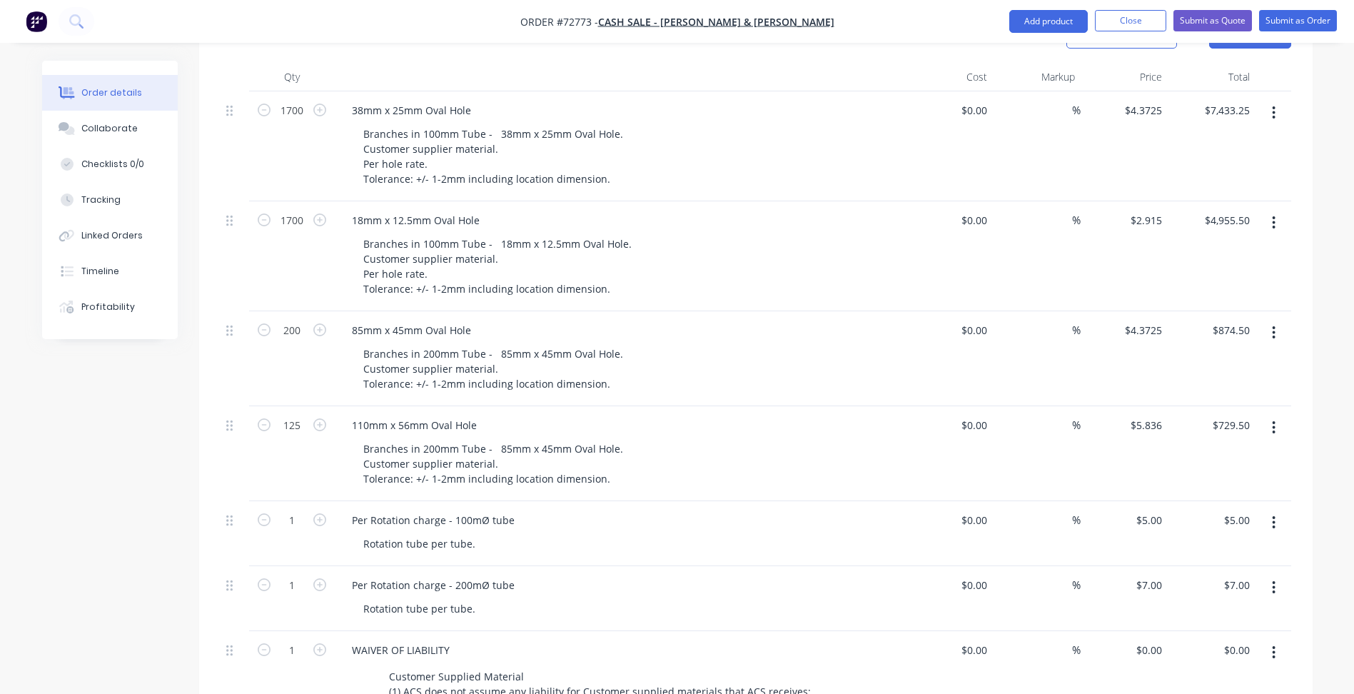
click at [199, 520] on div "Qty Cost Markup Price Total 1700 38mm x 25mm Oval Hole Branches in 100mm Tube -…" at bounding box center [755, 455] width 1113 height 784
